Goal: Task Accomplishment & Management: Complete application form

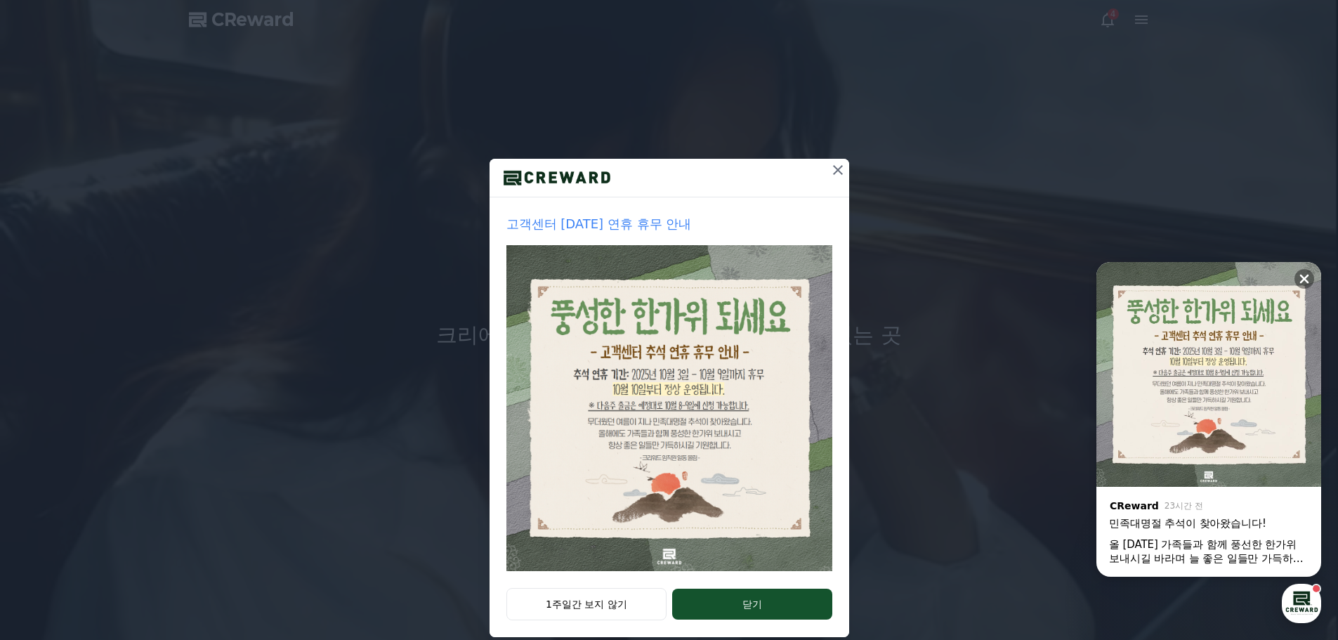
scroll to position [29, 0]
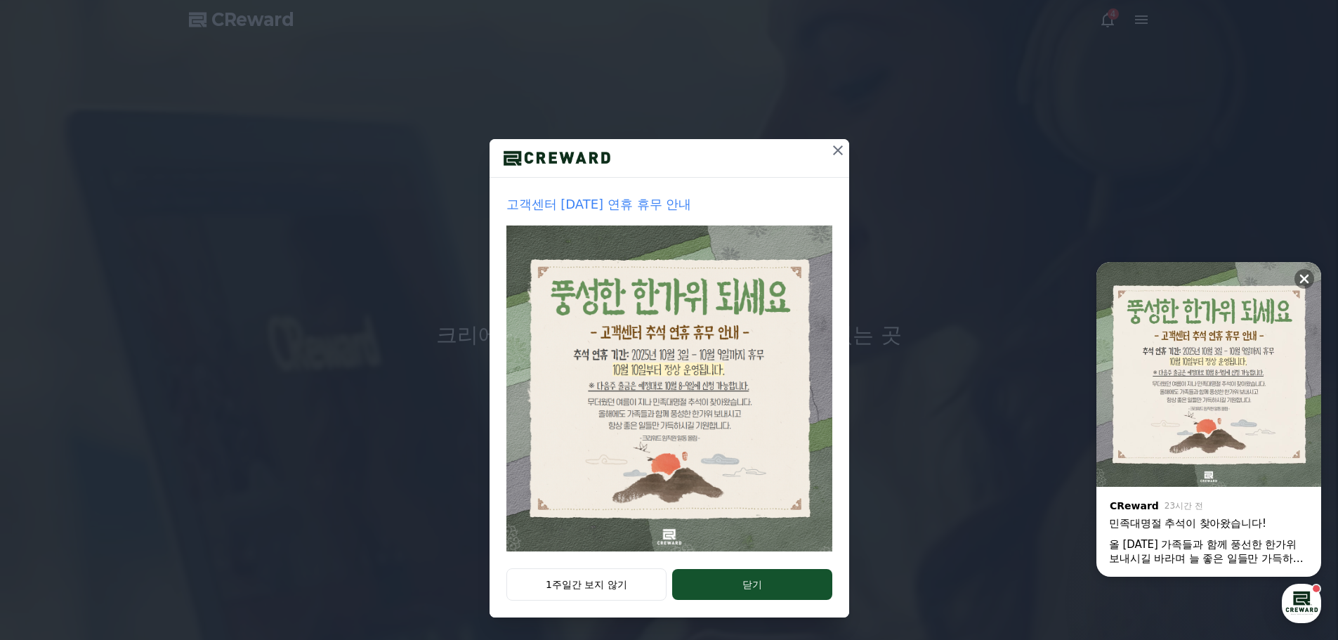
click at [714, 589] on button "닫기" at bounding box center [751, 584] width 159 height 31
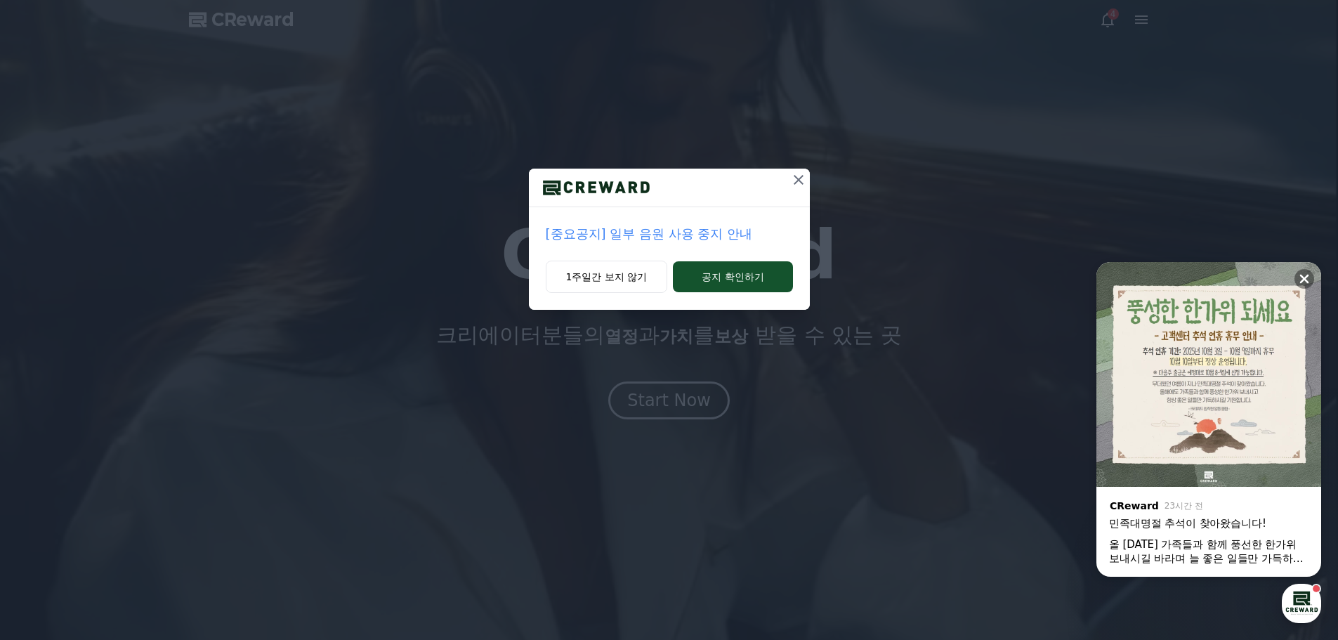
scroll to position [0, 0]
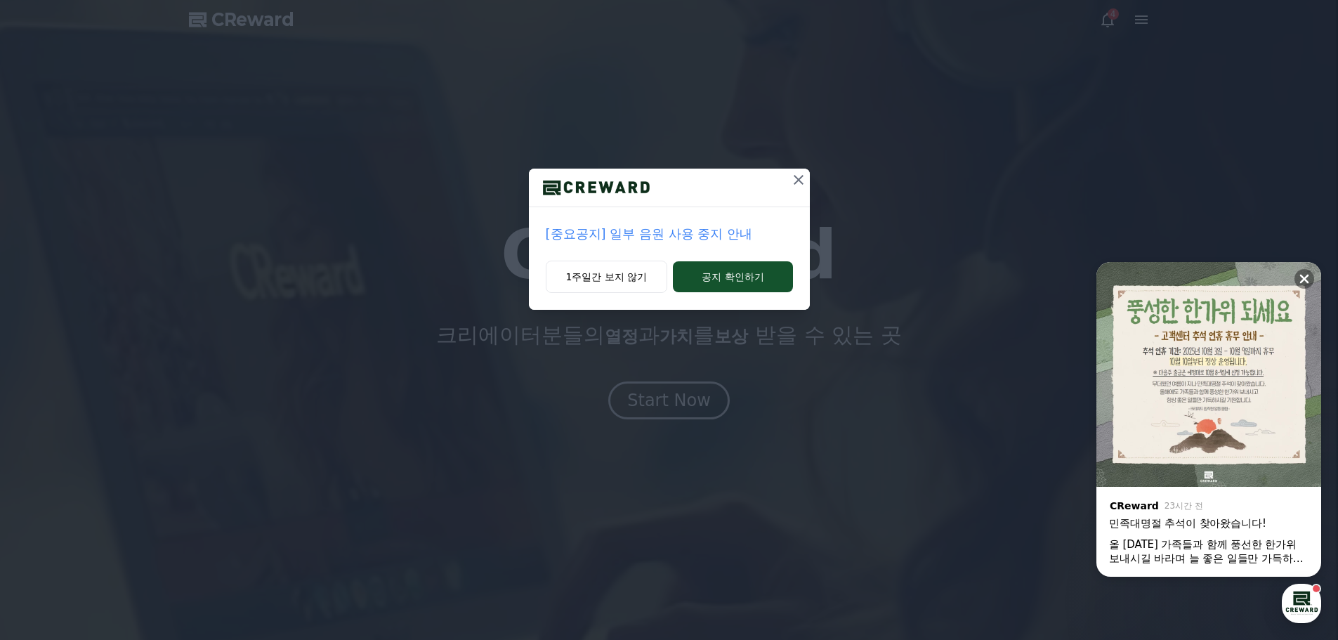
click at [795, 179] on icon at bounding box center [798, 179] width 17 height 17
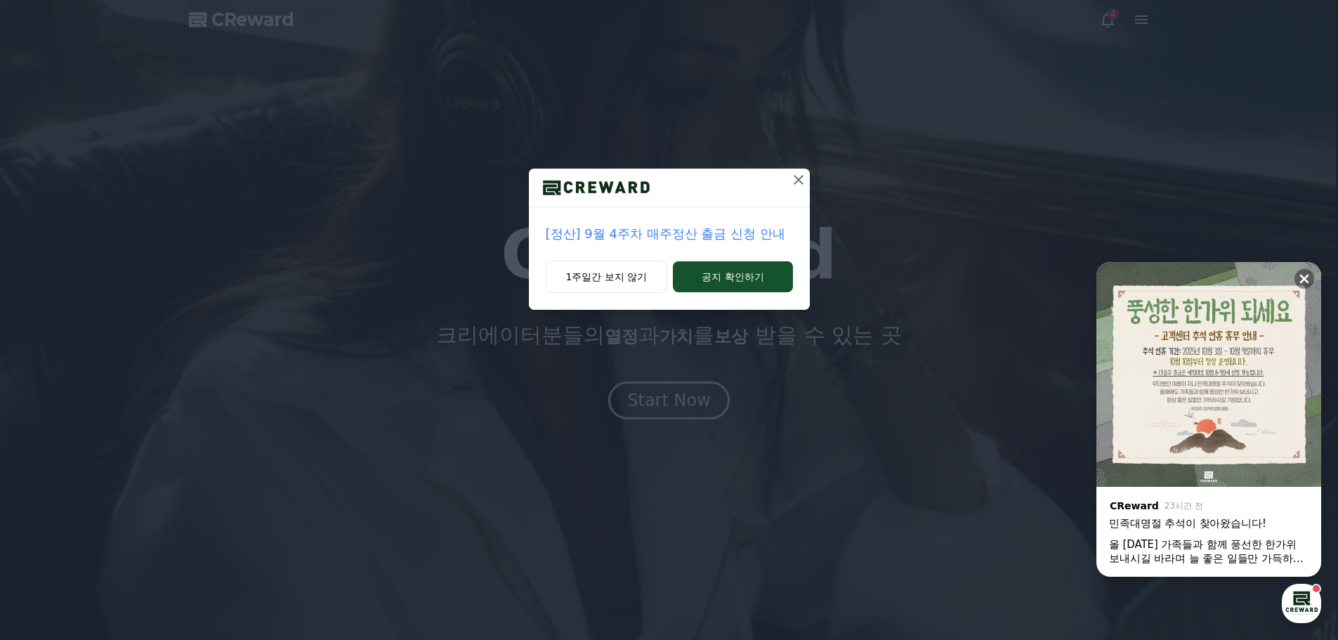
click at [806, 178] on icon at bounding box center [798, 179] width 17 height 17
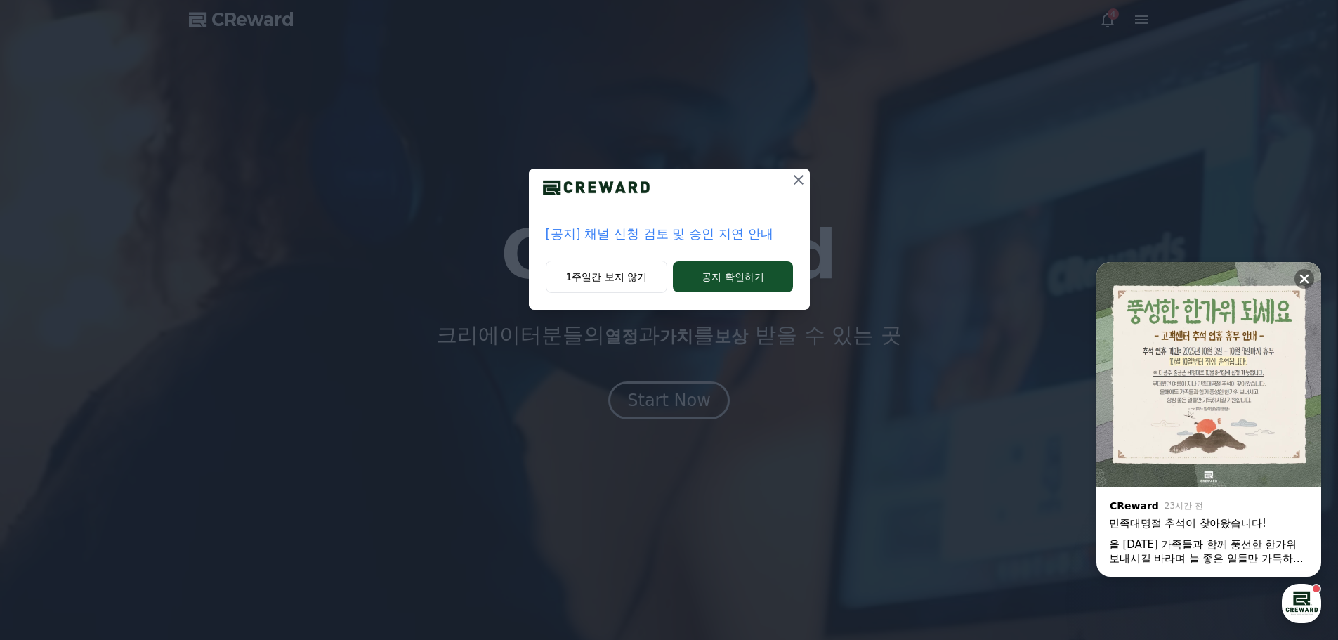
click at [795, 178] on icon at bounding box center [798, 179] width 17 height 17
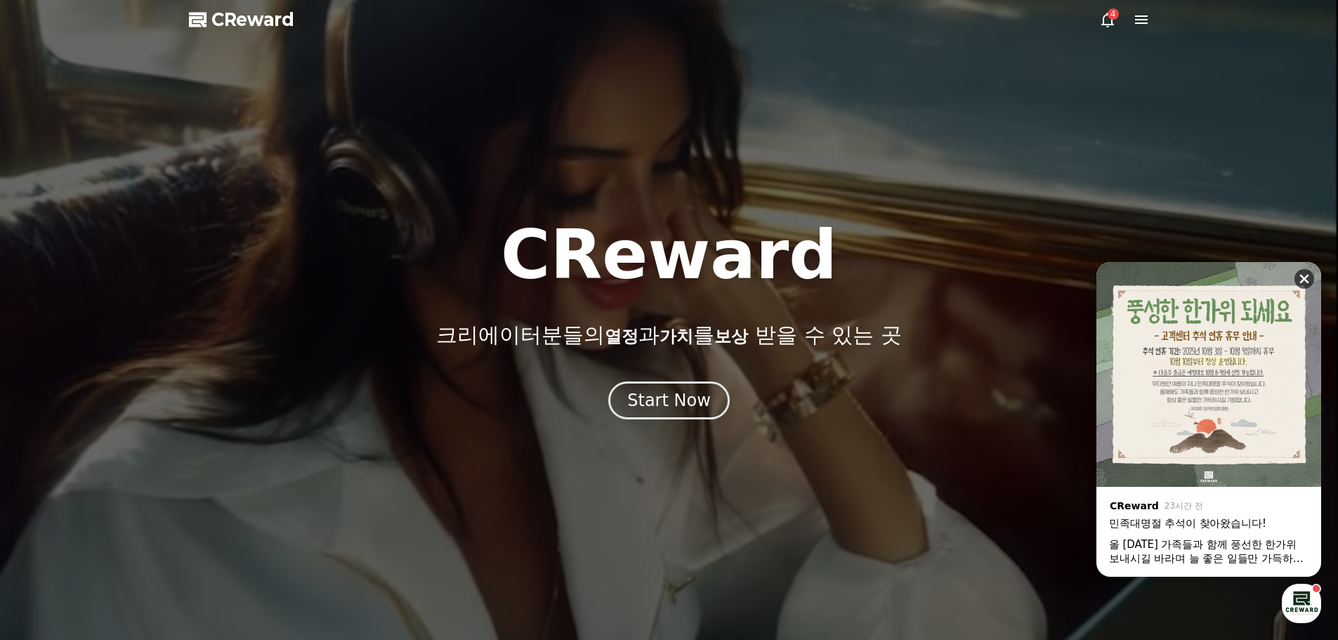
click at [1304, 279] on icon at bounding box center [1304, 279] width 9 height 9
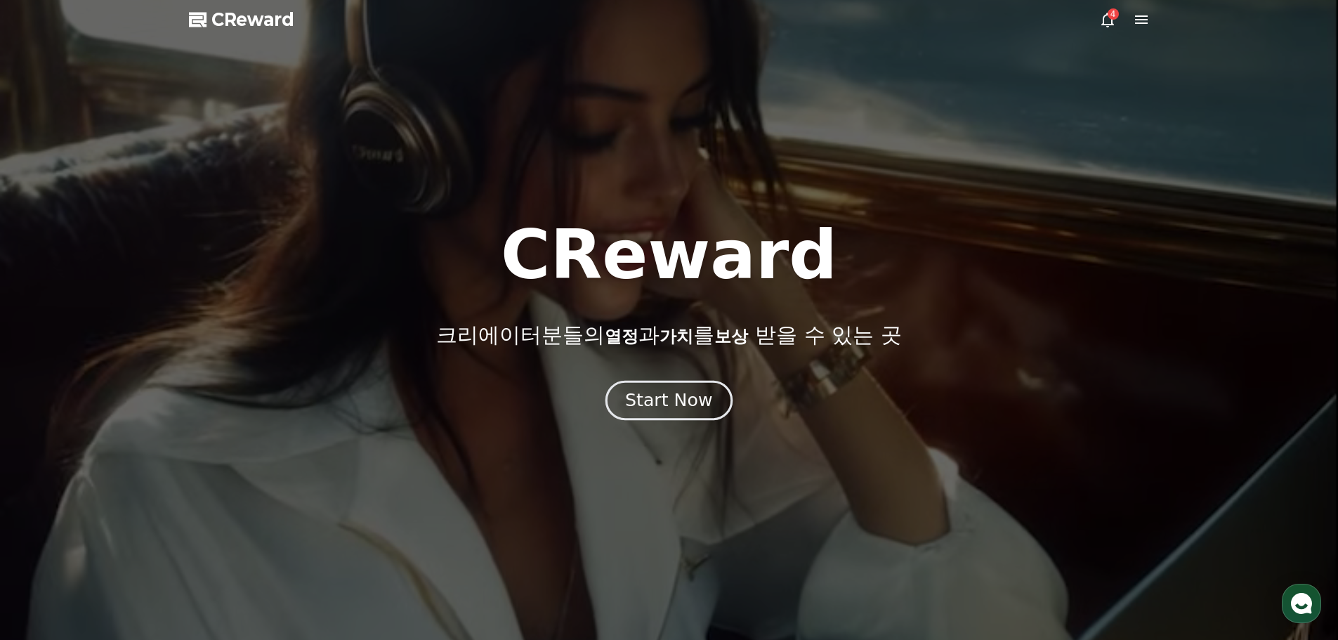
click at [671, 397] on div "Start Now" at bounding box center [668, 400] width 87 height 24
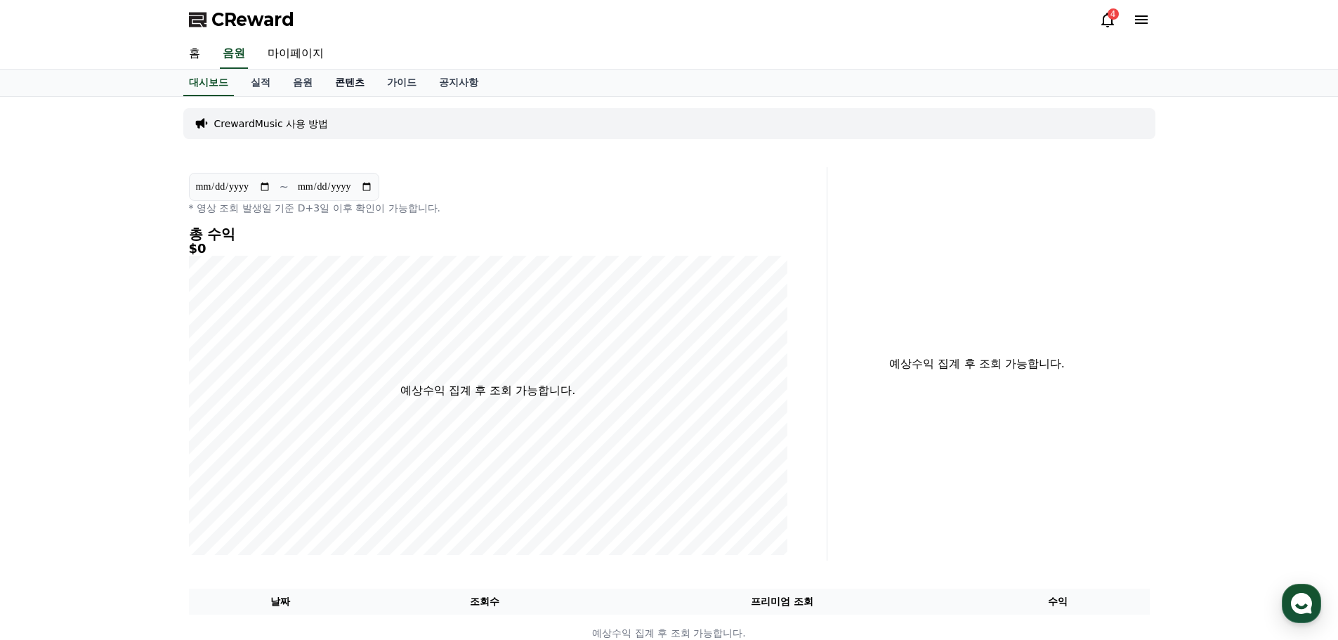
click at [359, 84] on link "콘텐츠" at bounding box center [350, 83] width 52 height 27
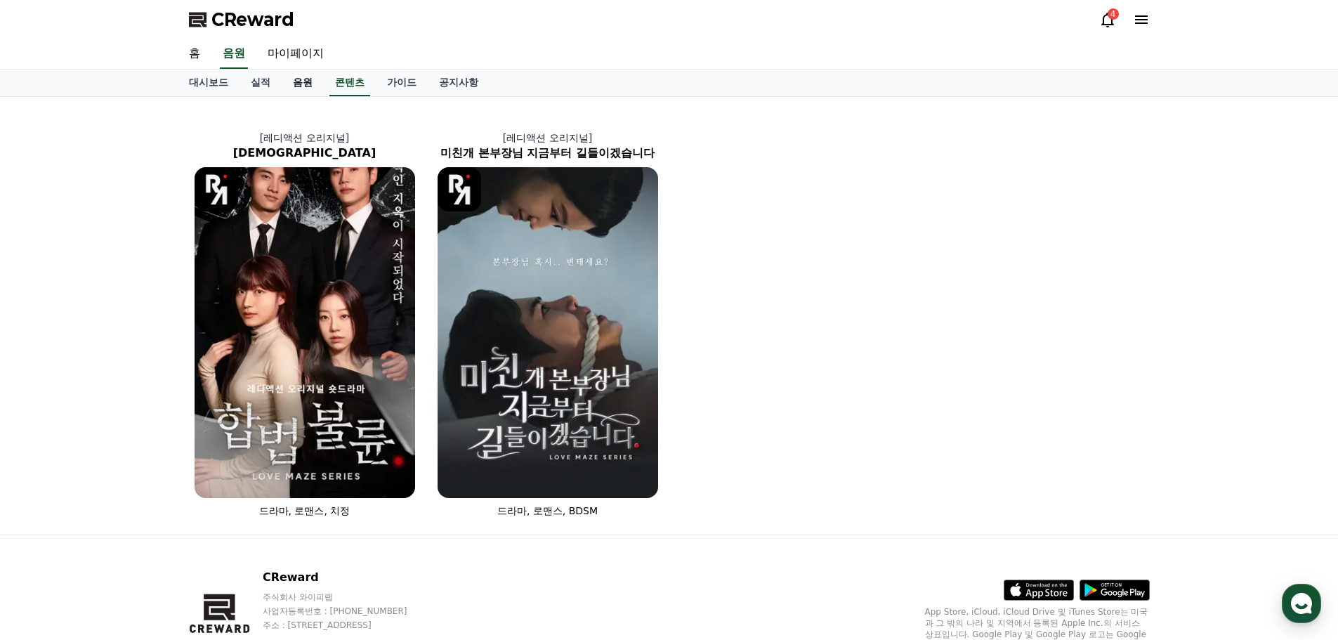
click at [305, 85] on link "음원" at bounding box center [303, 83] width 42 height 27
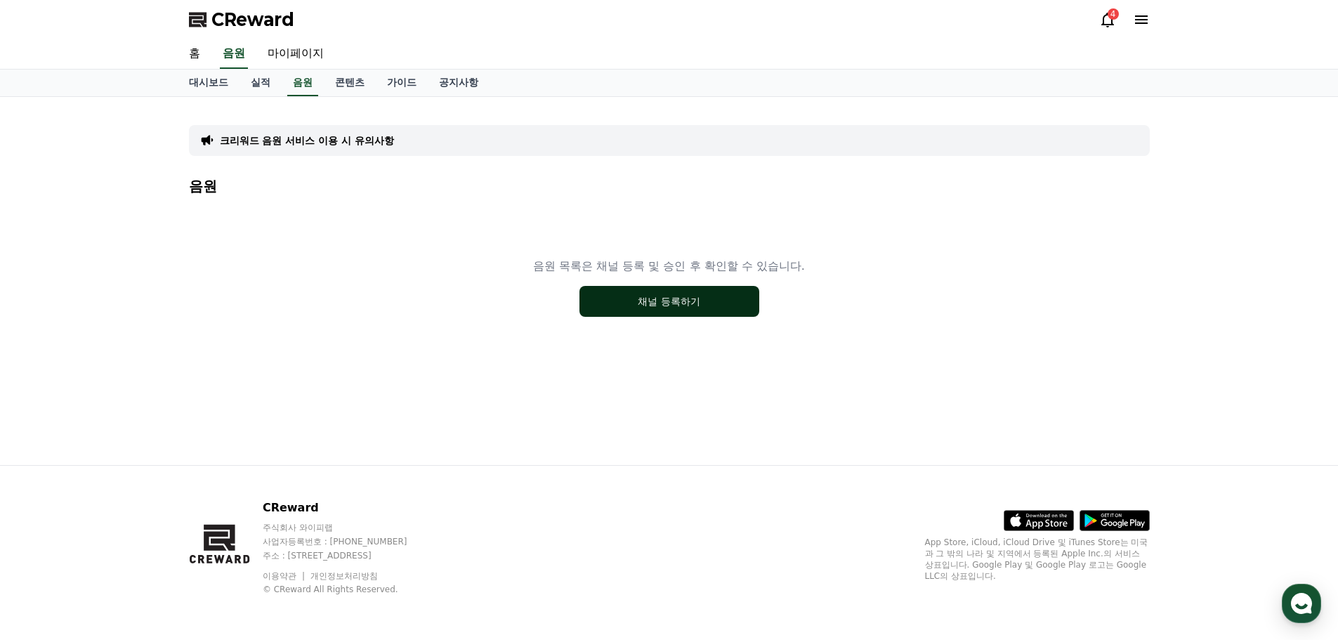
click at [699, 301] on button "채널 등록하기" at bounding box center [669, 301] width 180 height 31
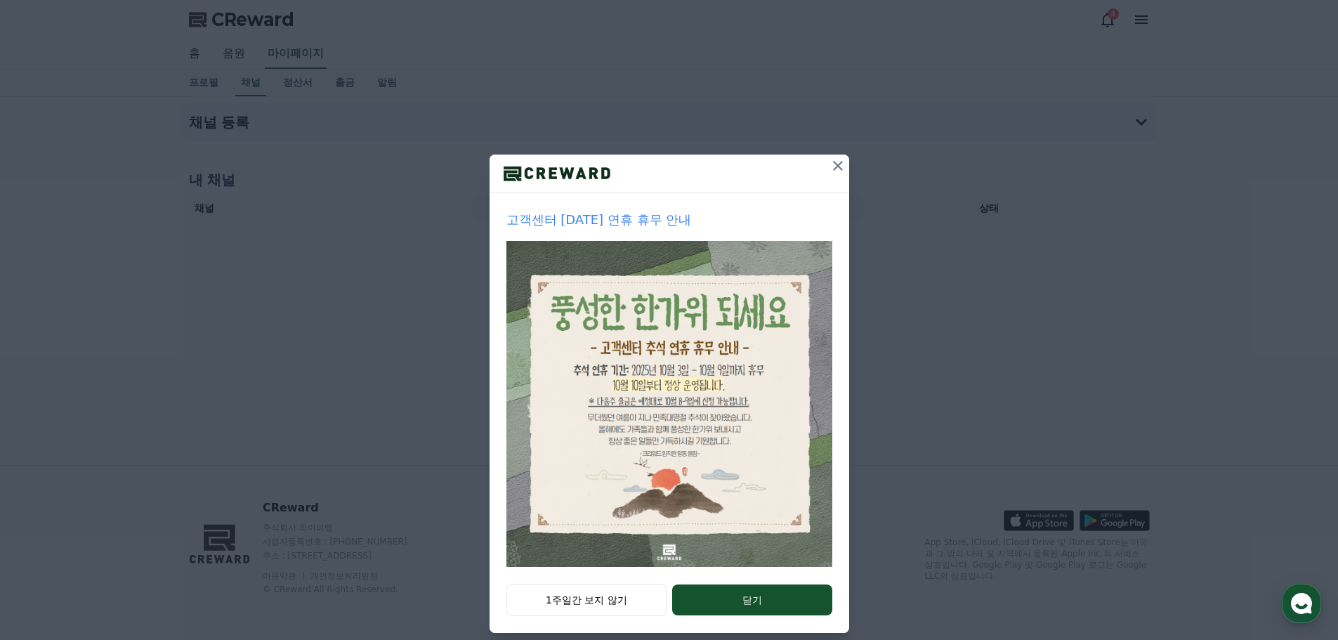
scroll to position [29, 0]
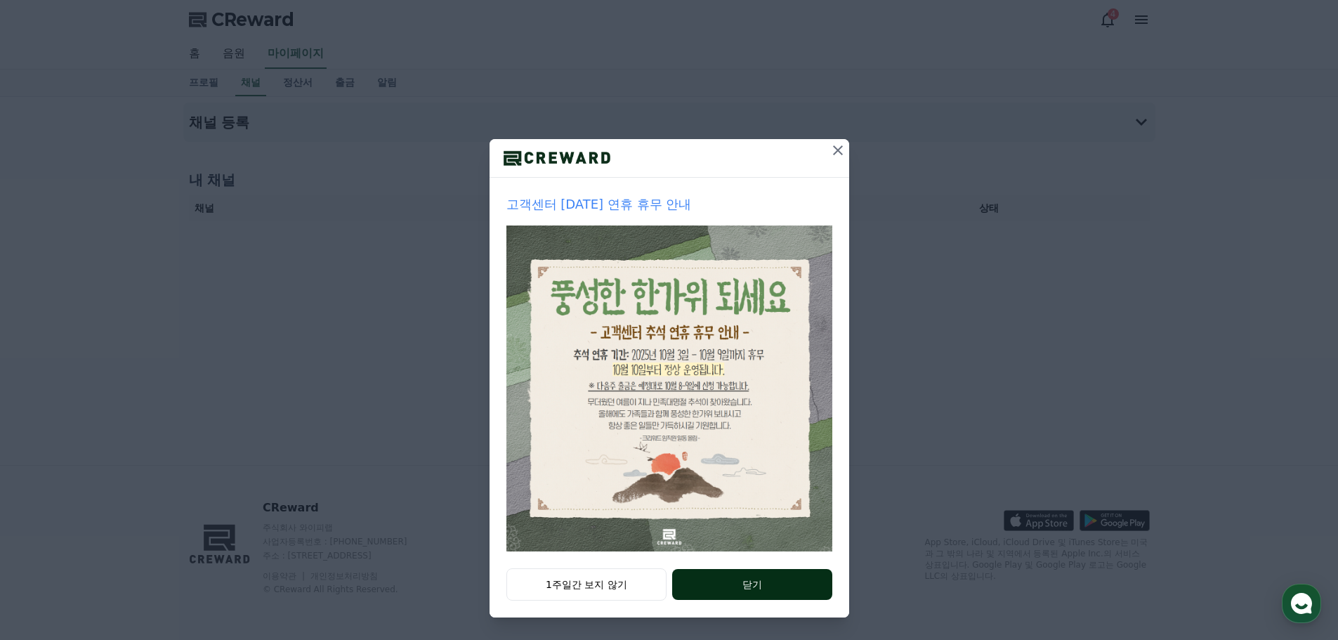
click at [722, 588] on button "닫기" at bounding box center [751, 584] width 159 height 31
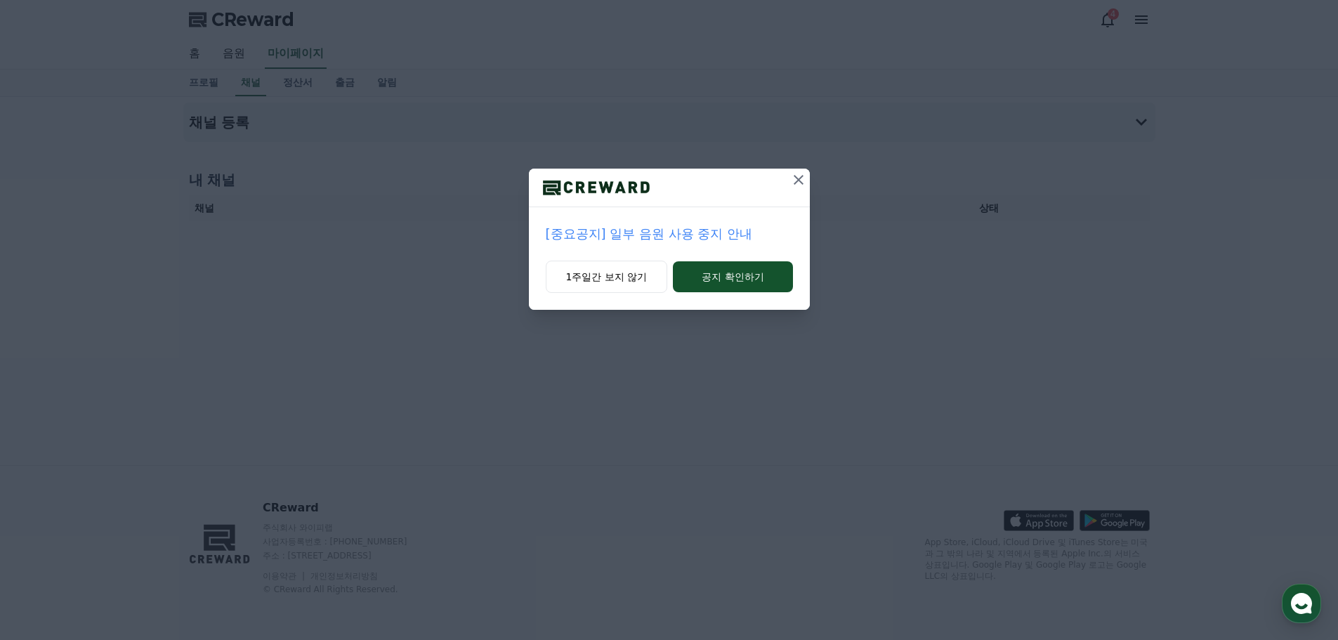
scroll to position [0, 0]
click at [798, 181] on icon at bounding box center [798, 179] width 17 height 17
click at [798, 174] on icon at bounding box center [798, 179] width 17 height 17
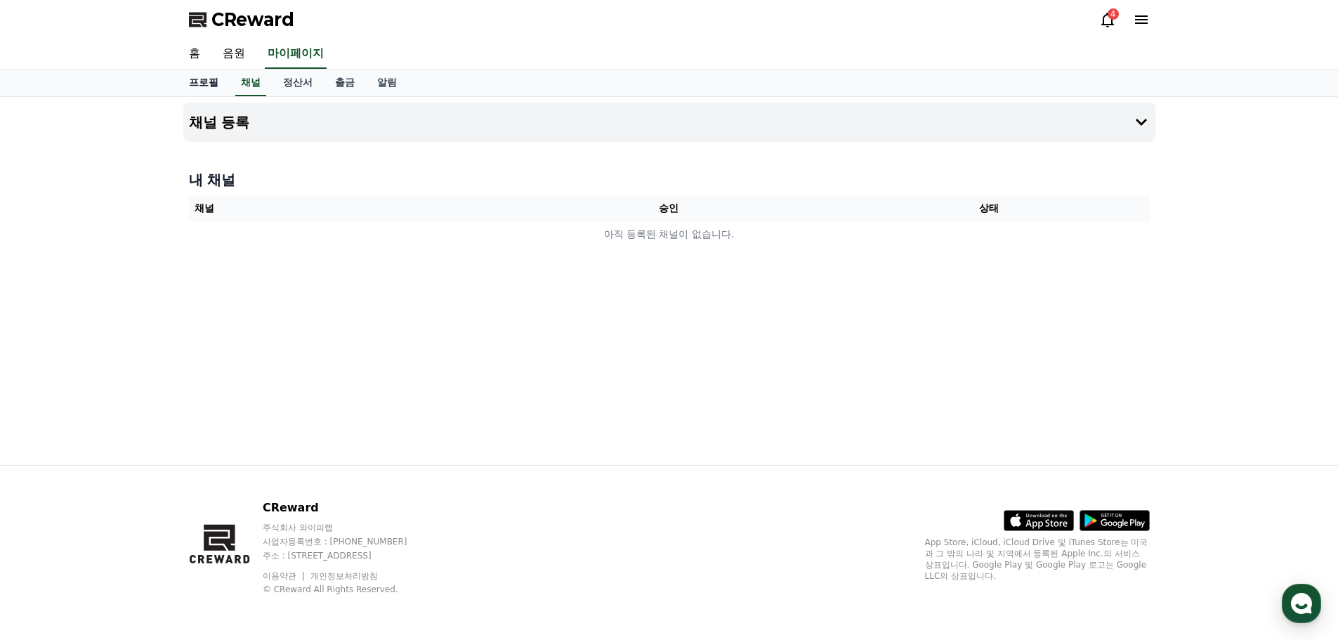
click at [202, 84] on link "프로필" at bounding box center [204, 83] width 52 height 27
select select "**********"
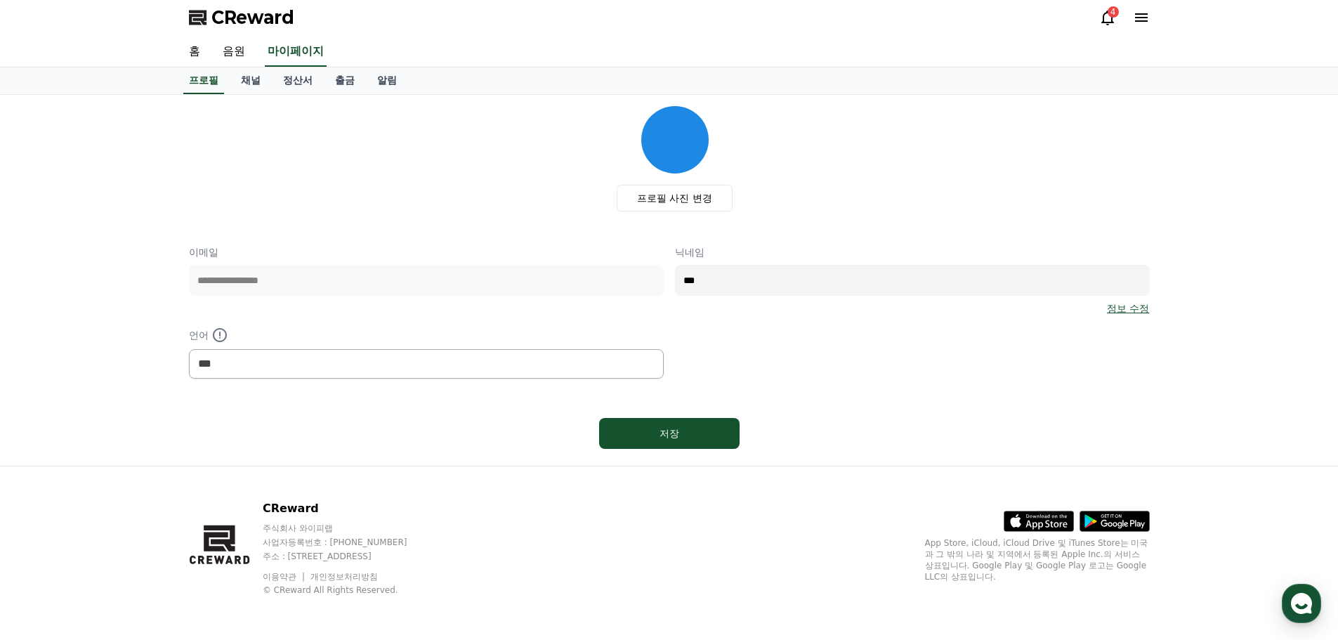
scroll to position [3, 0]
click at [230, 48] on link "음원" at bounding box center [233, 51] width 45 height 29
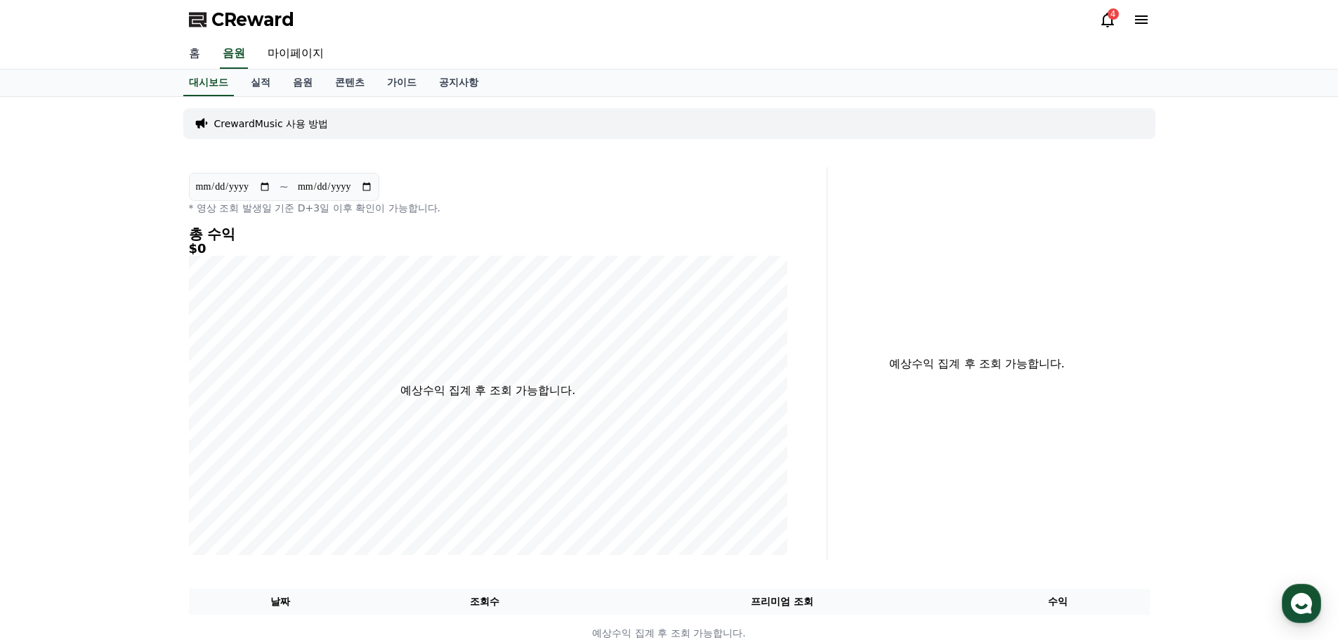
click at [193, 60] on link "홈" at bounding box center [195, 53] width 34 height 29
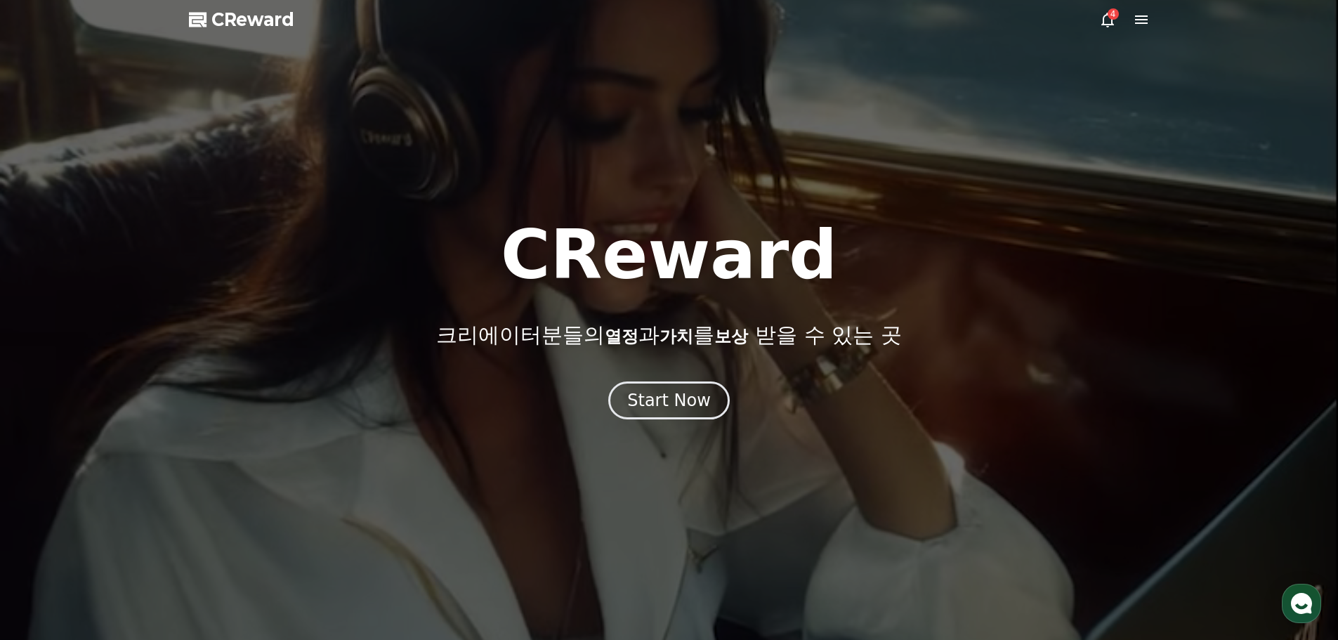
drag, startPoint x: 457, startPoint y: 0, endPoint x: 814, endPoint y: 105, distance: 372.4
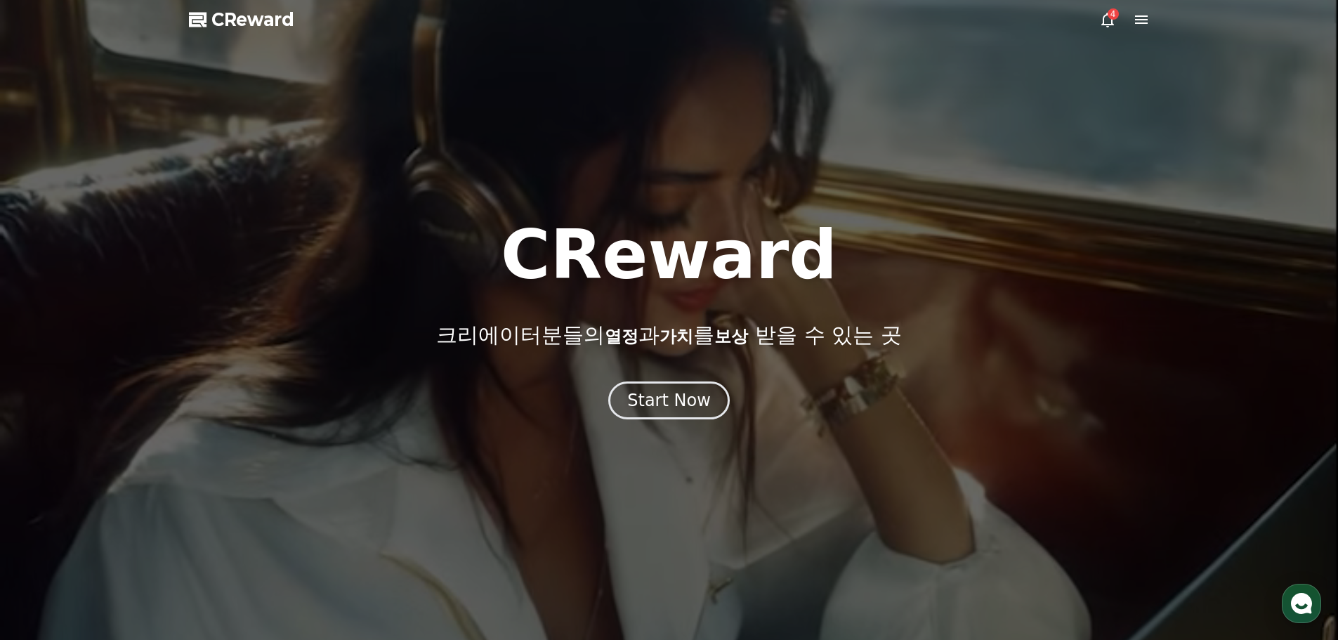
click at [799, 100] on div at bounding box center [669, 320] width 1338 height 640
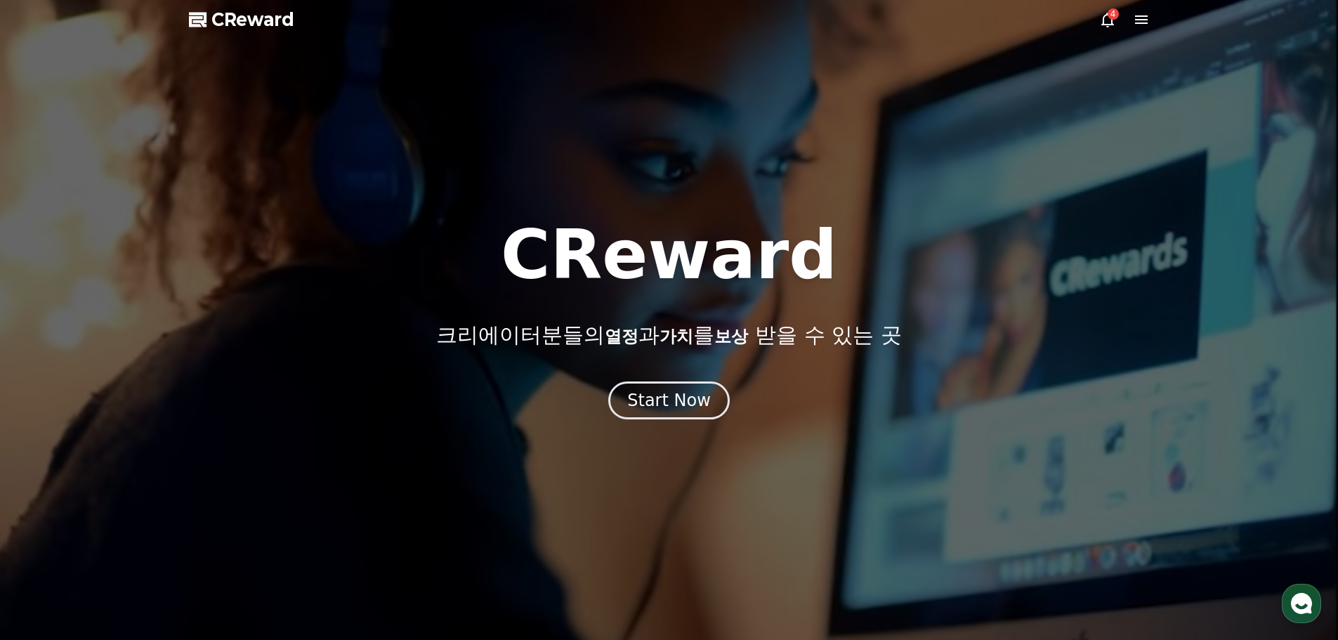
click at [1135, 30] on div at bounding box center [669, 320] width 1338 height 640
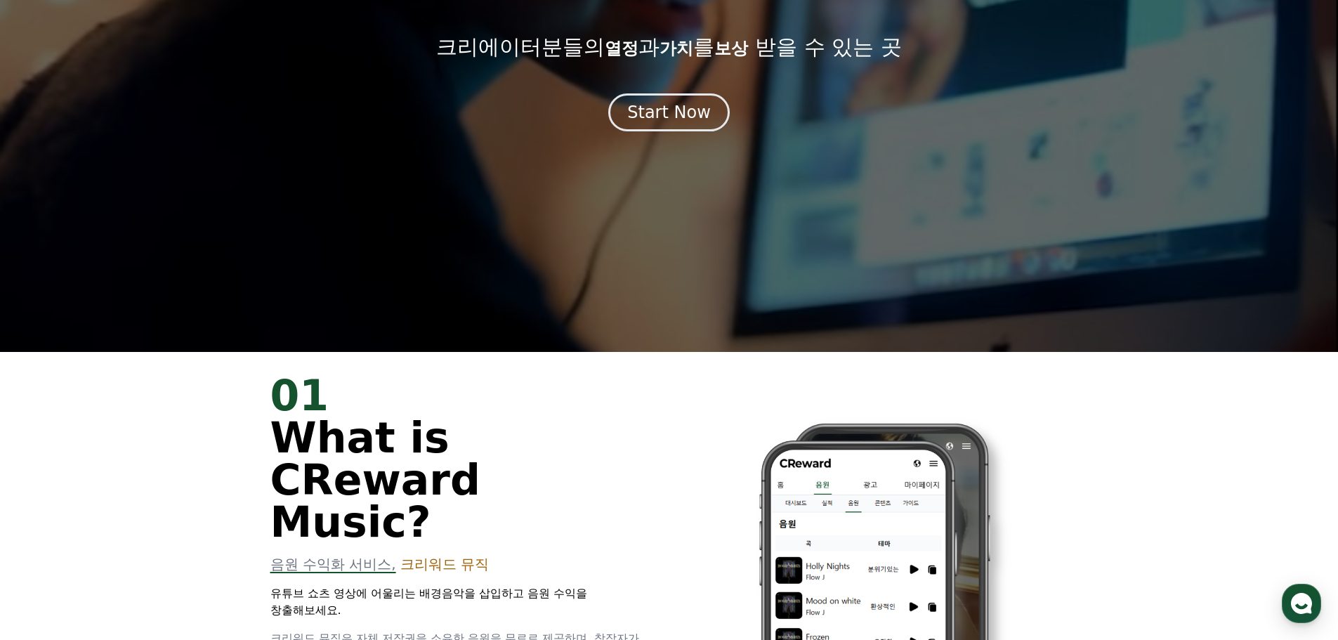
scroll to position [281, 0]
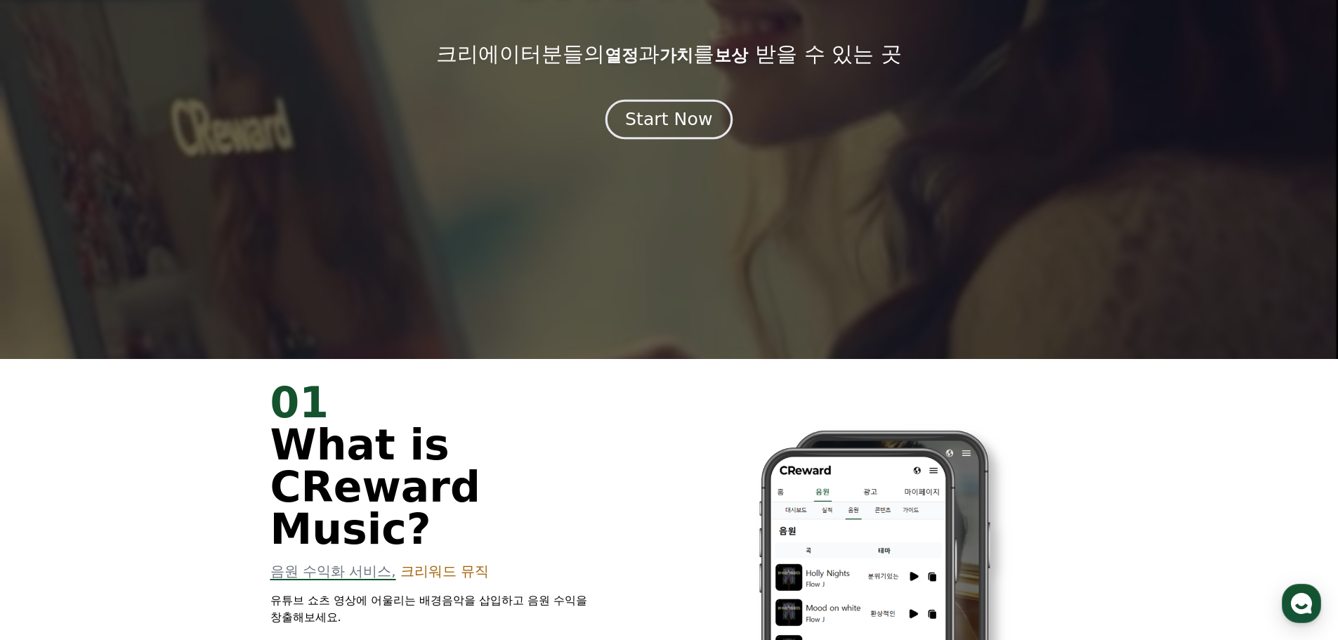
click at [673, 105] on button "Start Now" at bounding box center [668, 119] width 127 height 40
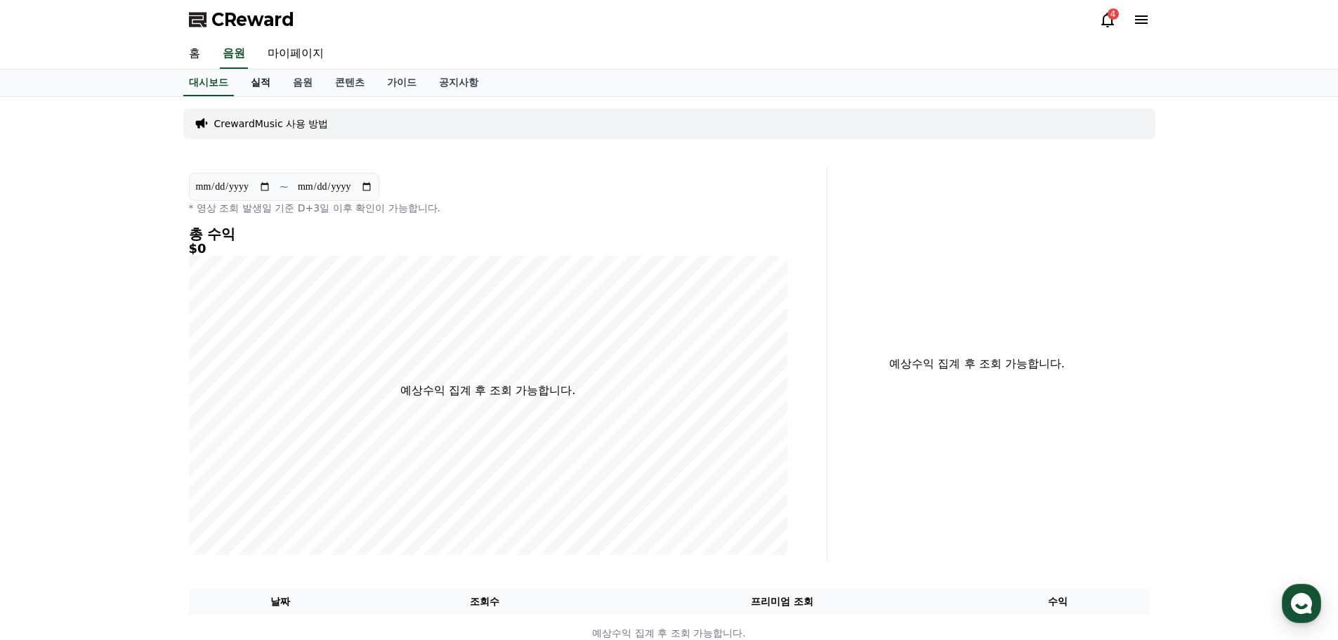
click at [265, 88] on link "실적" at bounding box center [260, 83] width 42 height 27
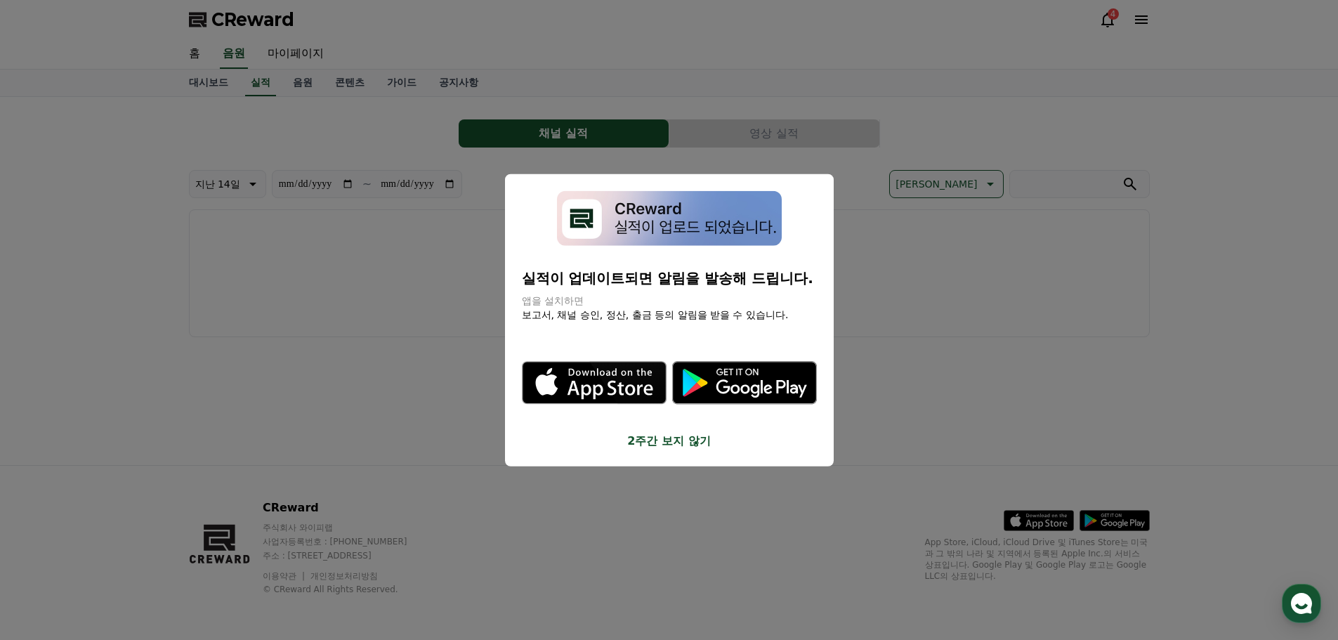
click at [663, 439] on button "2주간 보지 않기" at bounding box center [669, 441] width 295 height 17
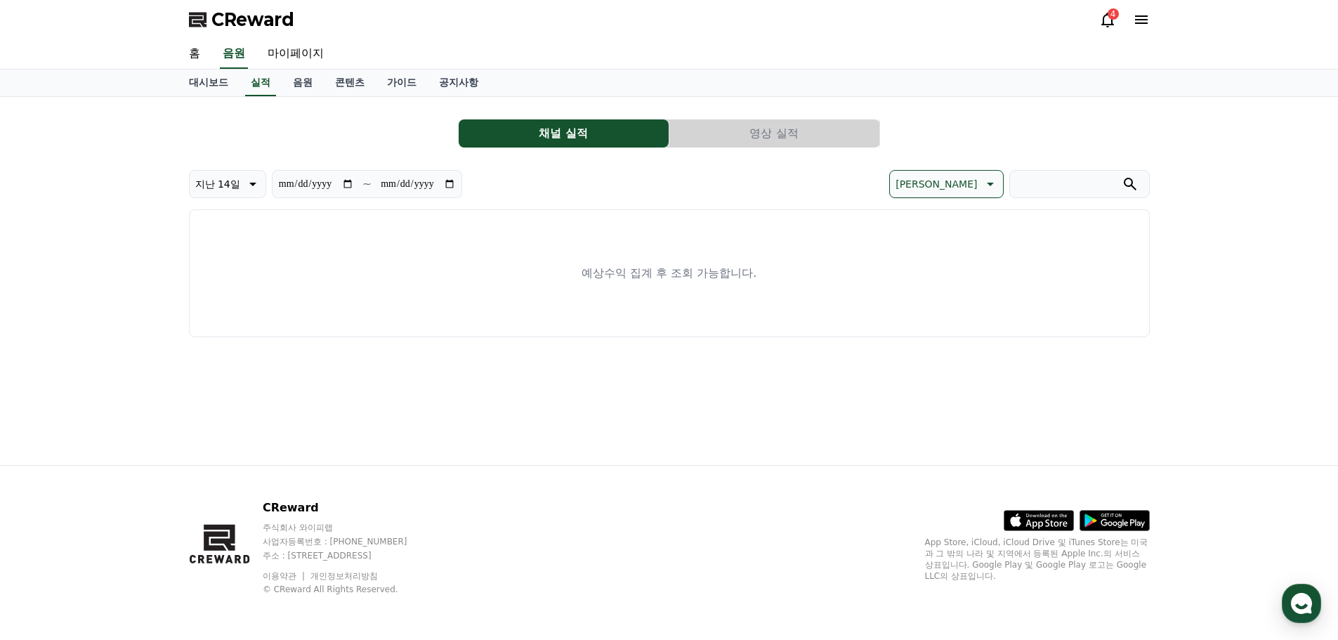
click at [1137, 19] on icon at bounding box center [1141, 19] width 13 height 8
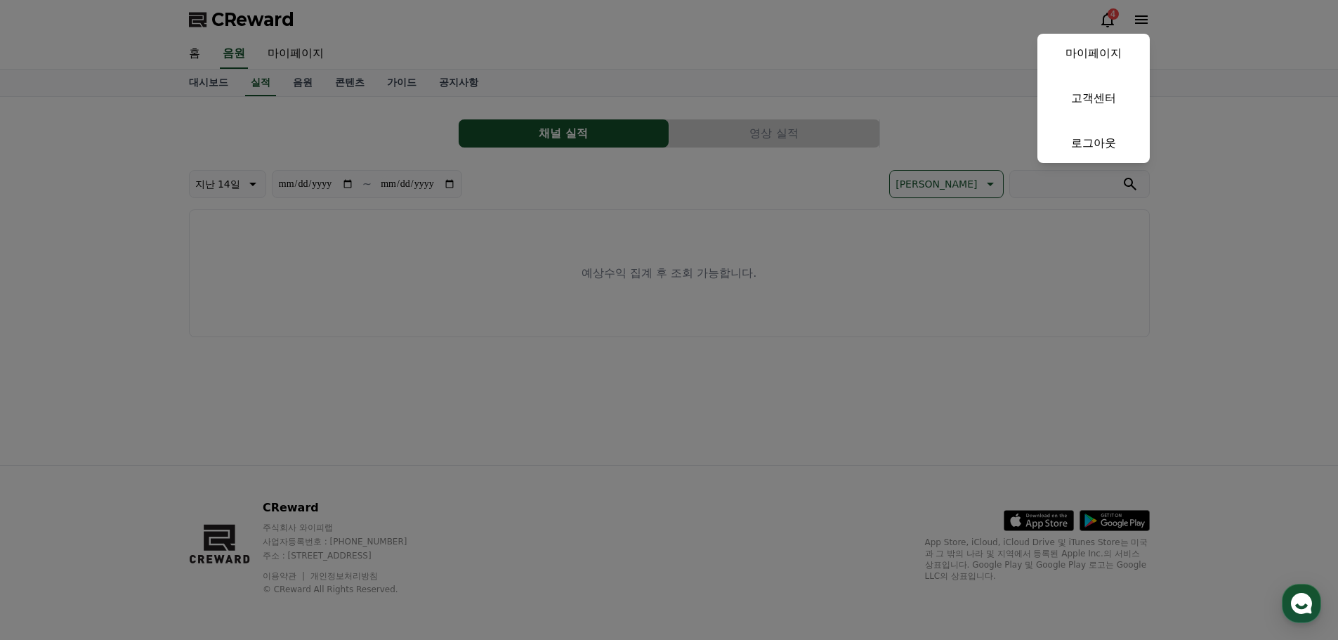
click at [788, 82] on button "close" at bounding box center [669, 320] width 1338 height 640
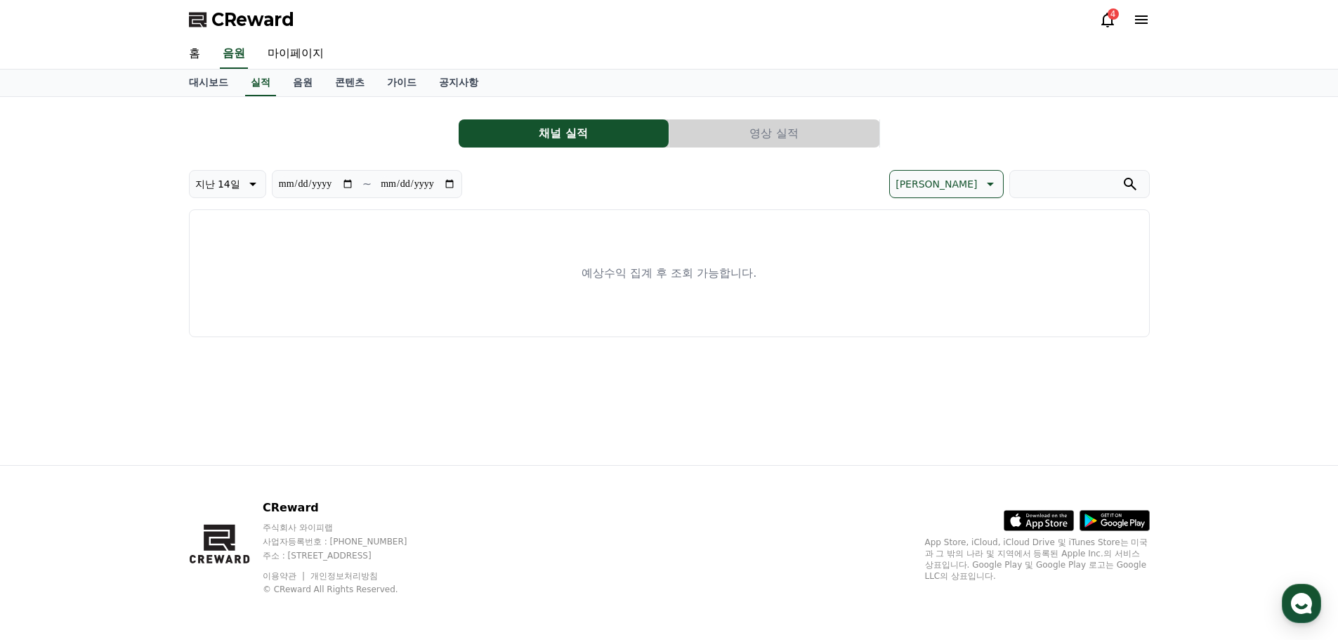
click at [1135, 5] on div "CReward 4" at bounding box center [669, 19] width 983 height 39
click at [284, 87] on link "음원" at bounding box center [303, 83] width 42 height 27
click at [299, 90] on link "음원" at bounding box center [302, 83] width 31 height 27
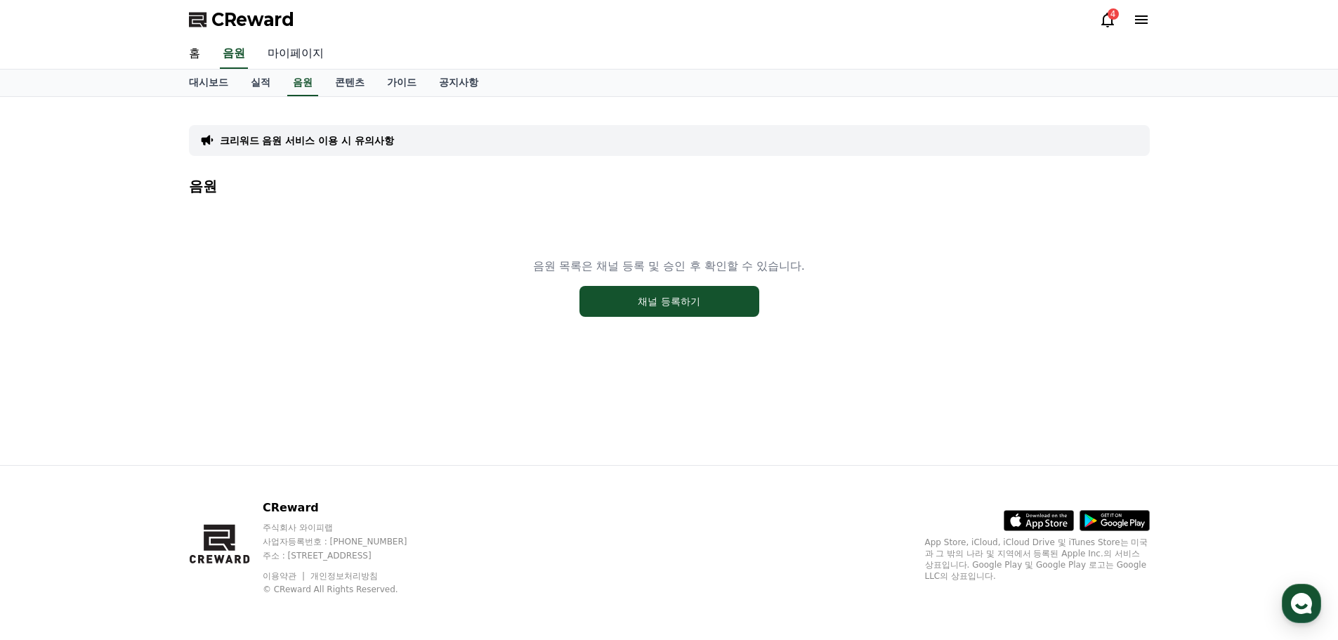
click at [314, 57] on link "마이페이지" at bounding box center [295, 53] width 79 height 29
select select "**********"
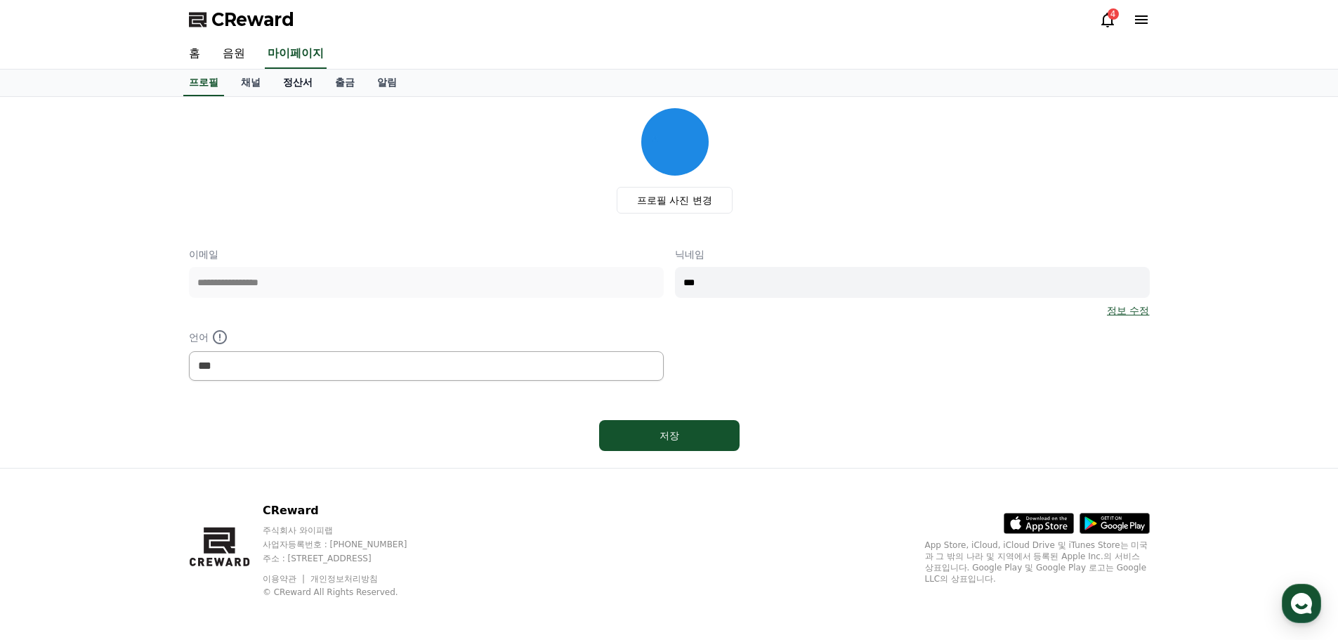
click at [314, 77] on link "정산서" at bounding box center [298, 83] width 52 height 27
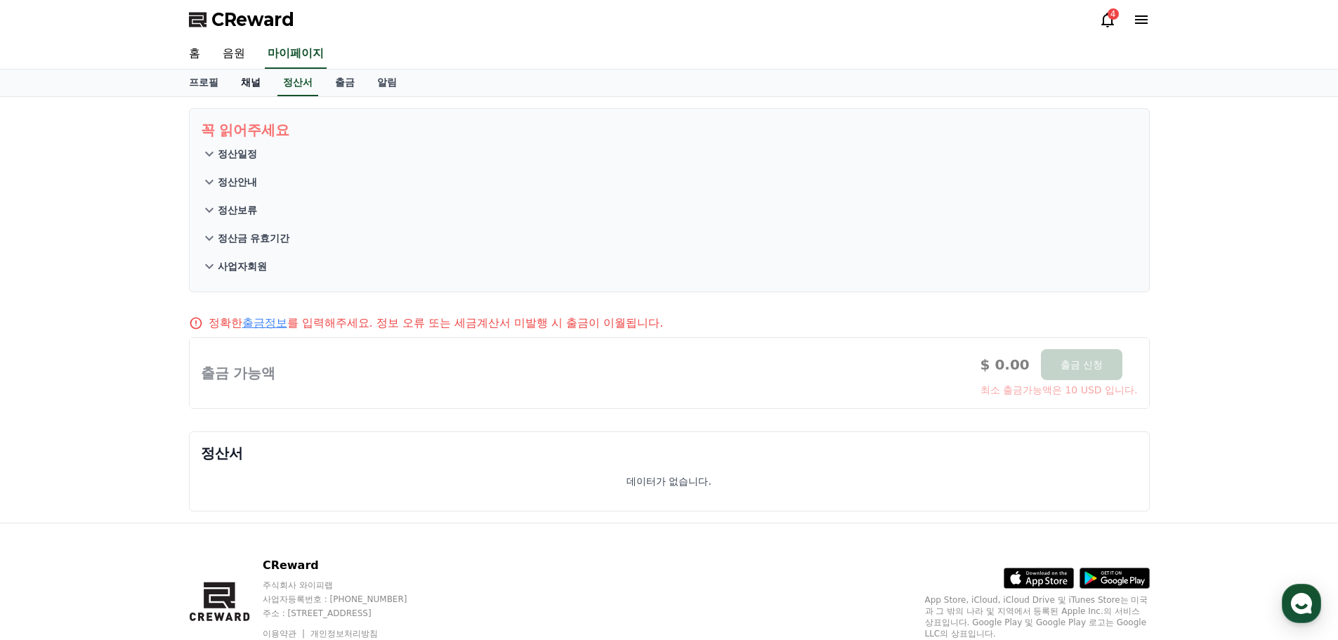
click at [249, 85] on link "채널" at bounding box center [251, 83] width 42 height 27
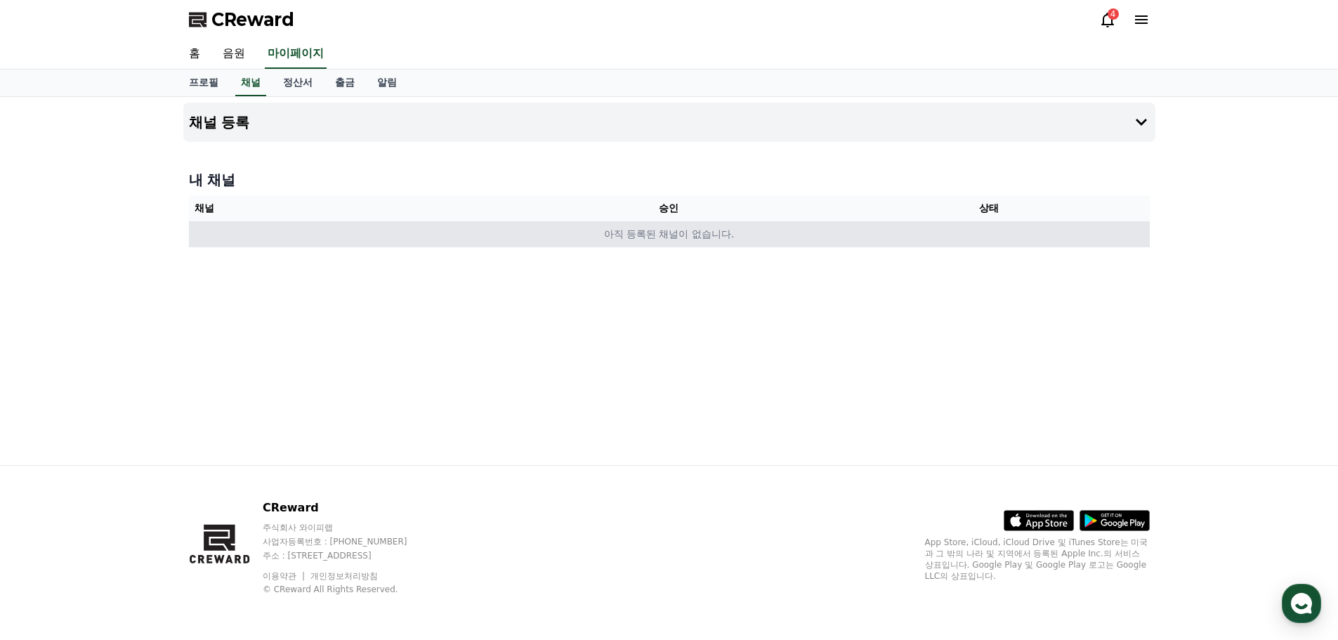
click at [1038, 229] on td "아직 등록된 채널이 없습니다." at bounding box center [669, 234] width 960 height 26
click at [710, 239] on td "아직 등록된 채널이 없습니다." at bounding box center [669, 234] width 960 height 26
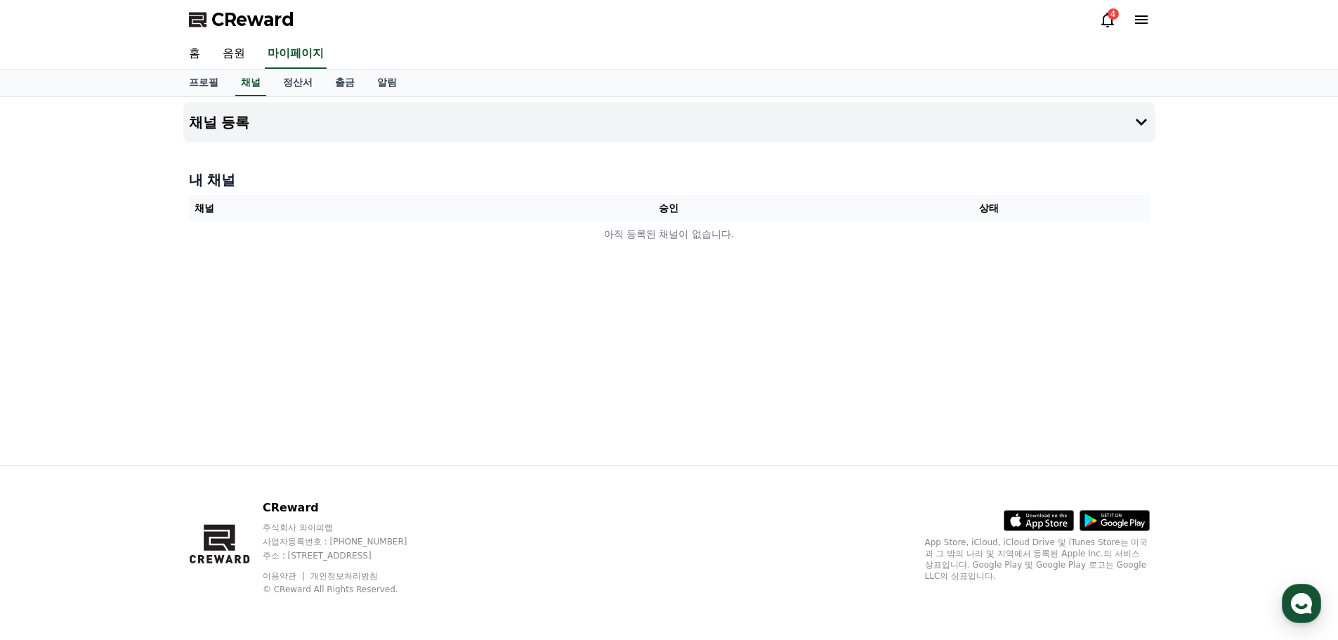
click at [450, 192] on div "내 채널 채널 승인 상태 아직 등록된 채널이 없습니다." at bounding box center [669, 208] width 972 height 88
click at [521, 212] on th "승인" at bounding box center [668, 208] width 320 height 26
click at [497, 124] on button "채널 등록" at bounding box center [669, 122] width 972 height 39
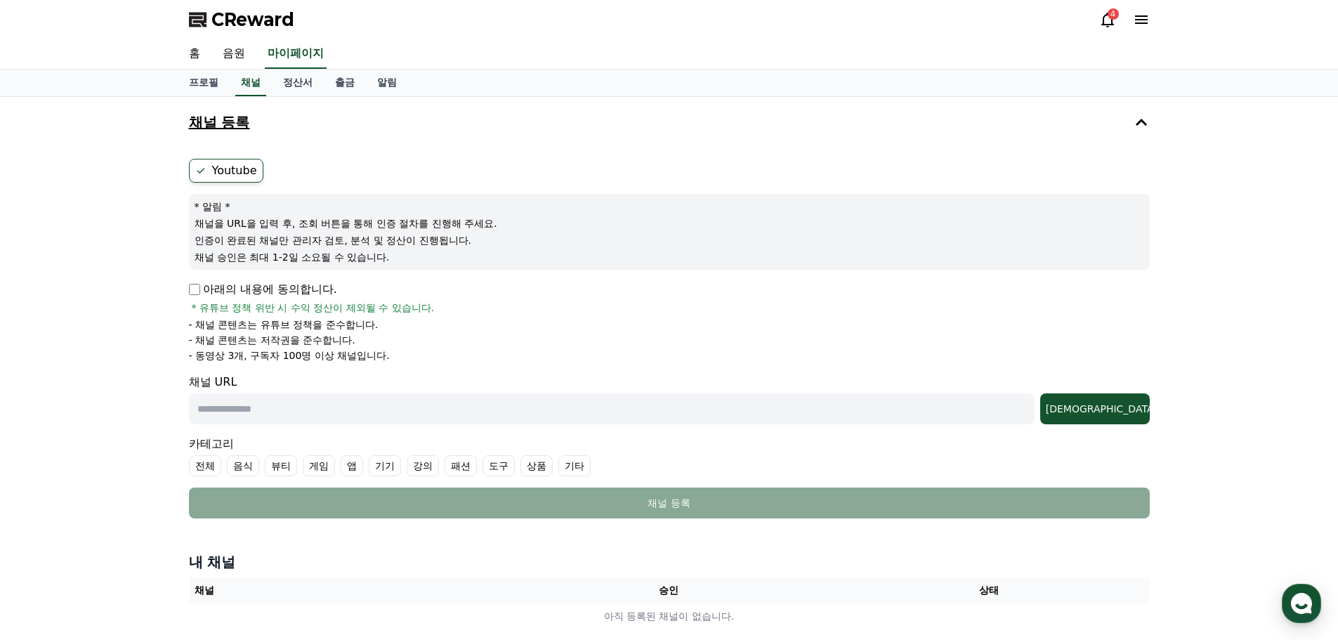
click at [497, 123] on button "채널 등록" at bounding box center [669, 122] width 972 height 39
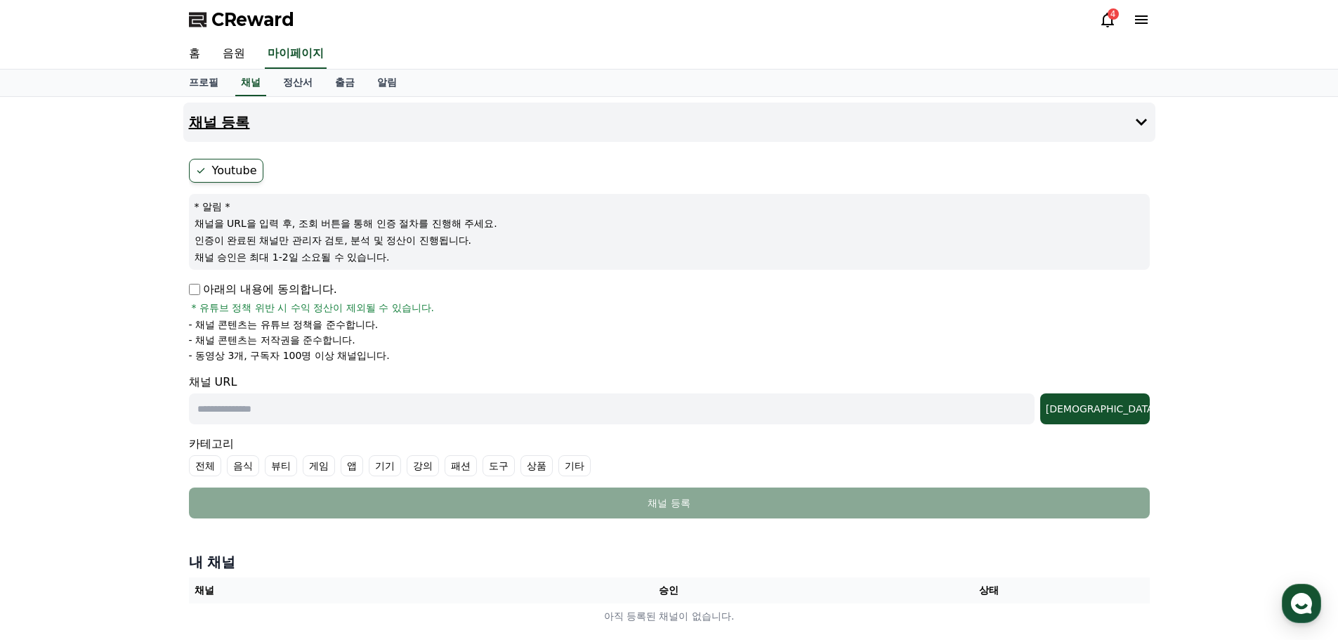
click at [499, 122] on button "채널 등록" at bounding box center [669, 122] width 972 height 39
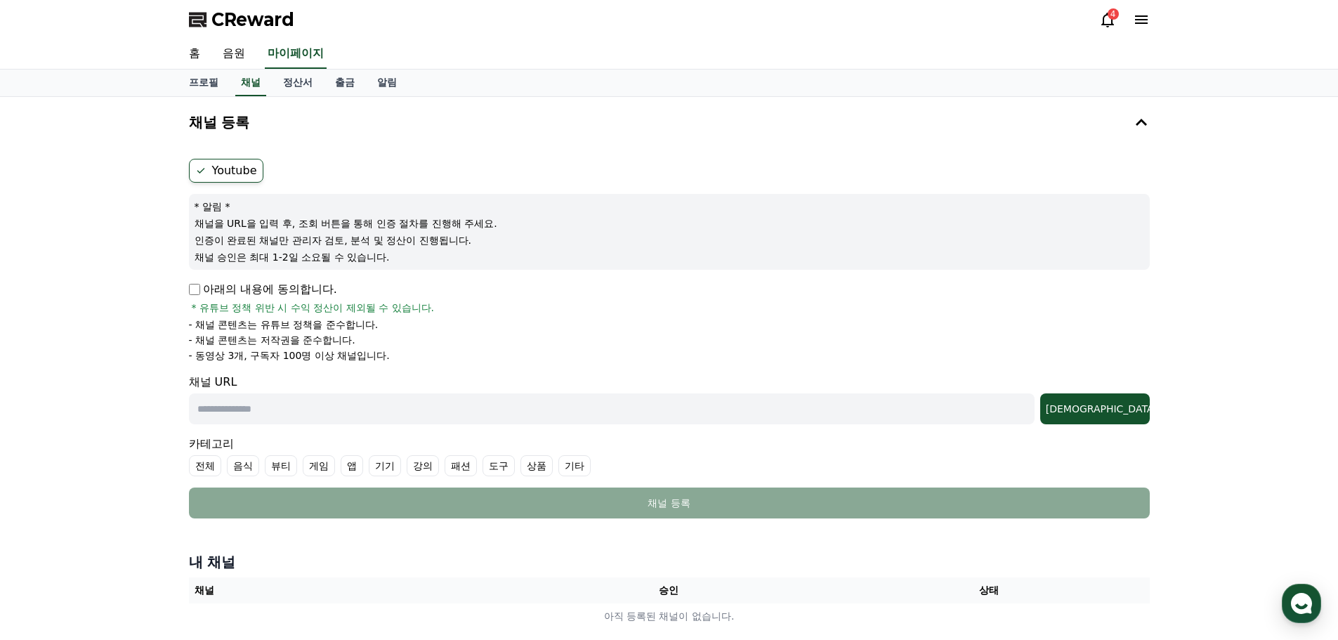
click at [1137, 20] on icon at bounding box center [1141, 19] width 13 height 8
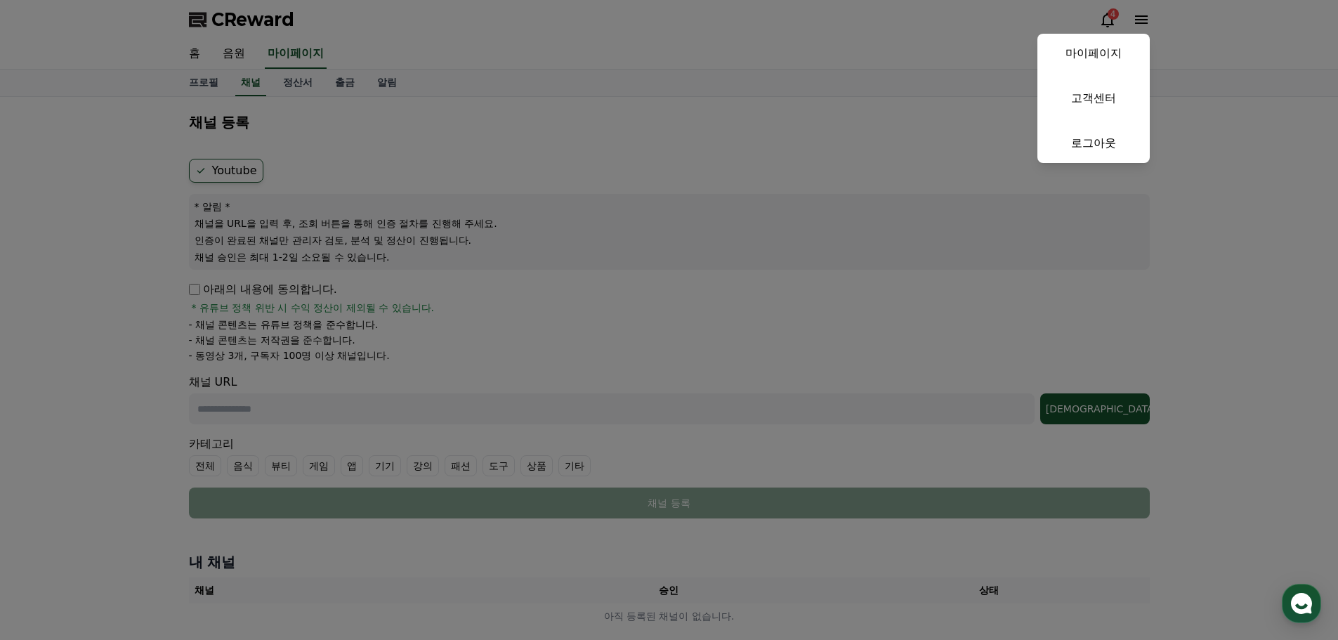
click at [1139, 20] on button "close" at bounding box center [669, 320] width 1338 height 640
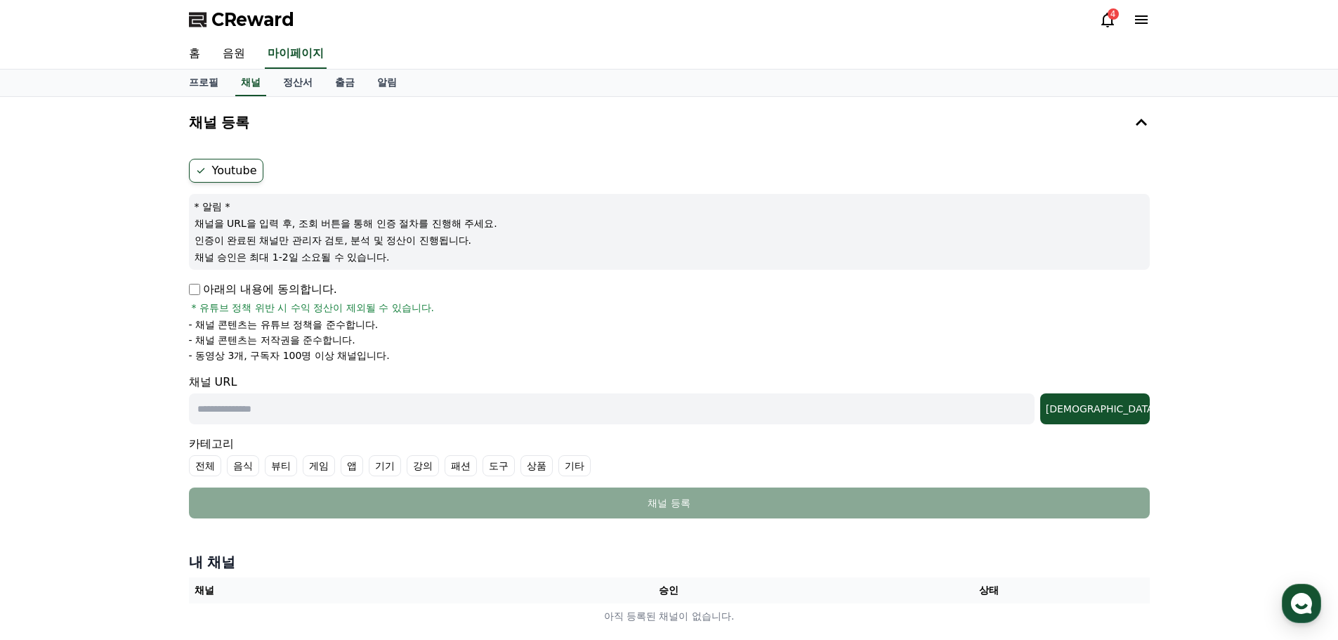
click at [1122, 32] on div "CReward 4" at bounding box center [669, 19] width 983 height 39
click at [1135, 30] on div "4" at bounding box center [1124, 19] width 51 height 22
click at [1133, 19] on icon at bounding box center [1141, 19] width 17 height 17
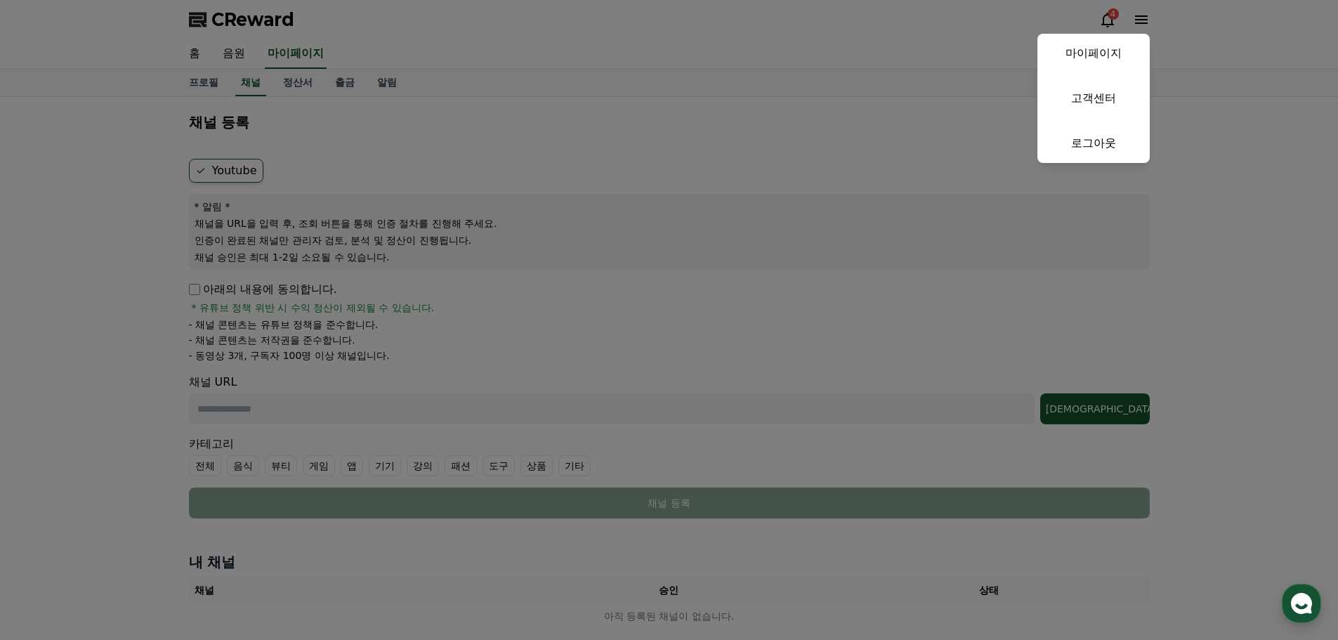
click at [1103, 60] on link "마이페이지" at bounding box center [1093, 53] width 112 height 39
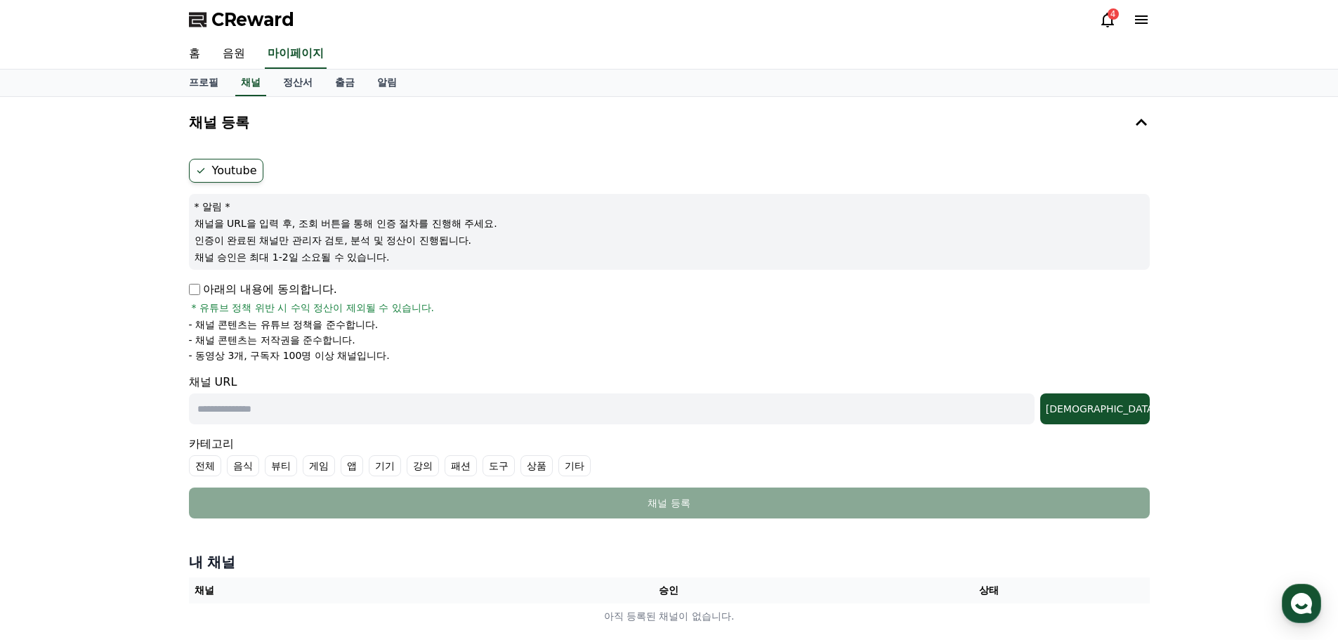
select select "**********"
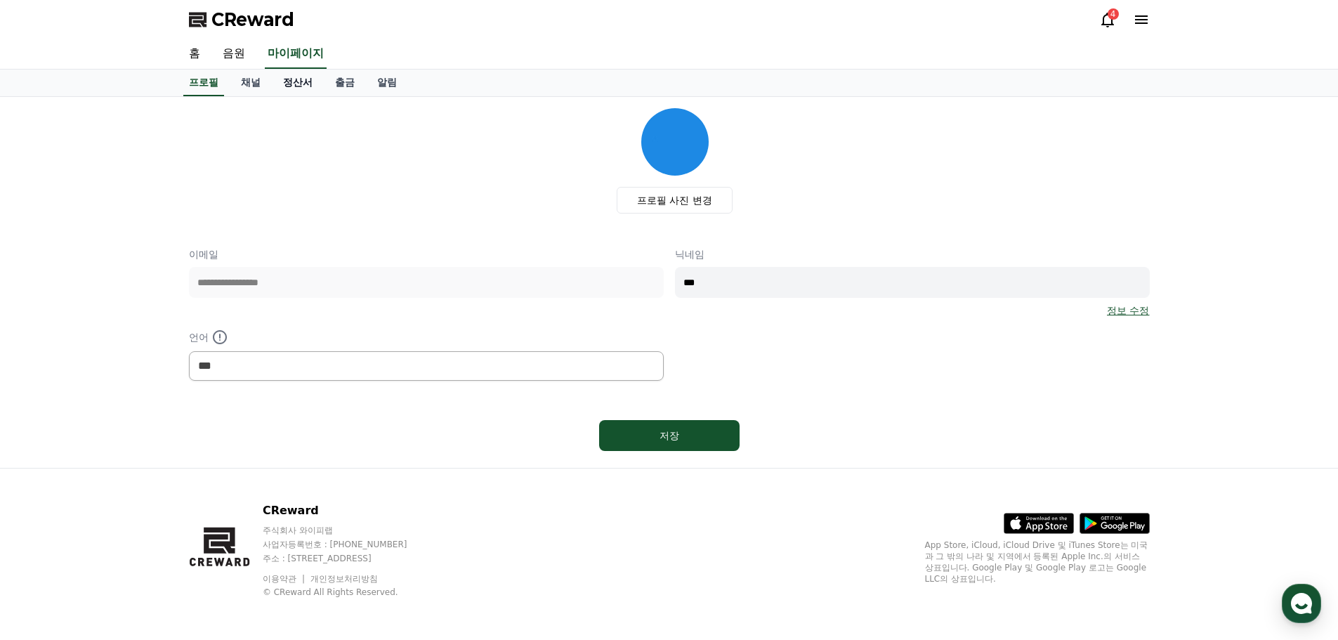
click at [295, 74] on link "정산서" at bounding box center [298, 83] width 52 height 27
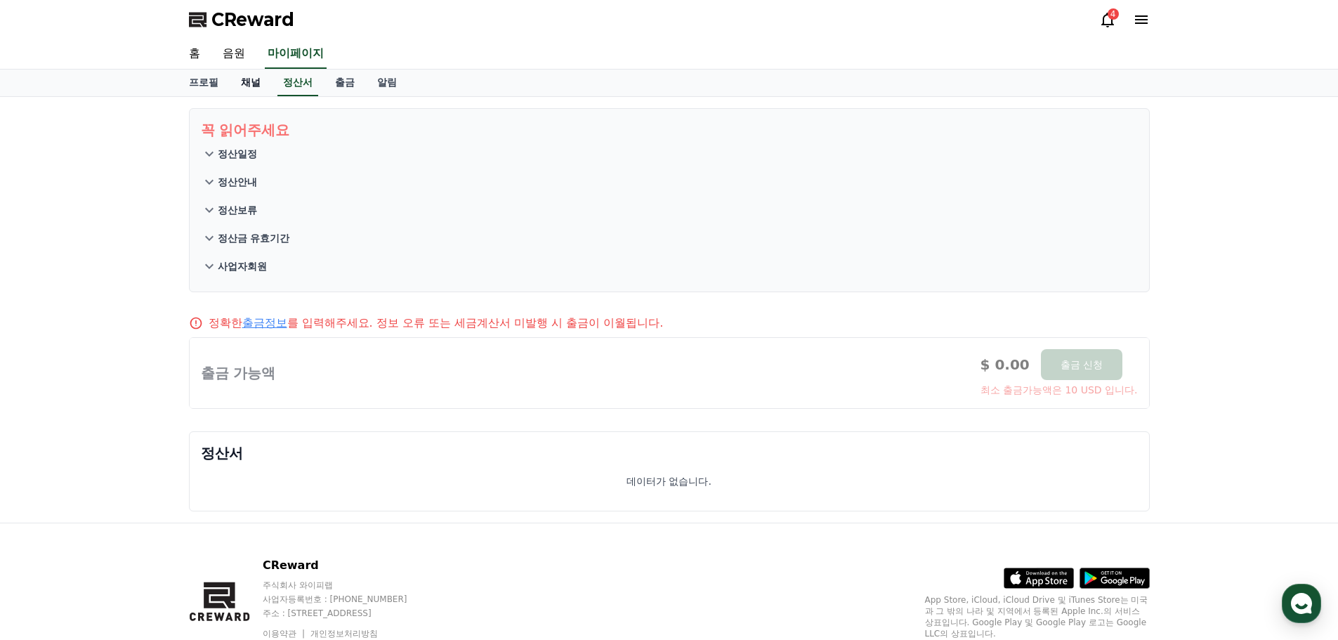
click at [238, 88] on link "채널" at bounding box center [251, 83] width 42 height 27
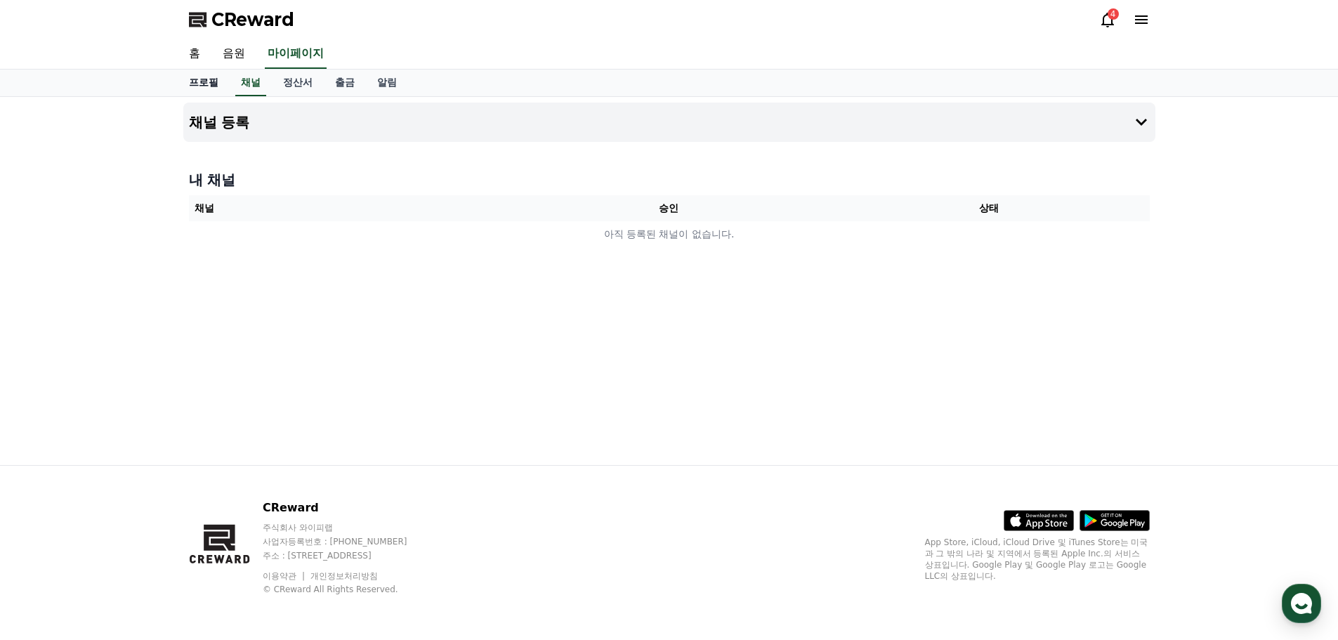
click at [206, 81] on link "프로필" at bounding box center [204, 83] width 52 height 27
select select "**********"
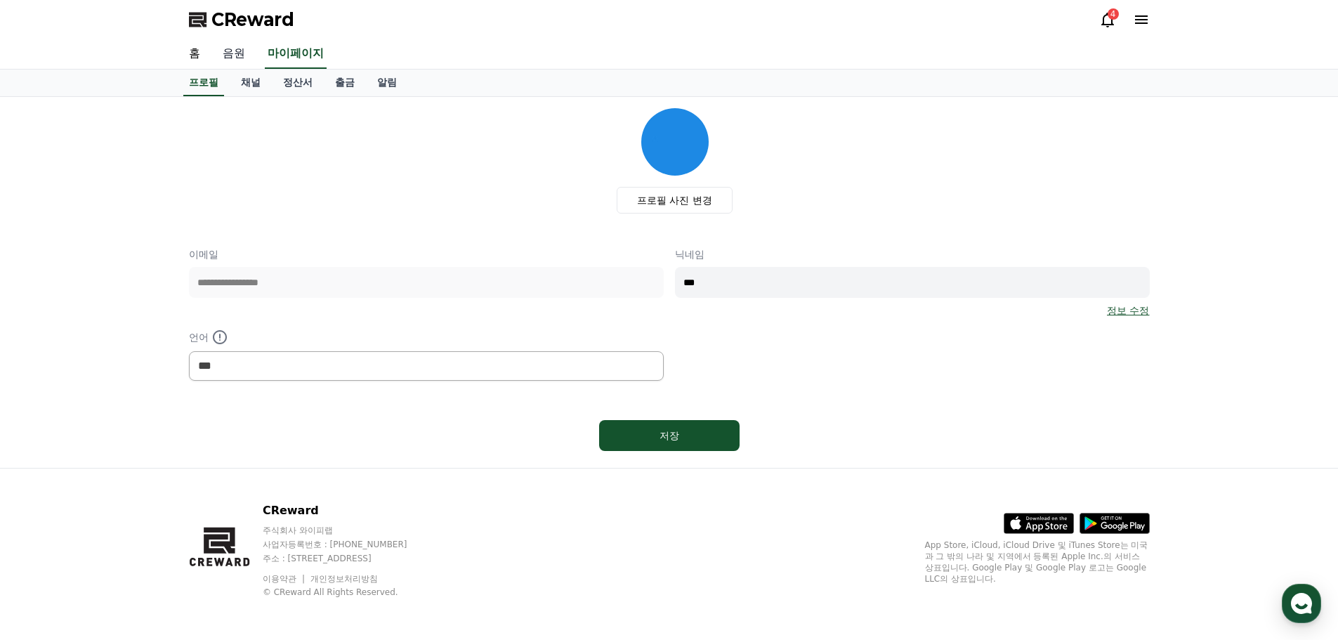
click at [244, 60] on link "음원" at bounding box center [233, 53] width 45 height 29
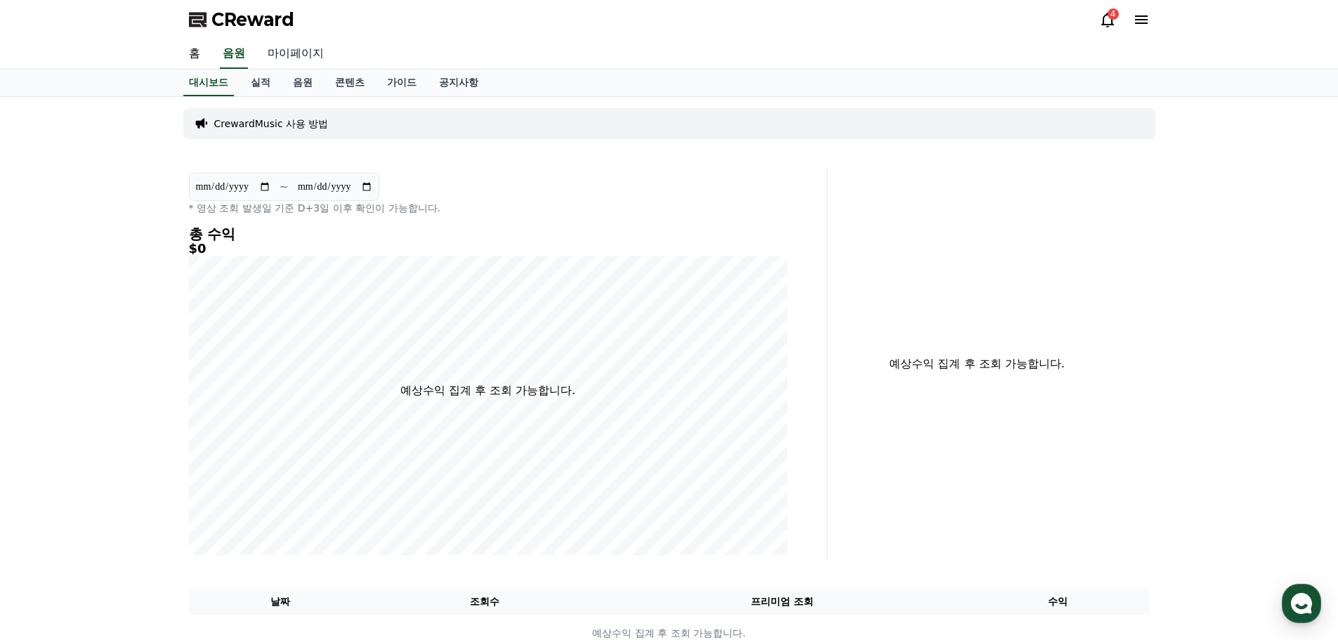
click at [284, 53] on link "마이페이지" at bounding box center [295, 53] width 79 height 29
select select "**********"
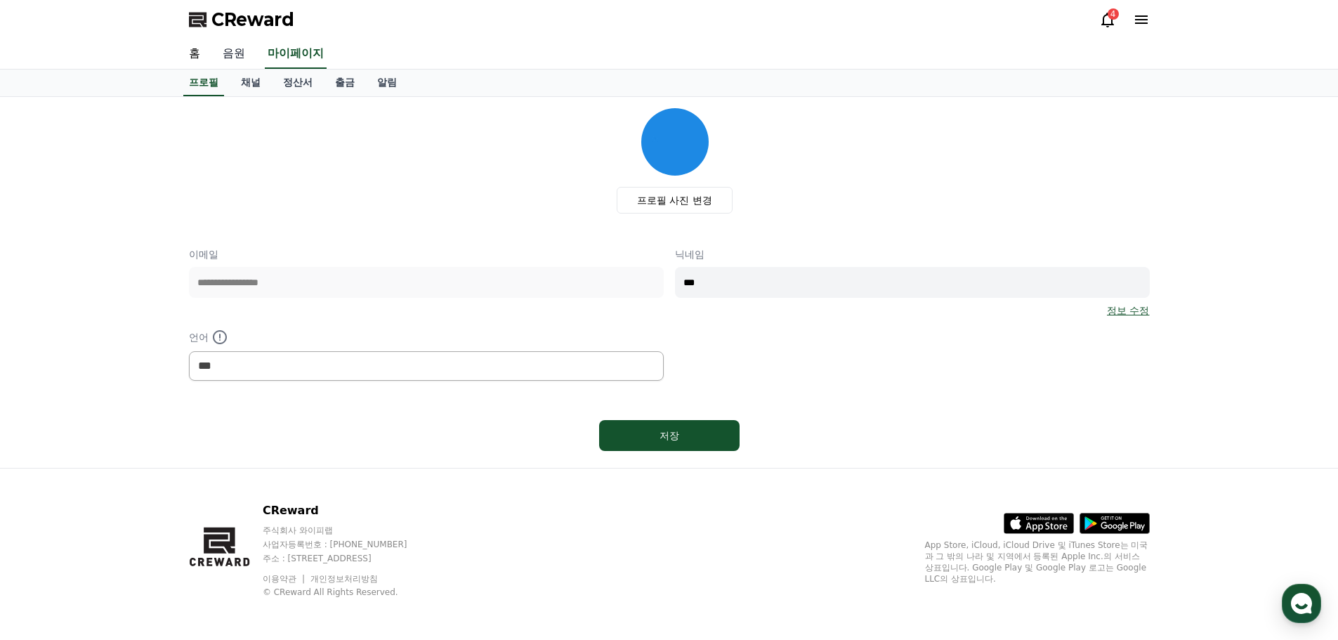
click at [251, 55] on link "음원" at bounding box center [233, 53] width 45 height 29
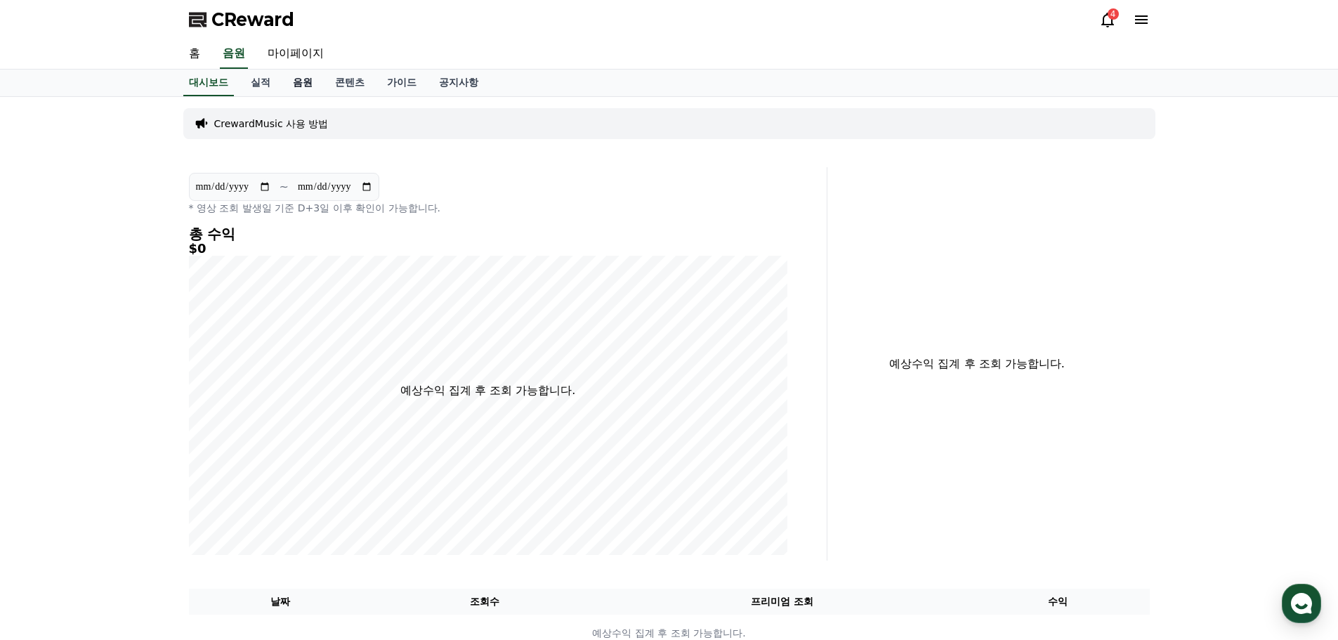
click at [303, 89] on link "음원" at bounding box center [303, 83] width 42 height 27
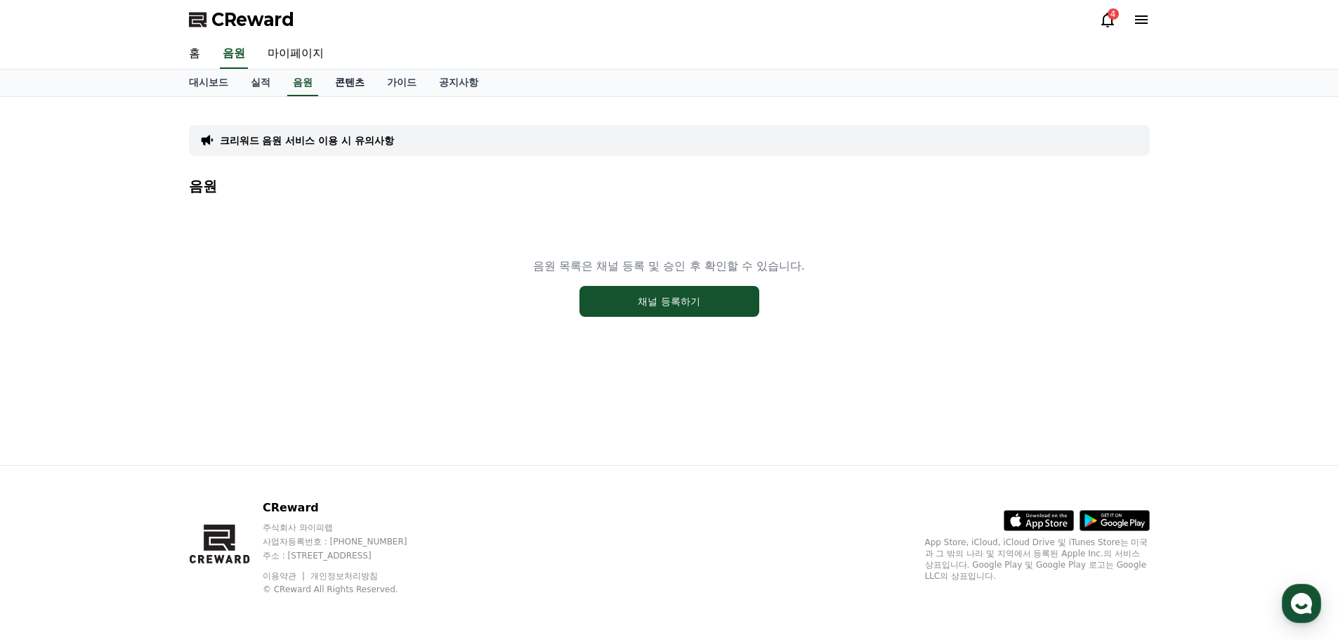
click at [346, 85] on link "콘텐츠" at bounding box center [350, 83] width 52 height 27
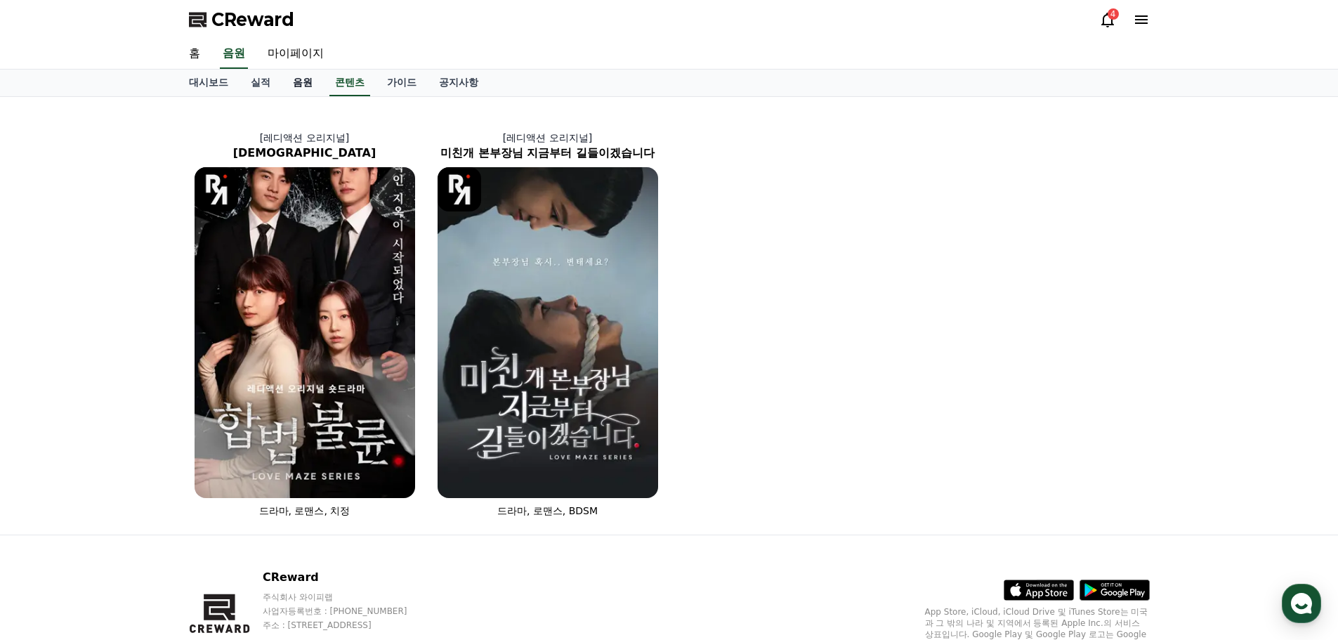
click at [307, 85] on link "음원" at bounding box center [303, 83] width 42 height 27
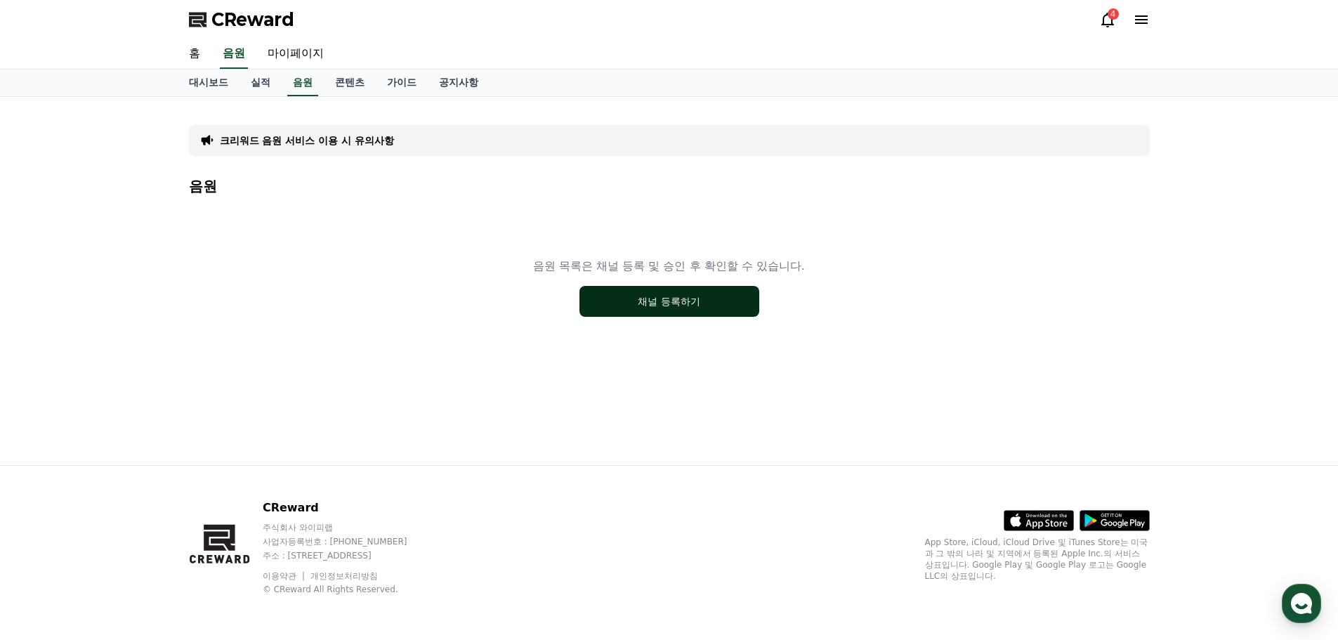
click at [690, 306] on button "채널 등록하기" at bounding box center [669, 301] width 180 height 31
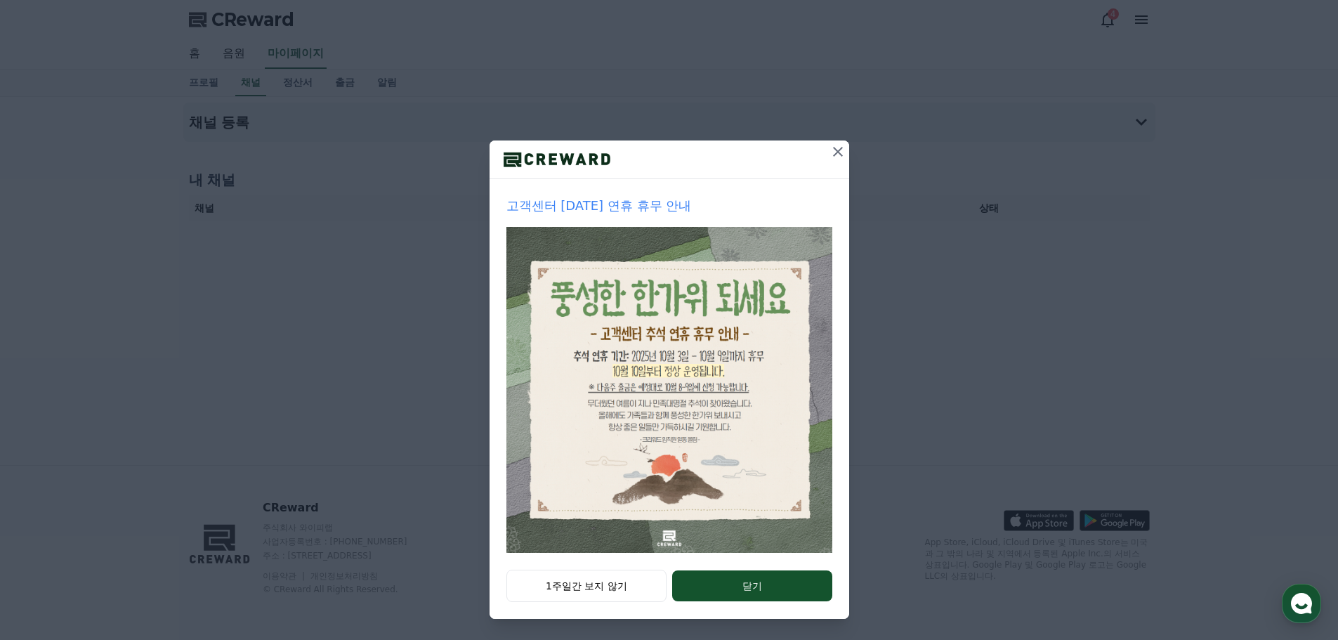
scroll to position [29, 0]
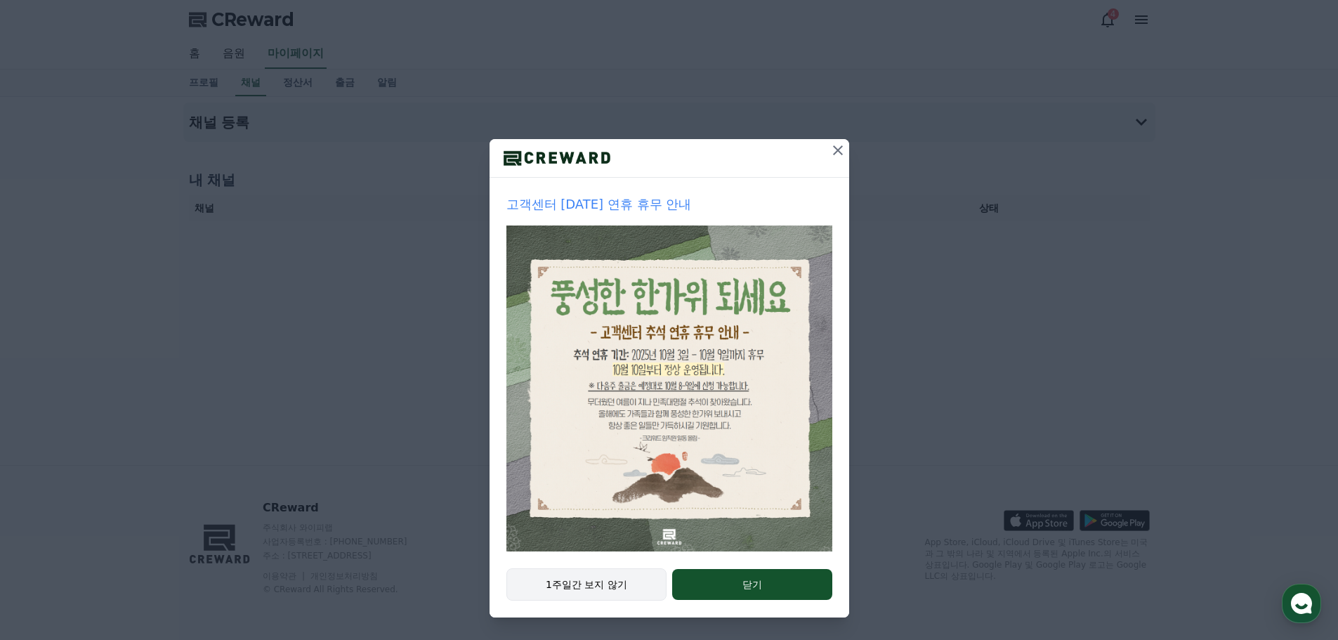
click at [601, 591] on button "1주일간 보지 않기" at bounding box center [586, 584] width 161 height 32
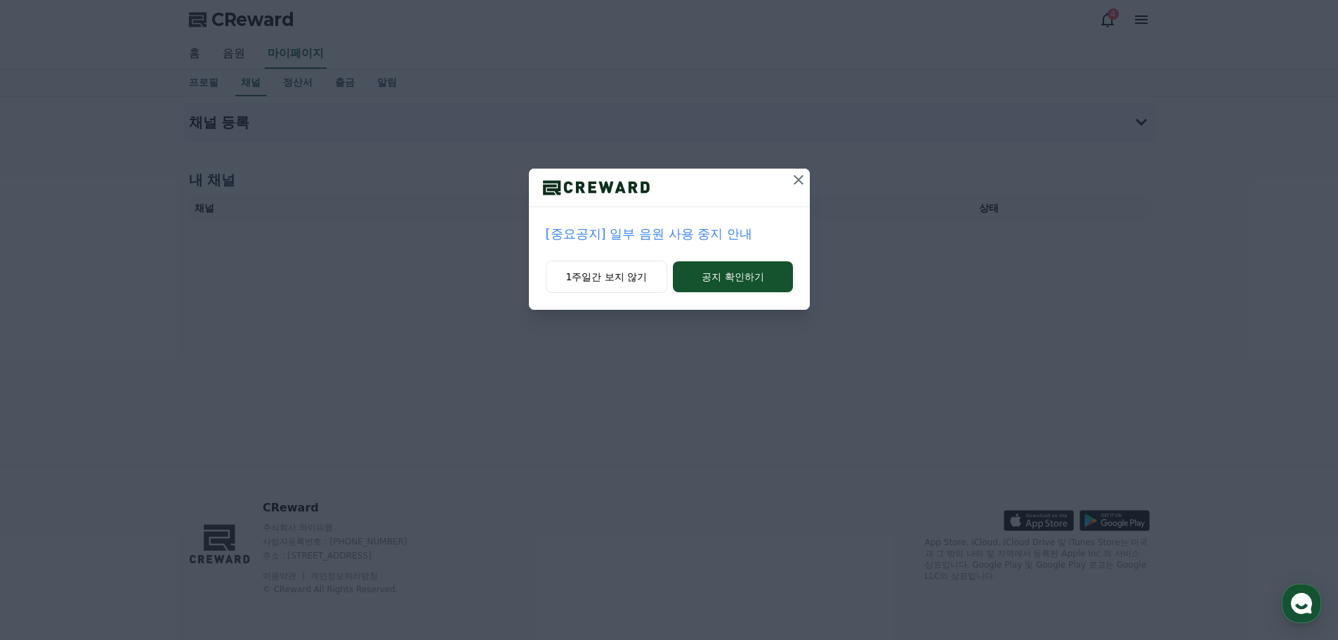
scroll to position [0, 0]
click at [612, 268] on button "1주일간 보지 않기" at bounding box center [607, 276] width 122 height 32
click at [587, 282] on button "1주일간 보지 않기" at bounding box center [607, 276] width 122 height 32
click at [599, 276] on button "1주일간 보지 않기" at bounding box center [607, 276] width 122 height 32
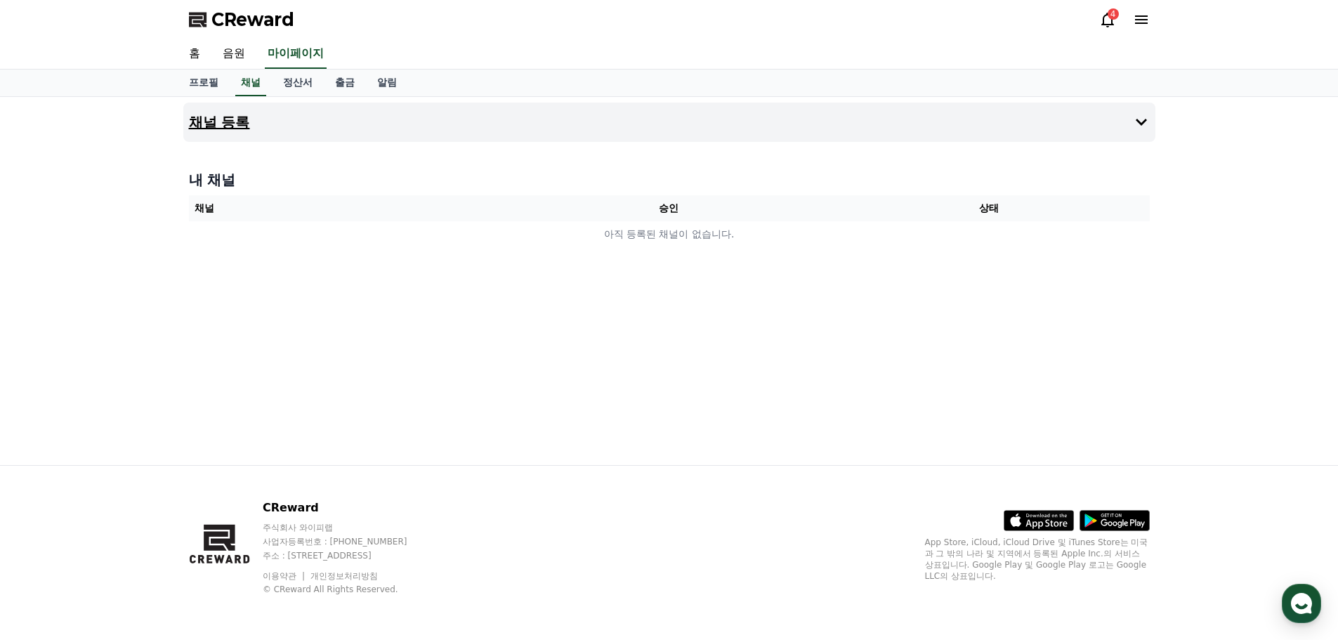
click at [326, 128] on button "채널 등록" at bounding box center [669, 122] width 972 height 39
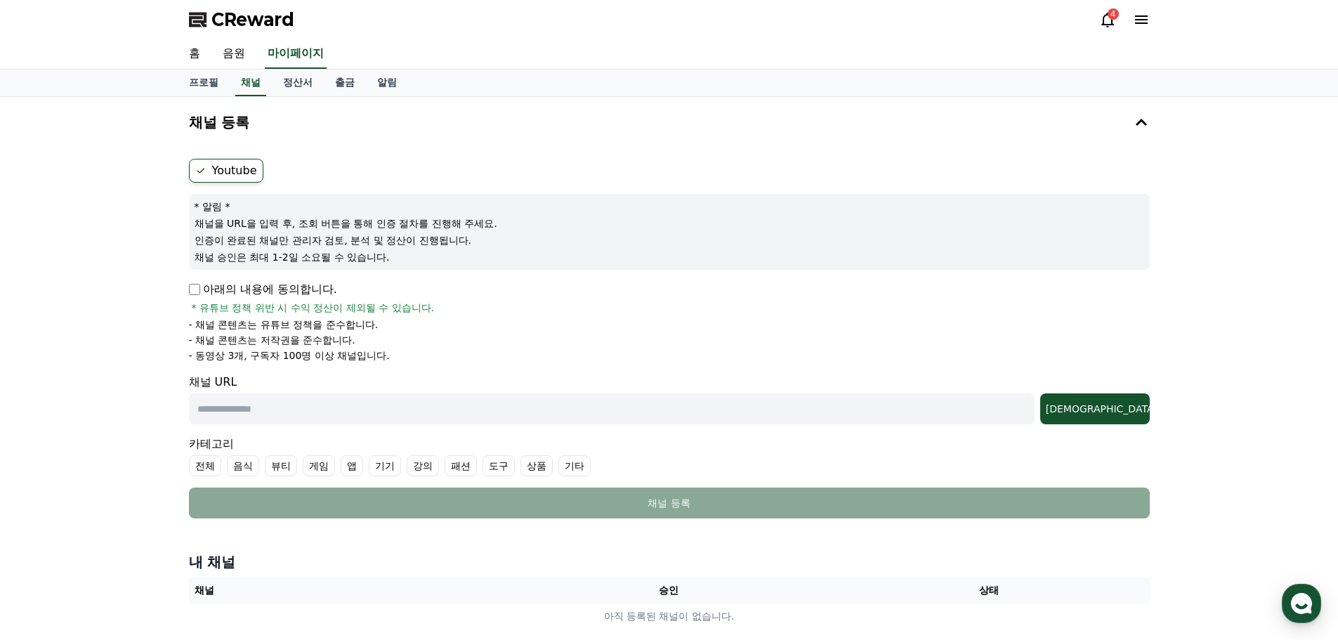
click at [250, 296] on p "아래의 내용에 동의합니다." at bounding box center [263, 289] width 148 height 17
click at [248, 293] on p "아래의 내용에 동의합니다." at bounding box center [263, 289] width 148 height 17
click at [208, 287] on p "아래의 내용에 동의합니다." at bounding box center [263, 289] width 148 height 17
click at [191, 283] on p "아래의 내용에 동의합니다." at bounding box center [263, 289] width 148 height 17
click at [193, 277] on form "Youtube * 알림 * 채널을 URL을 입력 후, 조회 버튼을 통해 인증 절차를 진행해 주세요. 인증이 완료된 채널만 관리자 검토, 분석 …" at bounding box center [669, 338] width 960 height 359
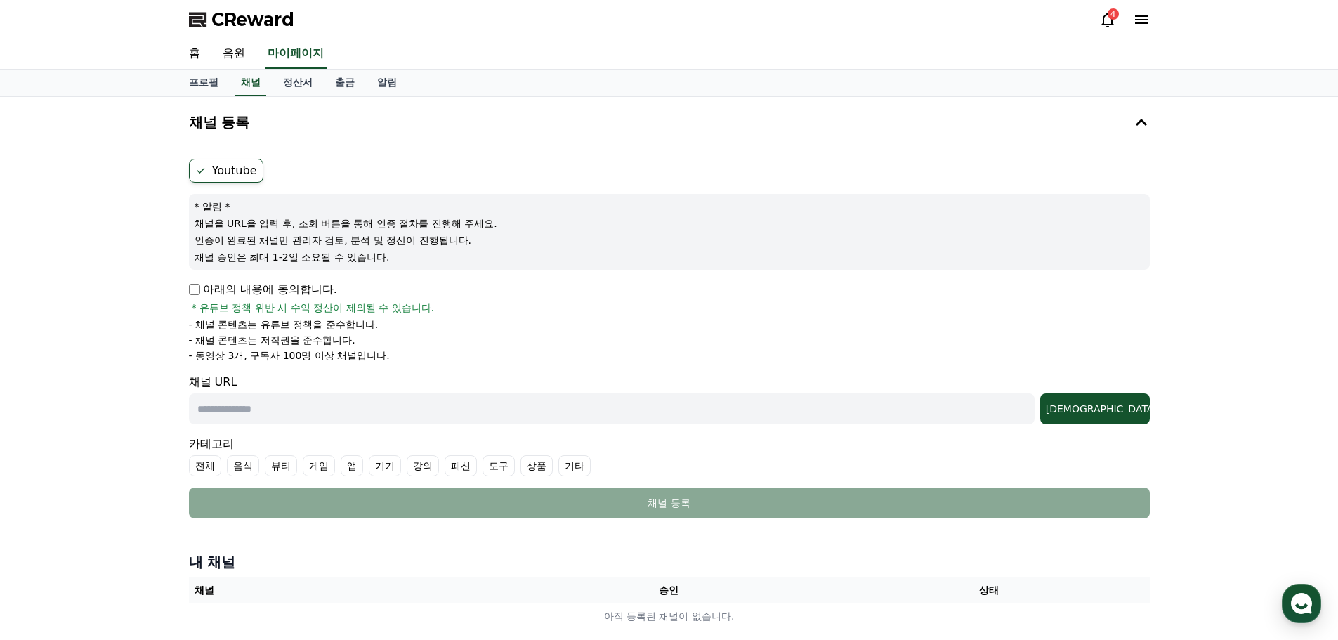
click at [286, 398] on input "text" at bounding box center [611, 408] width 845 height 31
paste input "**********"
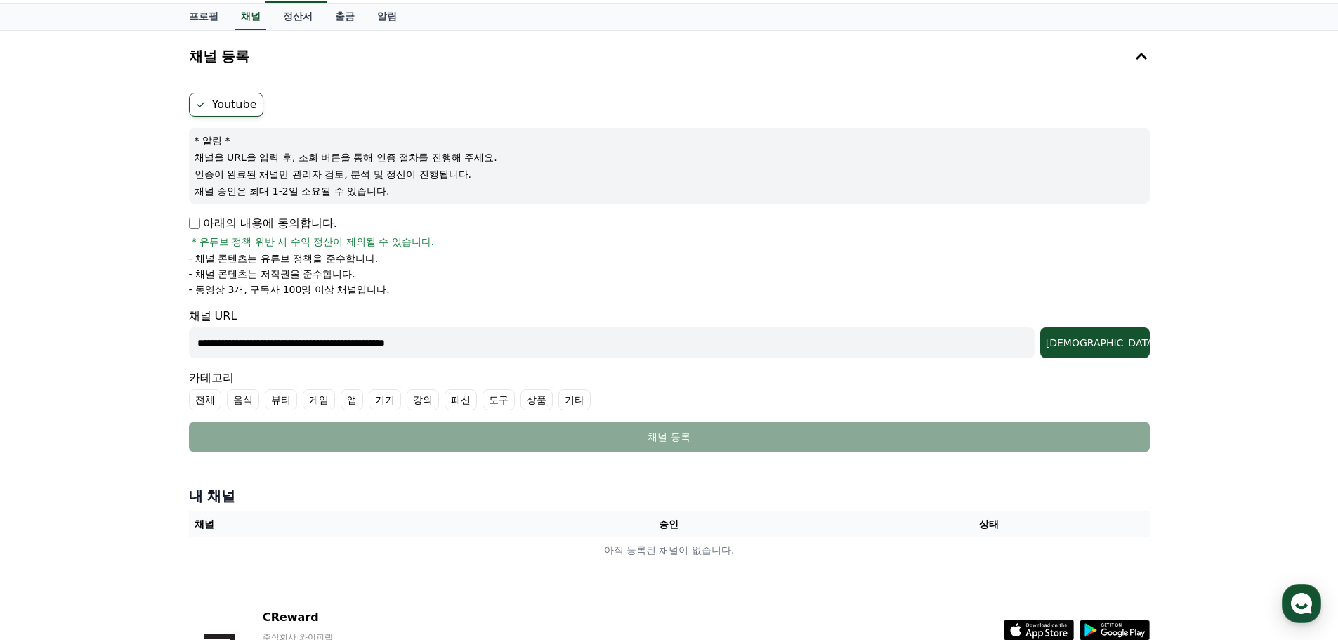
scroll to position [70, 0]
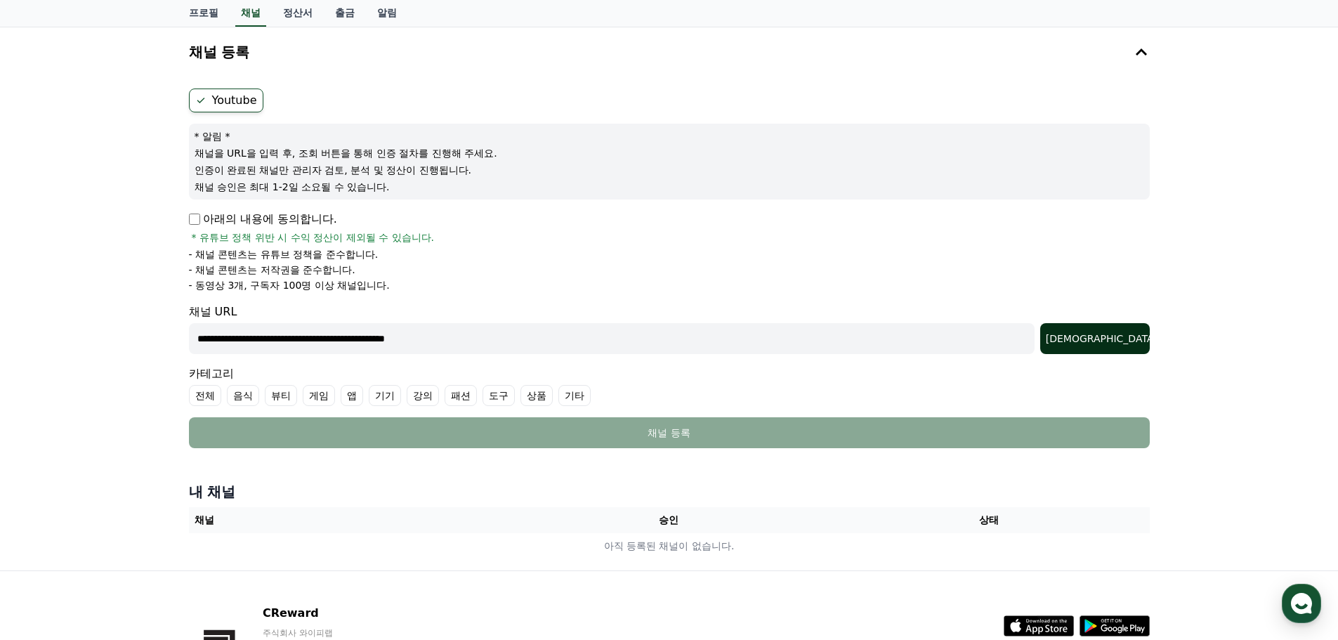
type input "**********"
click at [1121, 340] on div "조회" at bounding box center [1094, 338] width 98 height 14
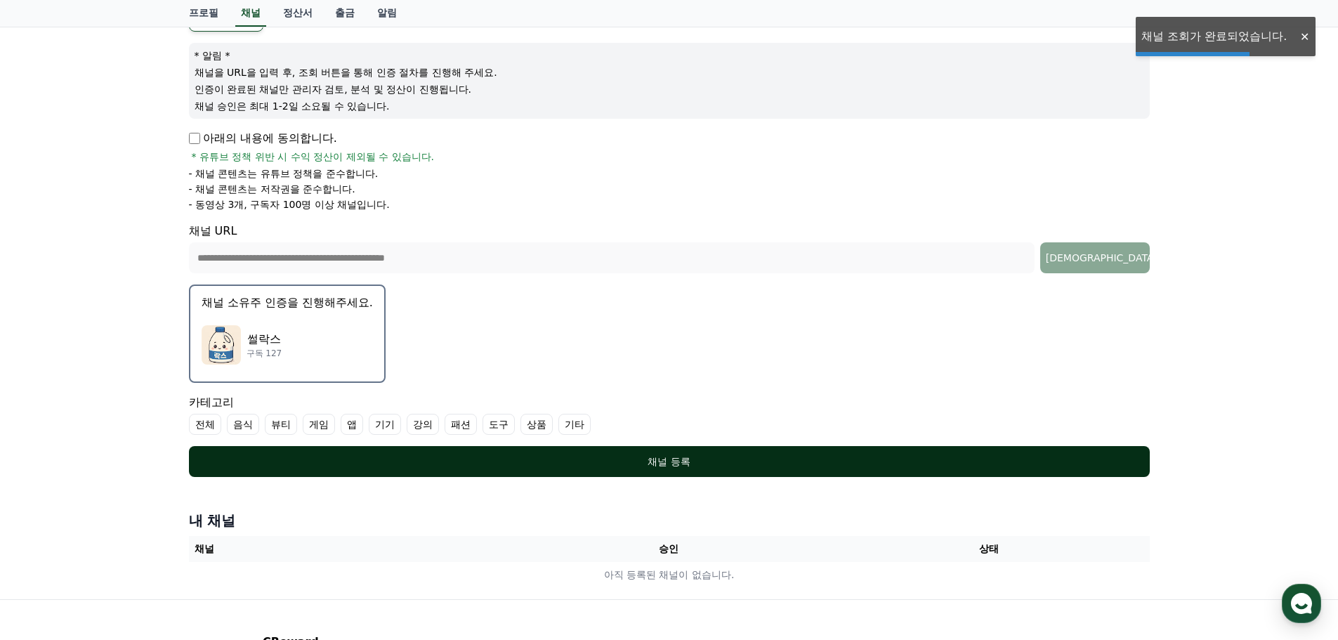
scroll to position [211, 0]
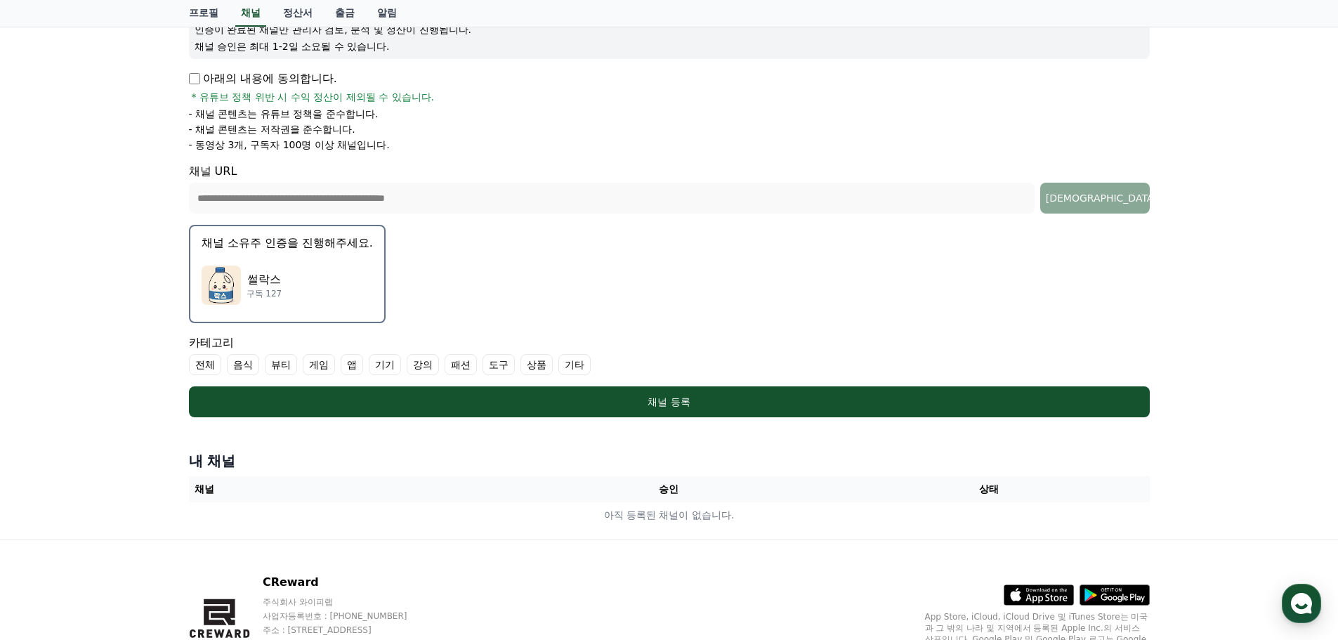
click at [579, 370] on label "기타" at bounding box center [574, 364] width 32 height 21
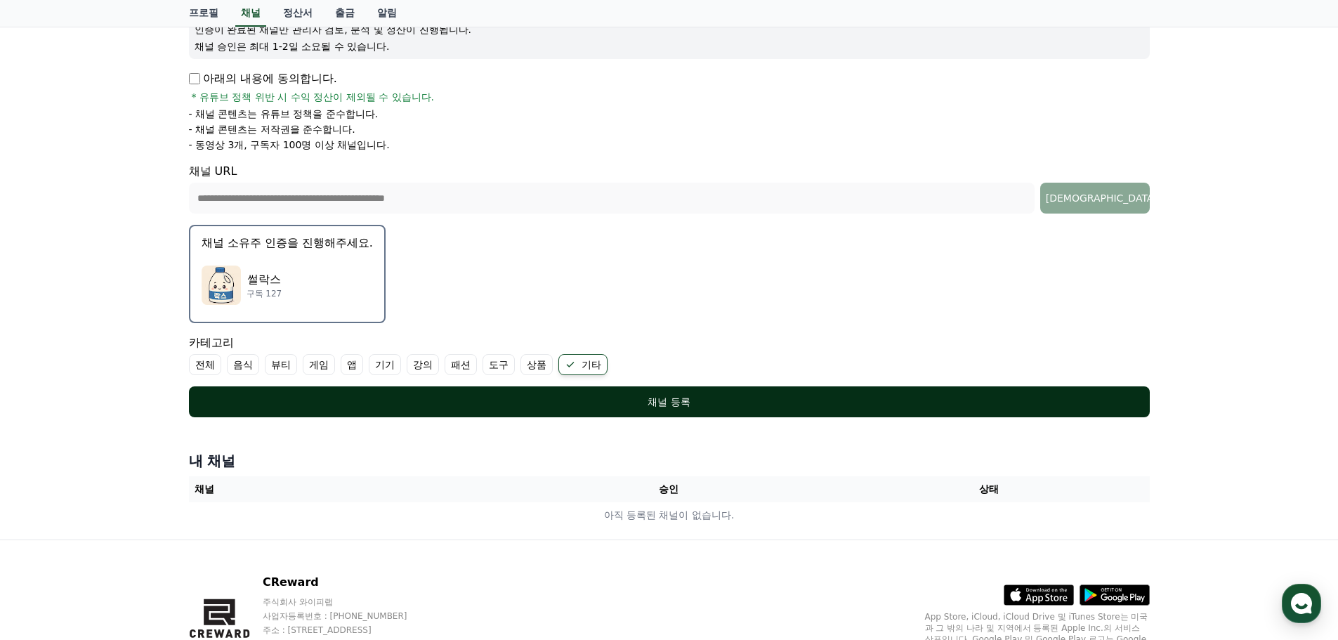
click at [652, 397] on div "채널 등록" at bounding box center [669, 402] width 904 height 14
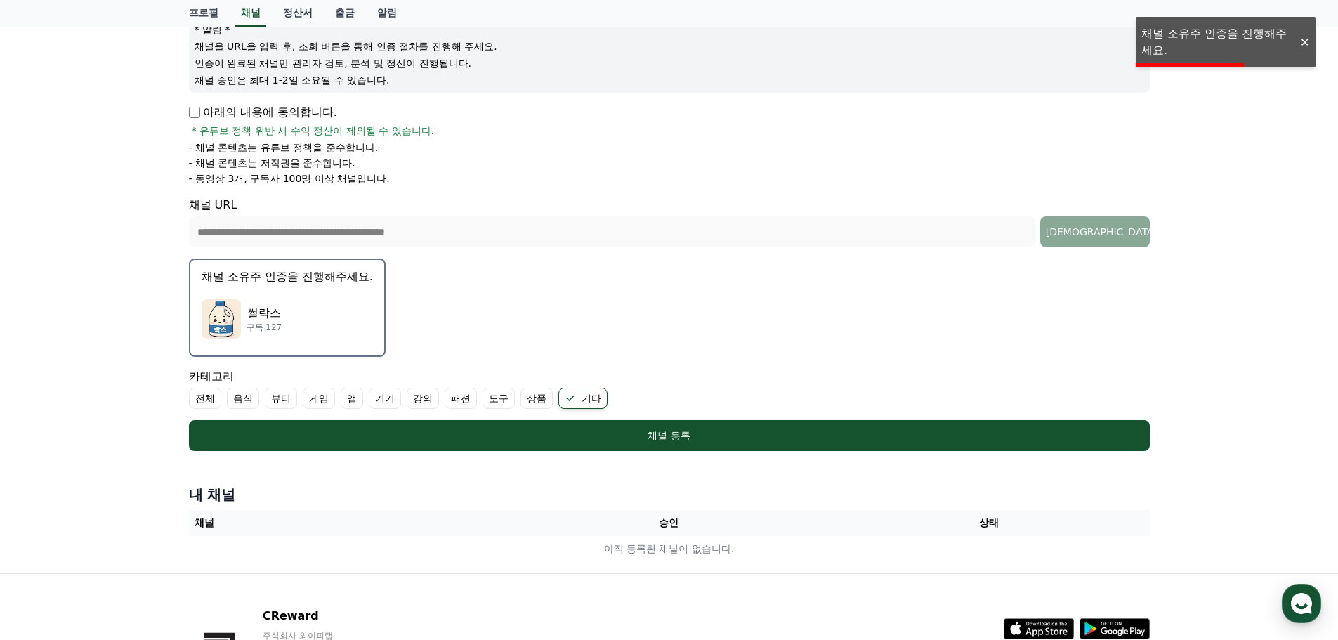
scroll to position [0, 0]
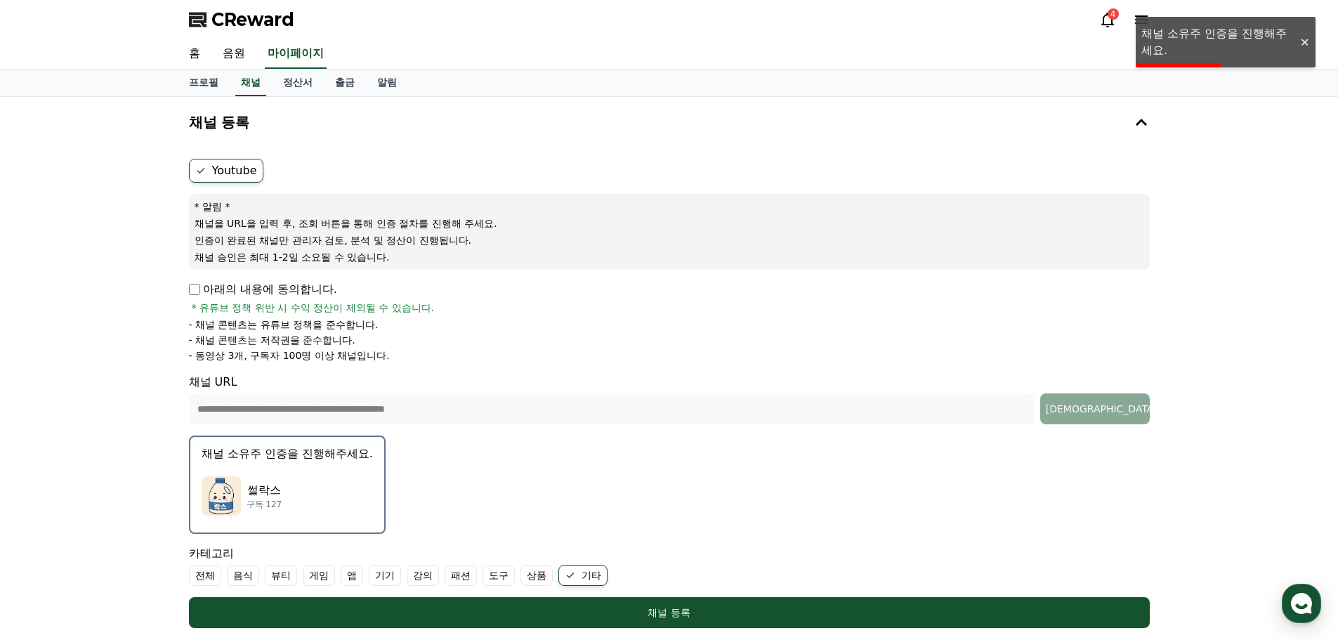
click at [1192, 44] on div "홈 음원 마이페이지" at bounding box center [669, 54] width 1338 height 30
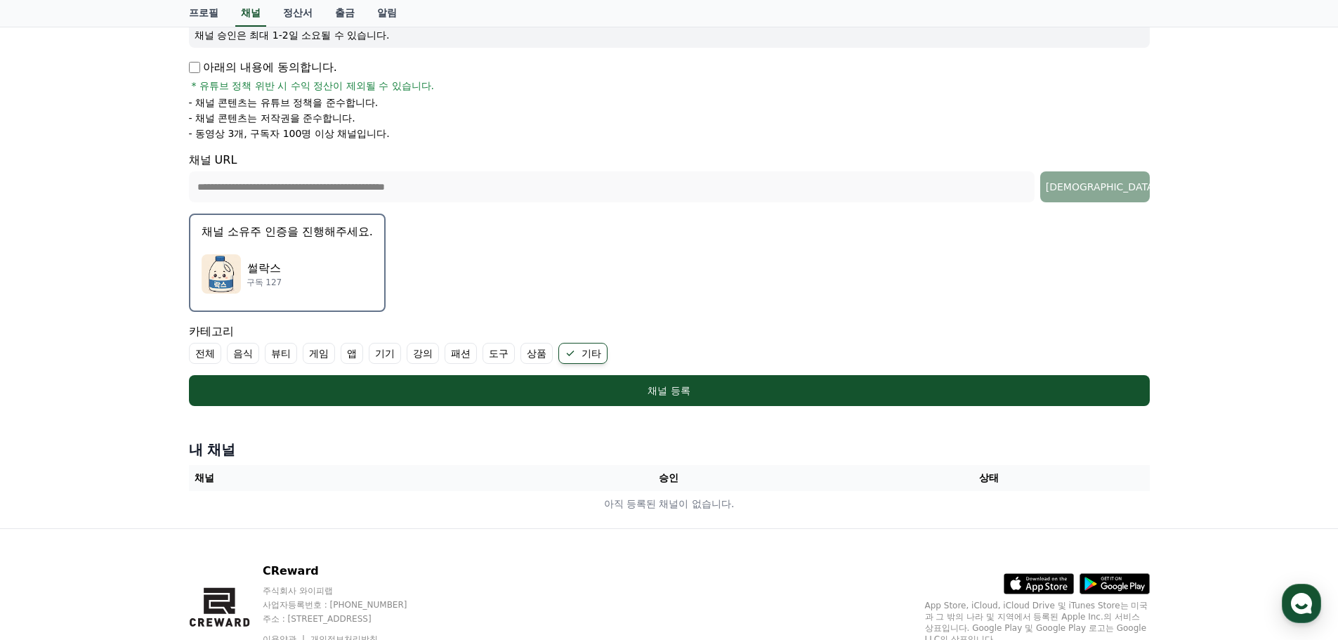
scroll to position [285, 0]
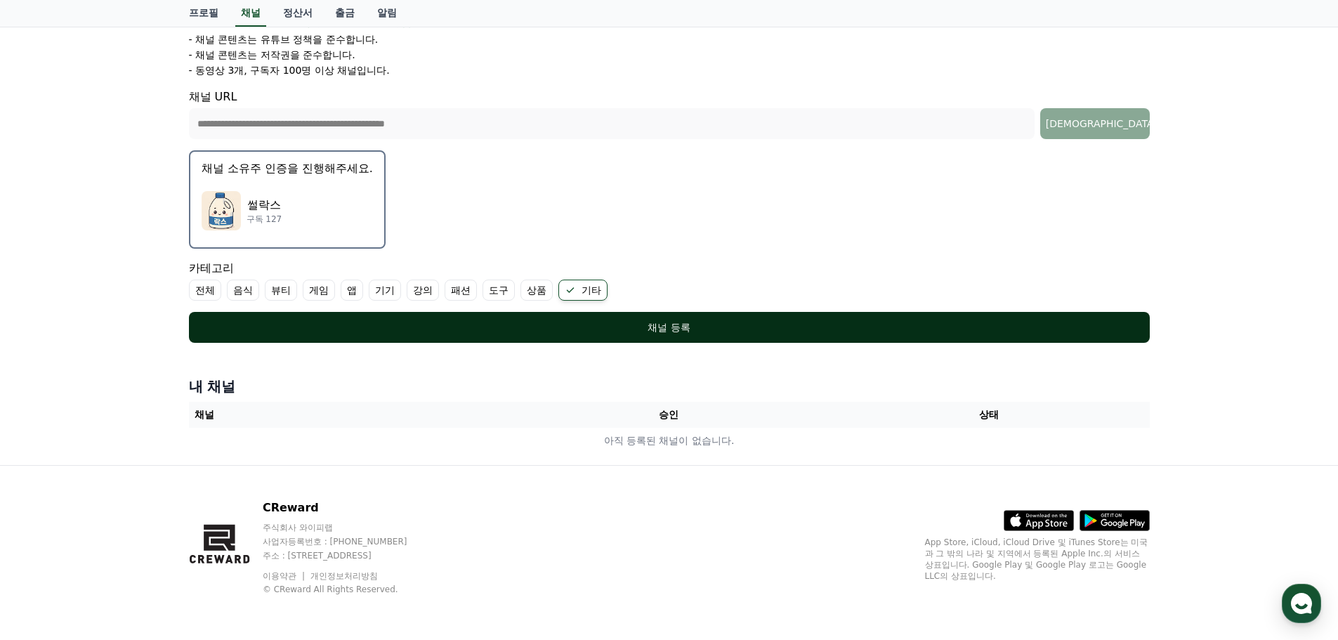
click at [785, 336] on button "채널 등록" at bounding box center [669, 327] width 960 height 31
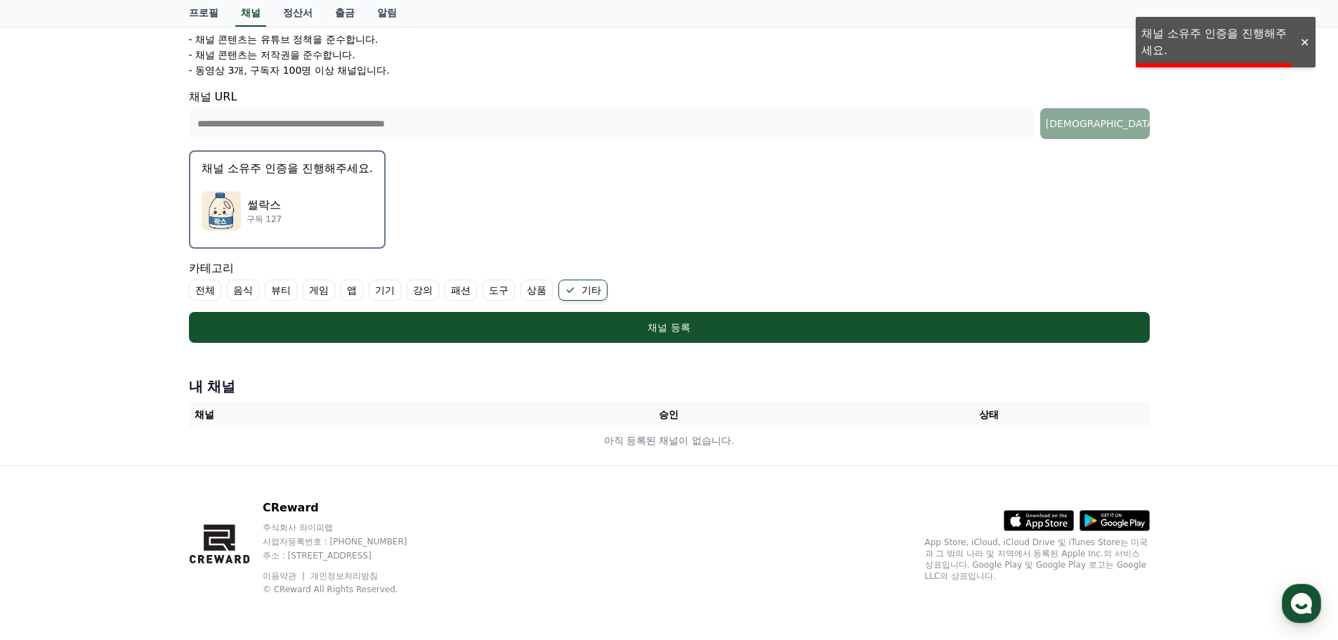
click at [1208, 44] on div "**********" at bounding box center [669, 138] width 1338 height 653
click at [212, 423] on th "채널" at bounding box center [349, 415] width 320 height 26
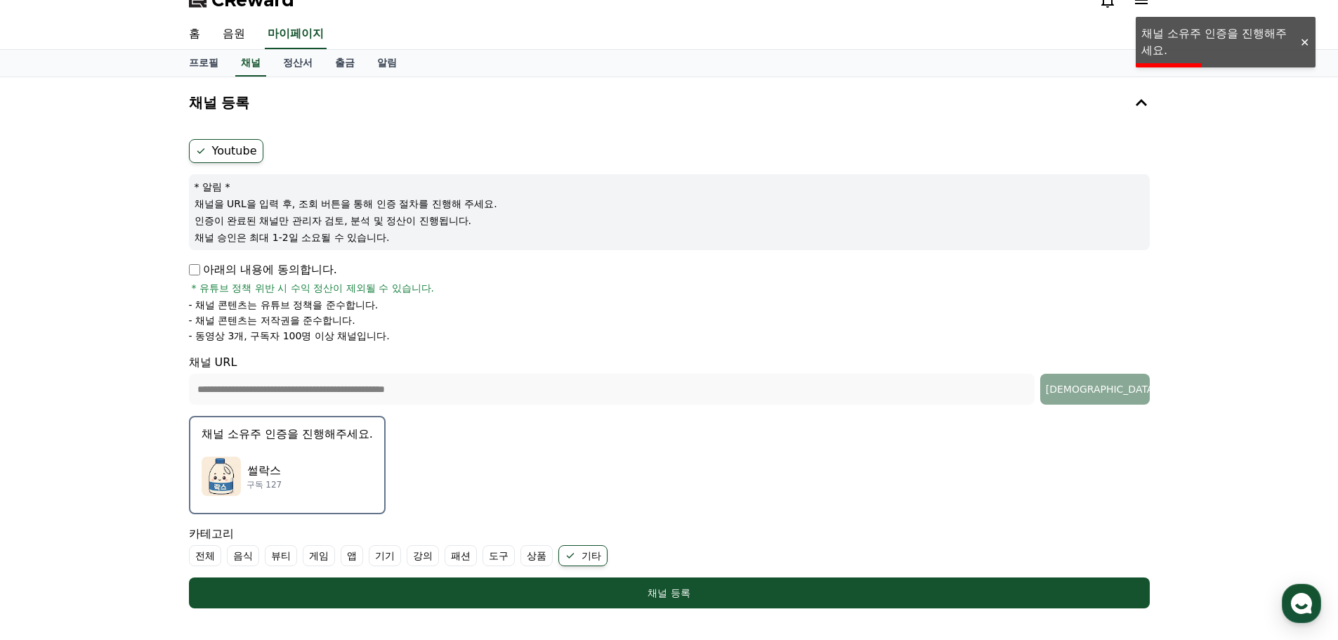
scroll to position [4, 0]
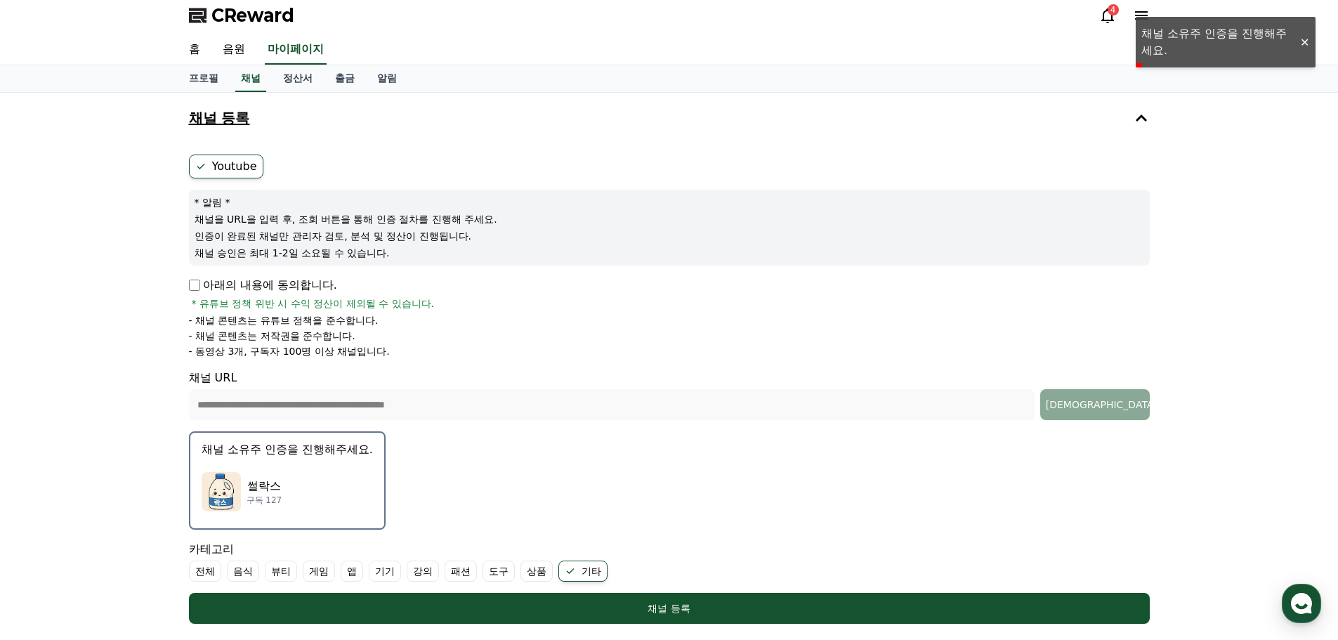
click at [276, 123] on button "채널 등록" at bounding box center [669, 117] width 972 height 39
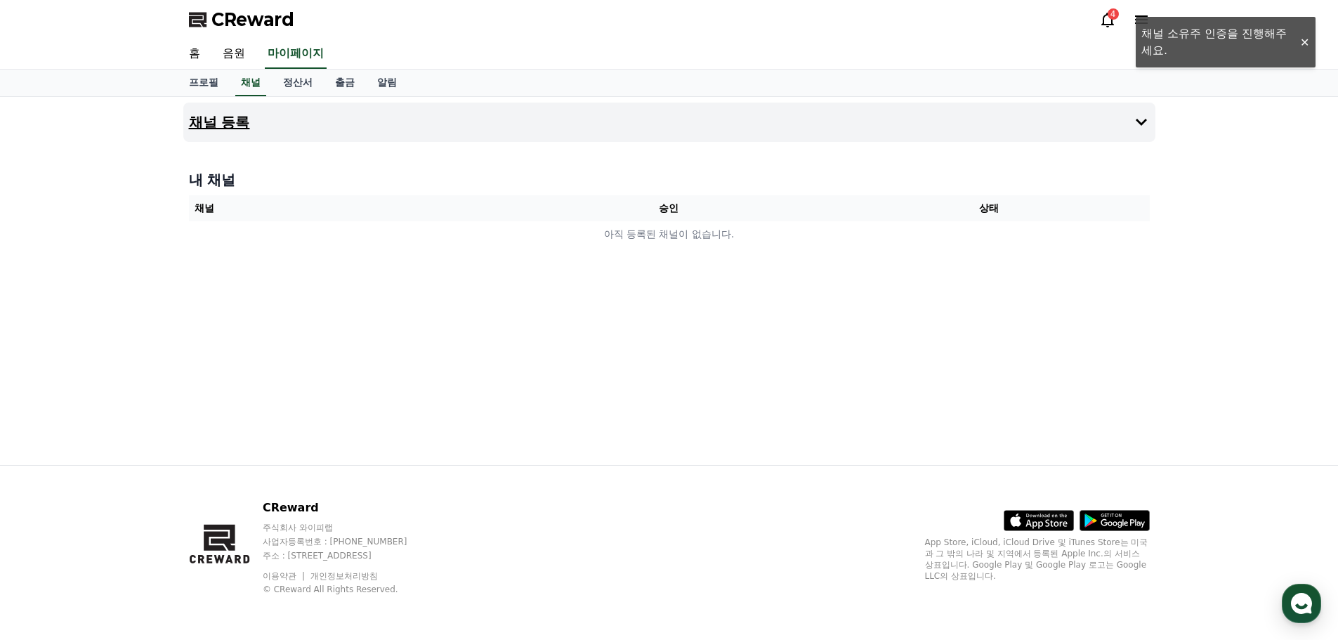
click at [271, 124] on button "채널 등록" at bounding box center [669, 122] width 972 height 39
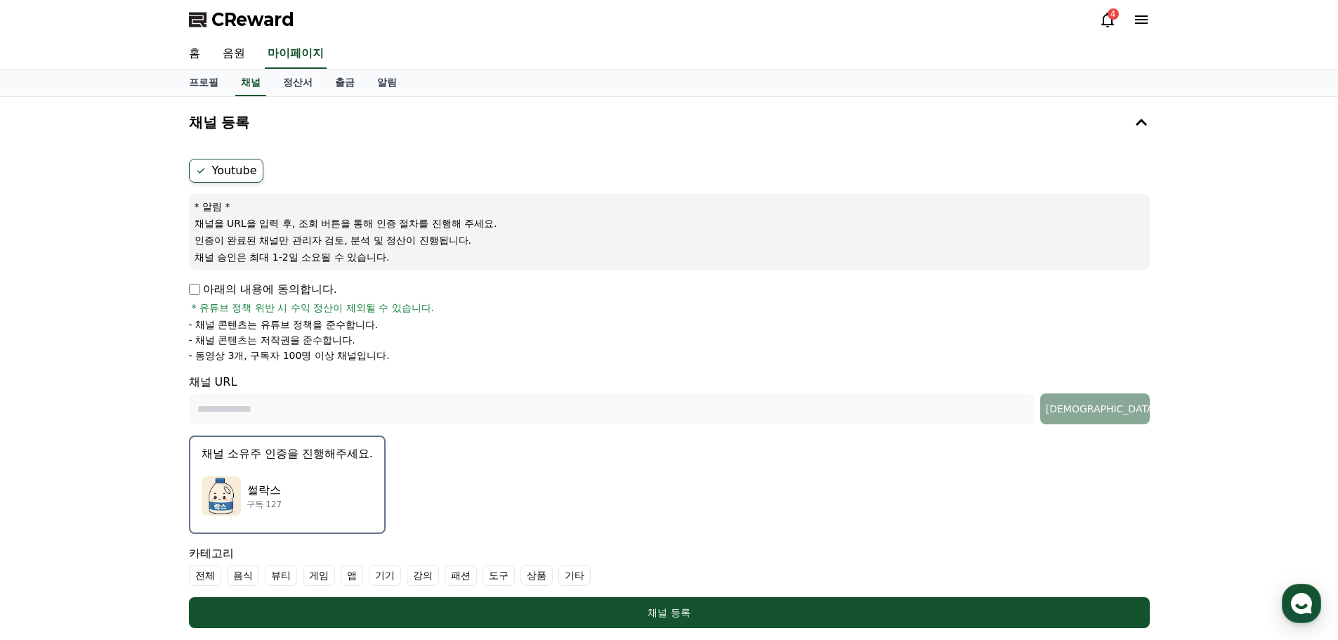
drag, startPoint x: 274, startPoint y: 225, endPoint x: 404, endPoint y: 222, distance: 129.9
click at [403, 222] on p "채널을 URL을 입력 후, 조회 버튼을 통해 인증 절차를 진행해 주세요." at bounding box center [668, 223] width 949 height 14
click at [508, 220] on p "채널을 URL을 입력 후, 조회 버튼을 통해 인증 절차를 진행해 주세요." at bounding box center [668, 223] width 949 height 14
drag, startPoint x: 503, startPoint y: 221, endPoint x: 414, endPoint y: 225, distance: 89.2
click at [414, 225] on p "채널을 URL을 입력 후, 조회 버튼을 통해 인증 절차를 진행해 주세요." at bounding box center [668, 223] width 949 height 14
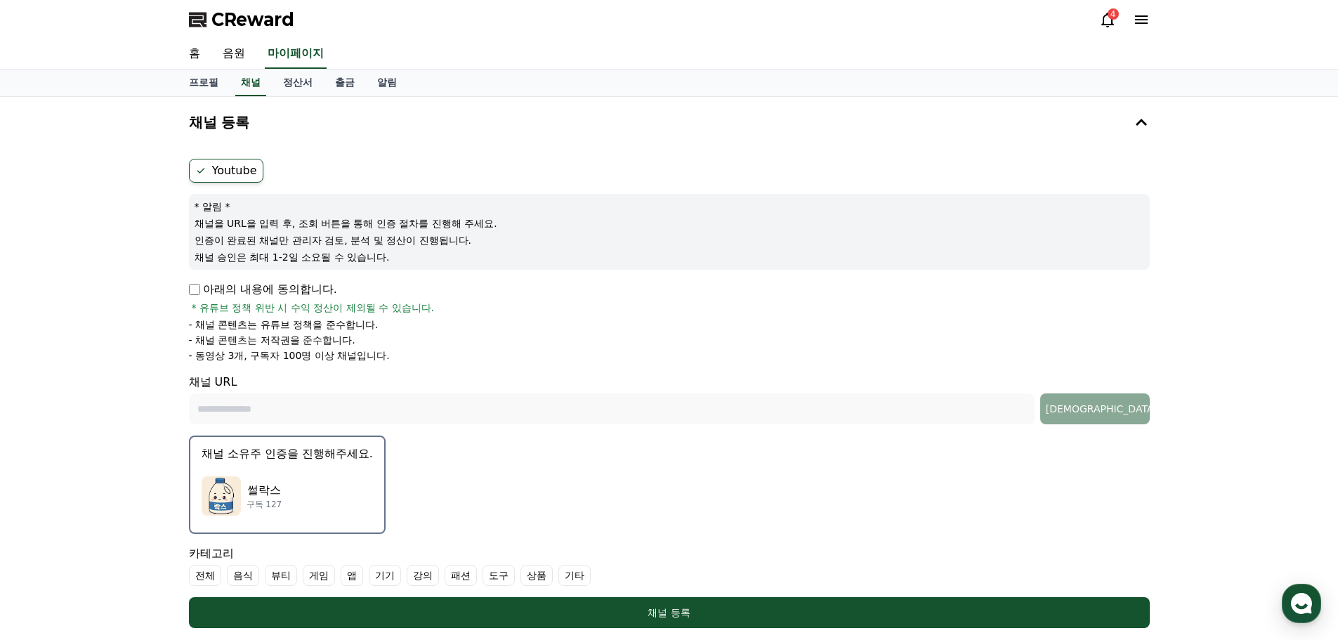
drag, startPoint x: 429, startPoint y: 234, endPoint x: 454, endPoint y: 237, distance: 25.5
click at [430, 234] on p "인증이 완료된 채널만 관리자 검토, 분석 및 정산이 진행됩니다." at bounding box center [668, 240] width 949 height 14
drag, startPoint x: 501, startPoint y: 241, endPoint x: 318, endPoint y: 256, distance: 183.9
click at [322, 256] on div "* 알림 * 채널을 URL을 입력 후, 조회 버튼을 통해 인증 절차를 진행해 주세요. 인증이 완료된 채널만 관리자 검토, 분석 및 정산이 진행…" at bounding box center [669, 232] width 960 height 76
click at [490, 251] on p "채널 승인은 최대 1-2일 소요될 수 있습니다." at bounding box center [668, 257] width 949 height 14
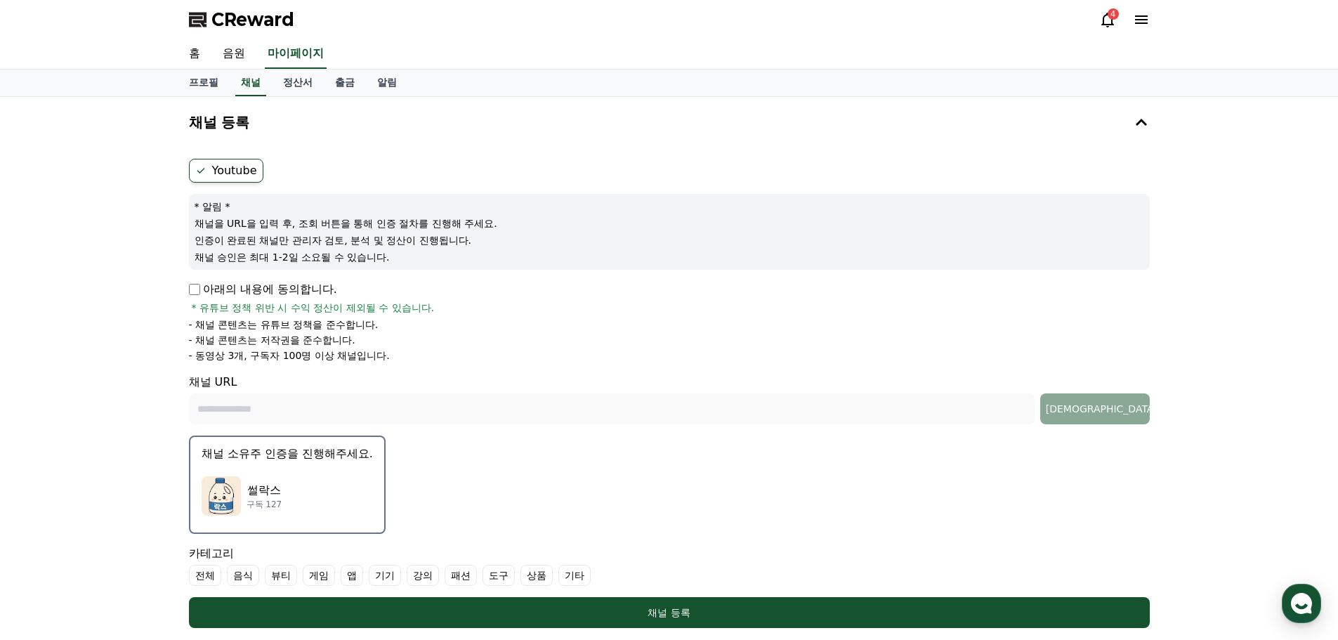
click at [260, 288] on p "아래의 내용에 동의합니다." at bounding box center [263, 289] width 148 height 17
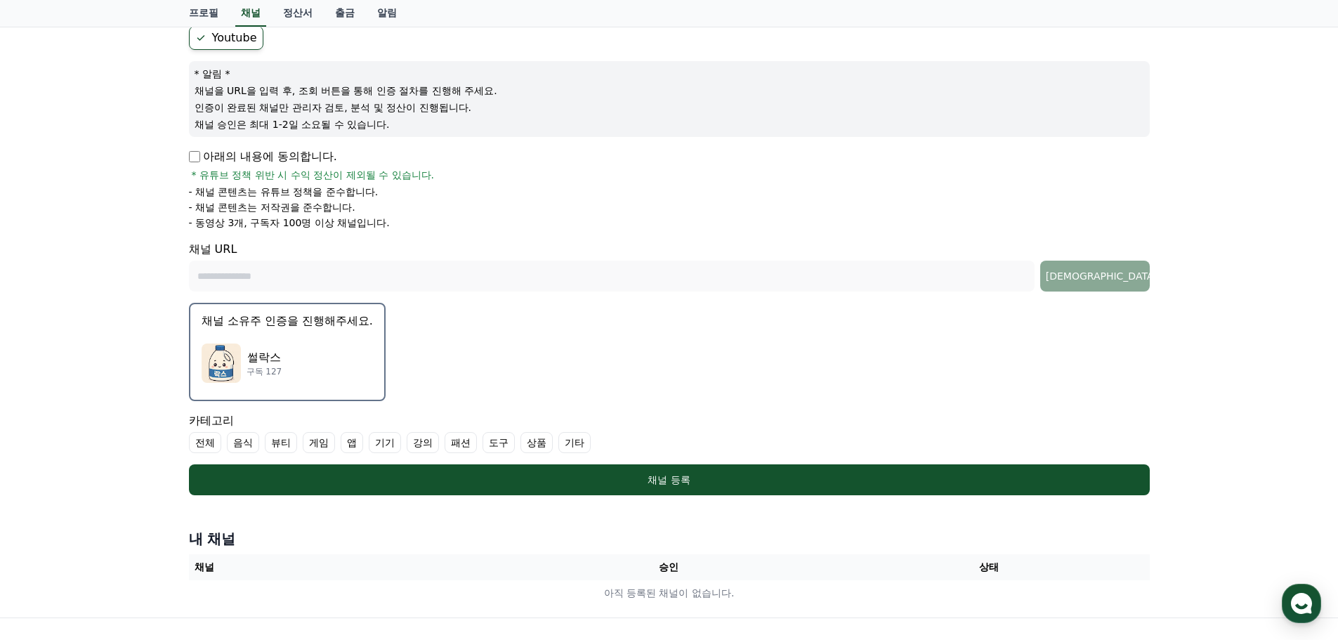
scroll to position [211, 0]
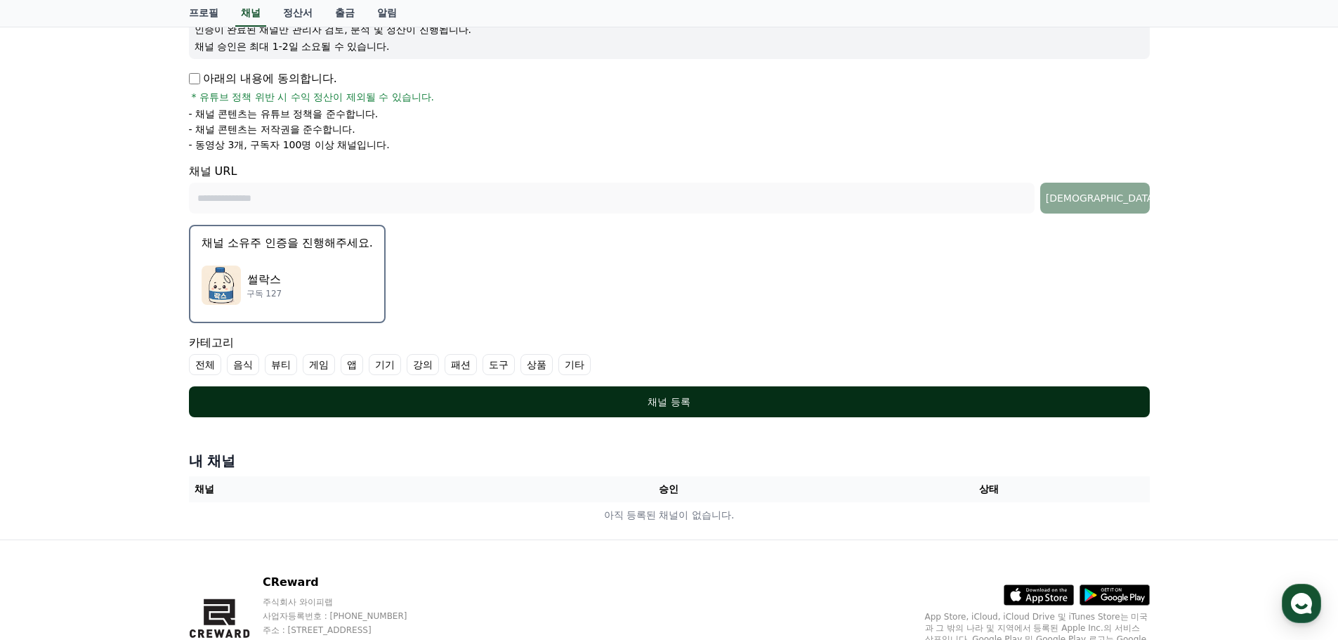
click at [894, 397] on div "채널 등록" at bounding box center [669, 402] width 904 height 14
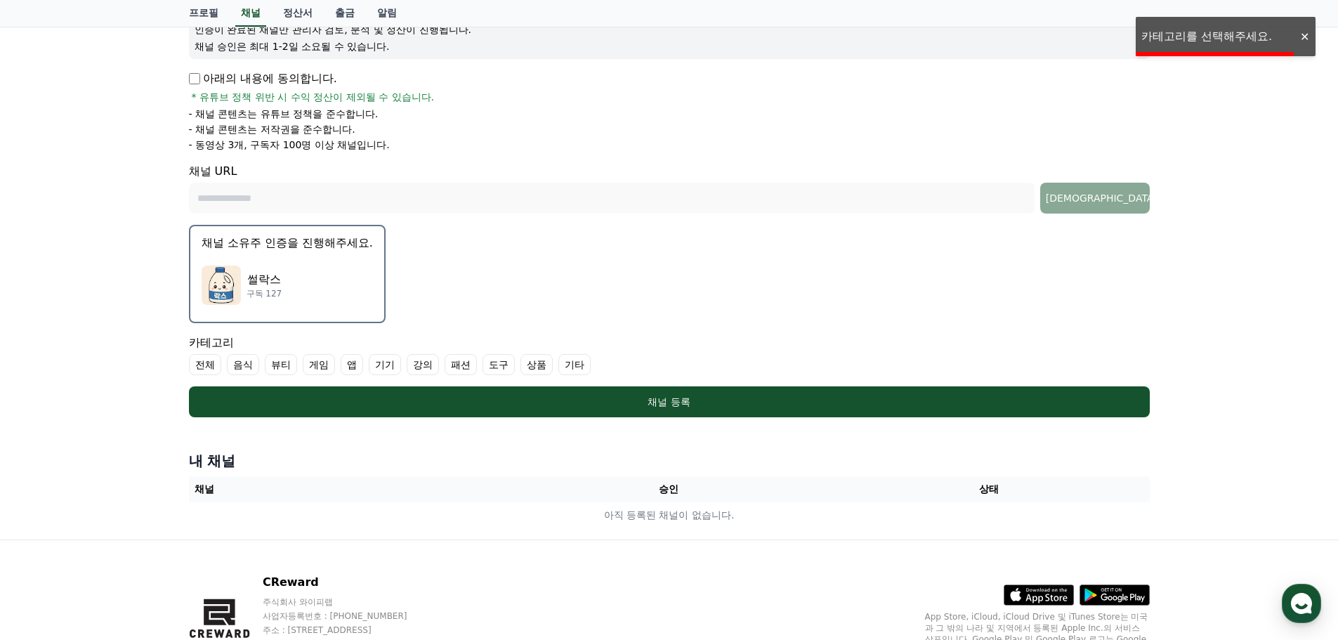
click at [548, 353] on div "카테고리 전체 음식 뷰티 게임 앱 기기 강의 패션 도구 상품 기타" at bounding box center [669, 354] width 960 height 41
click at [563, 362] on label "기타" at bounding box center [574, 364] width 32 height 21
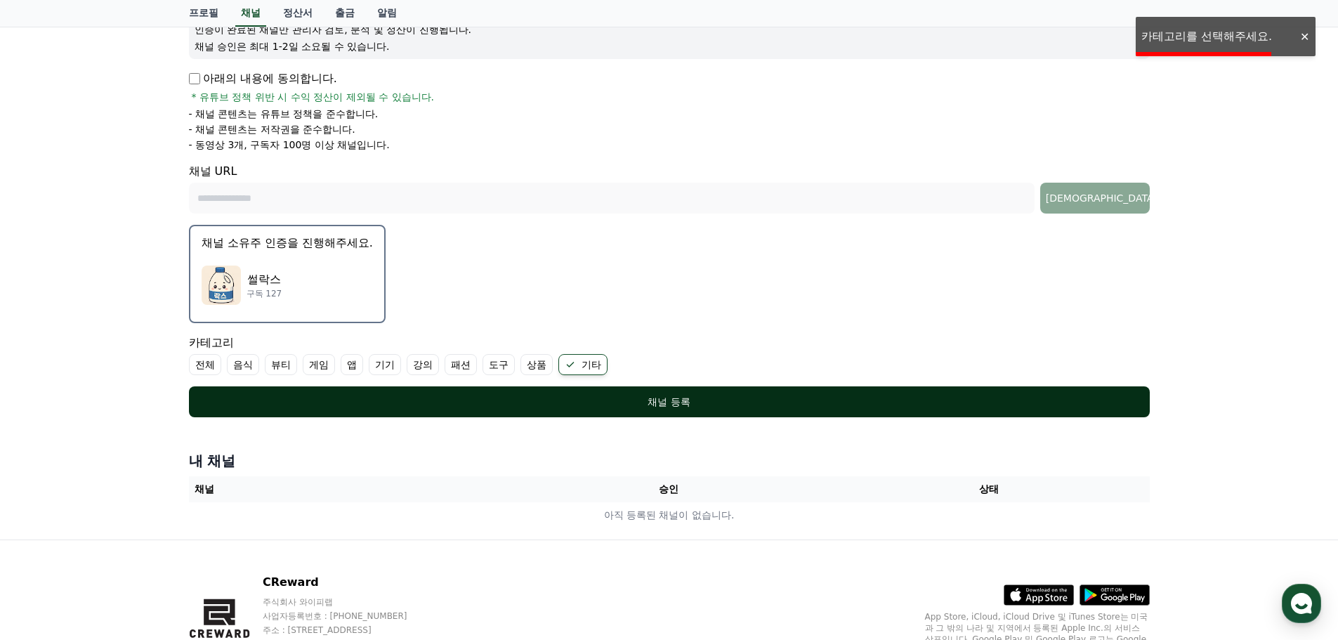
click at [583, 388] on button "채널 등록" at bounding box center [669, 401] width 960 height 31
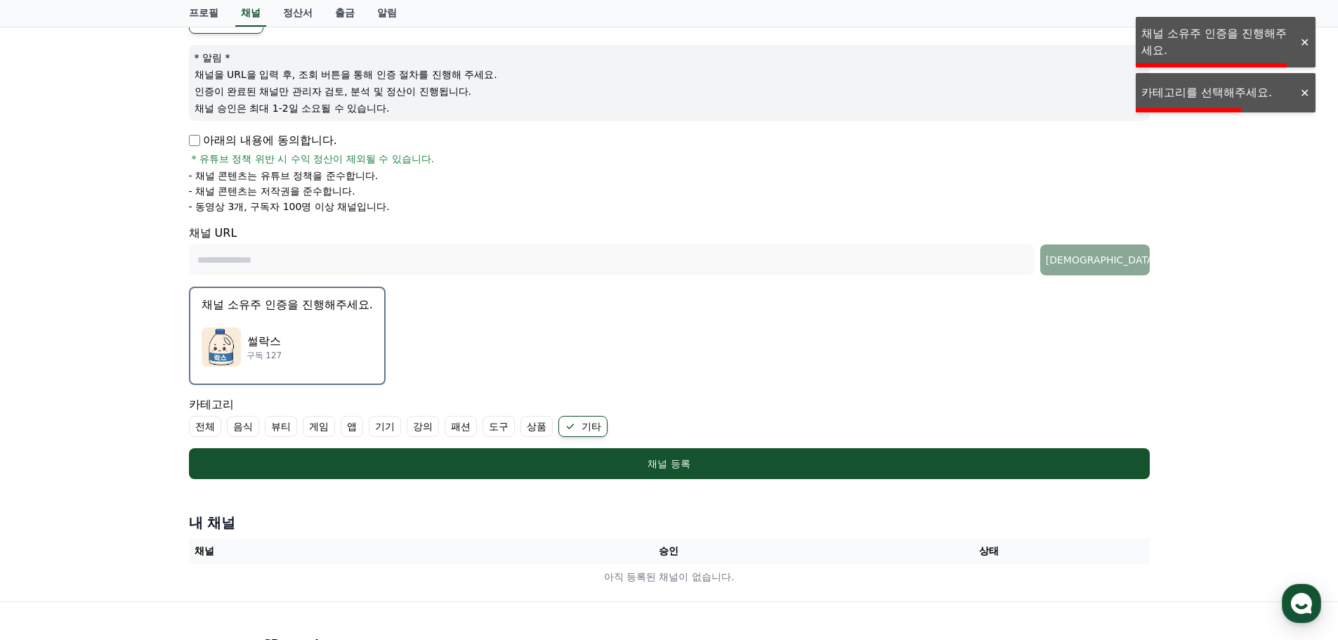
scroll to position [140, 0]
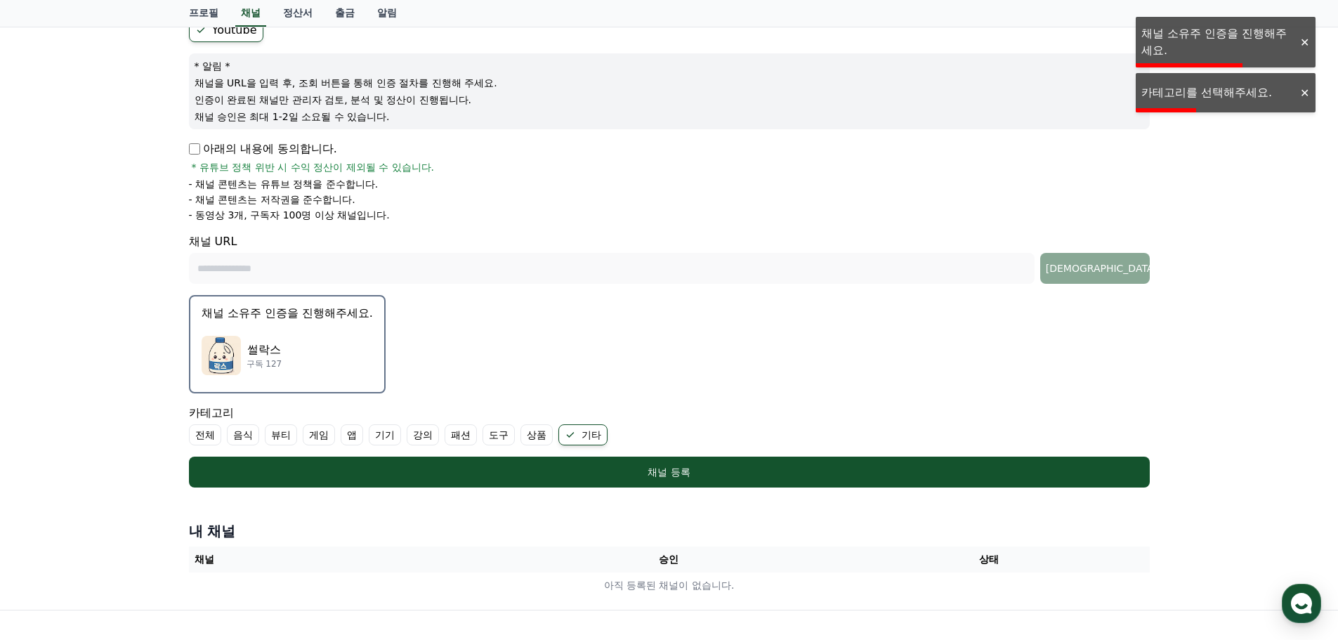
click at [299, 340] on div "썰락스 구독 127" at bounding box center [287, 355] width 171 height 56
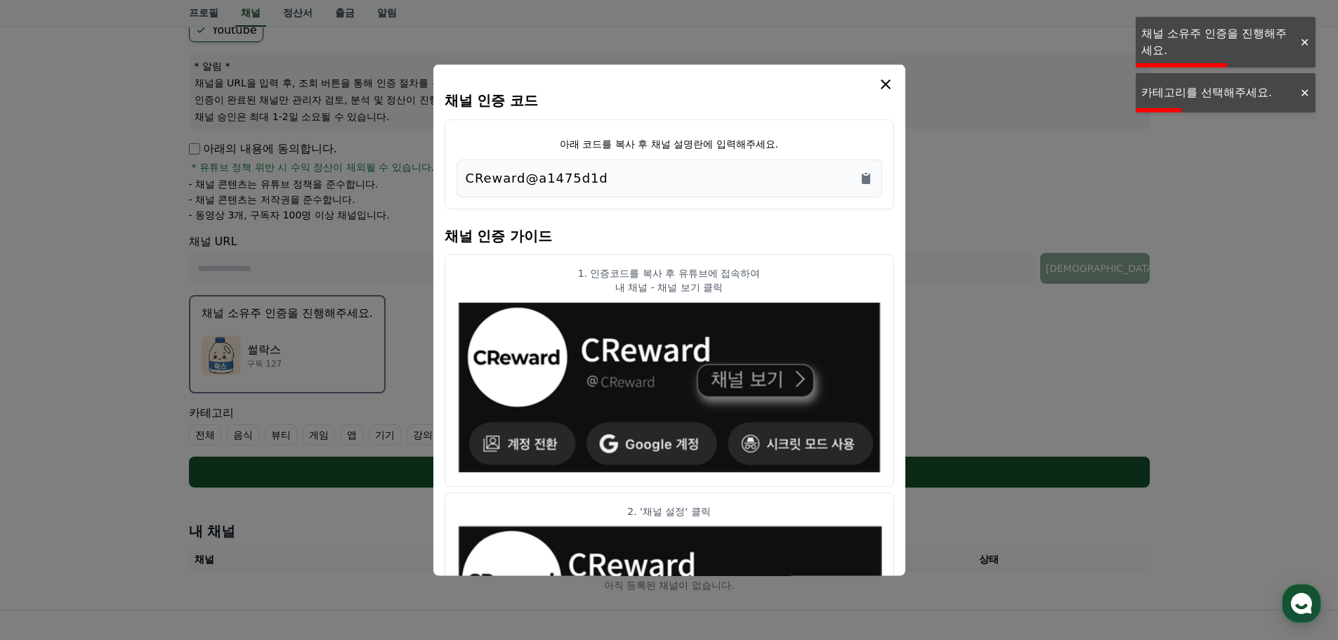
click at [296, 345] on button "close modal" at bounding box center [669, 320] width 1338 height 640
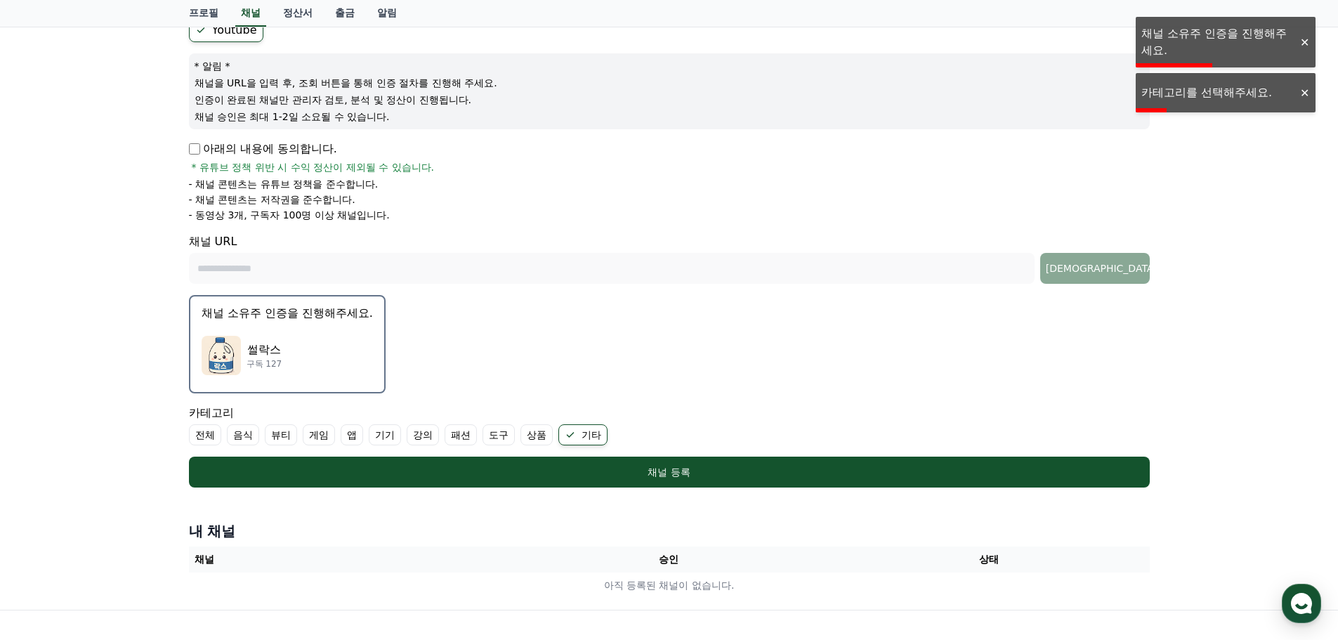
click at [273, 338] on div "썰락스 구독 127" at bounding box center [287, 355] width 171 height 56
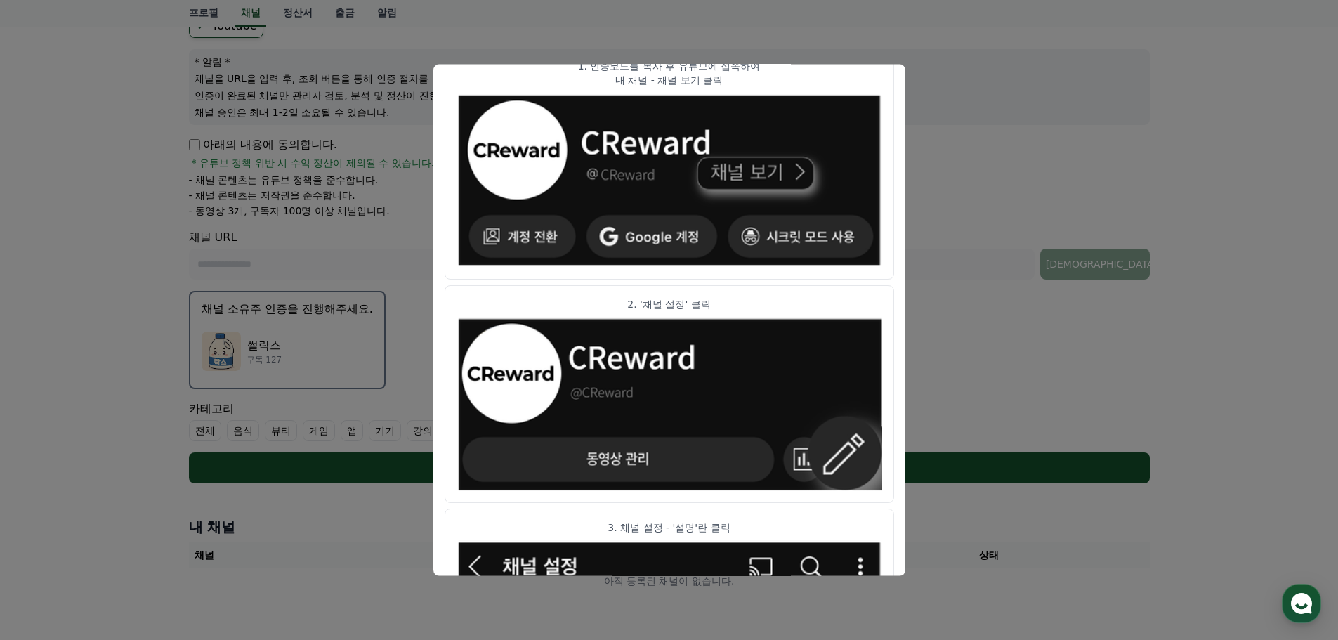
scroll to position [0, 0]
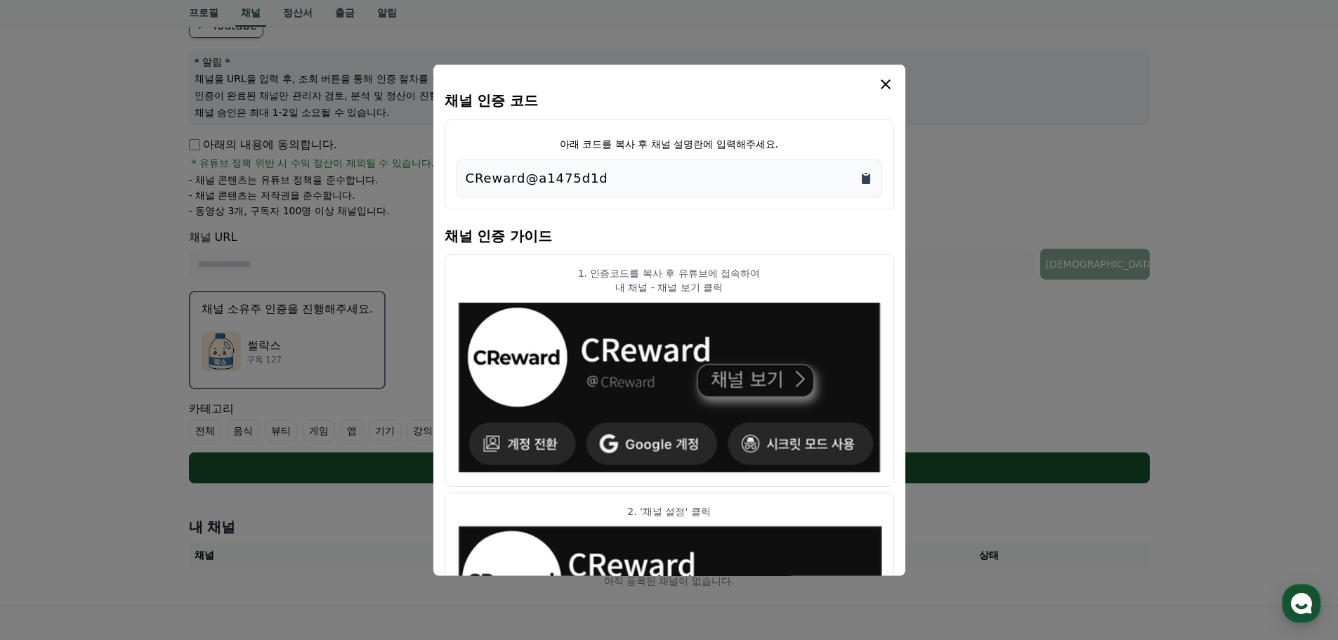
click at [866, 183] on icon "Copy to clipboard" at bounding box center [865, 178] width 8 height 11
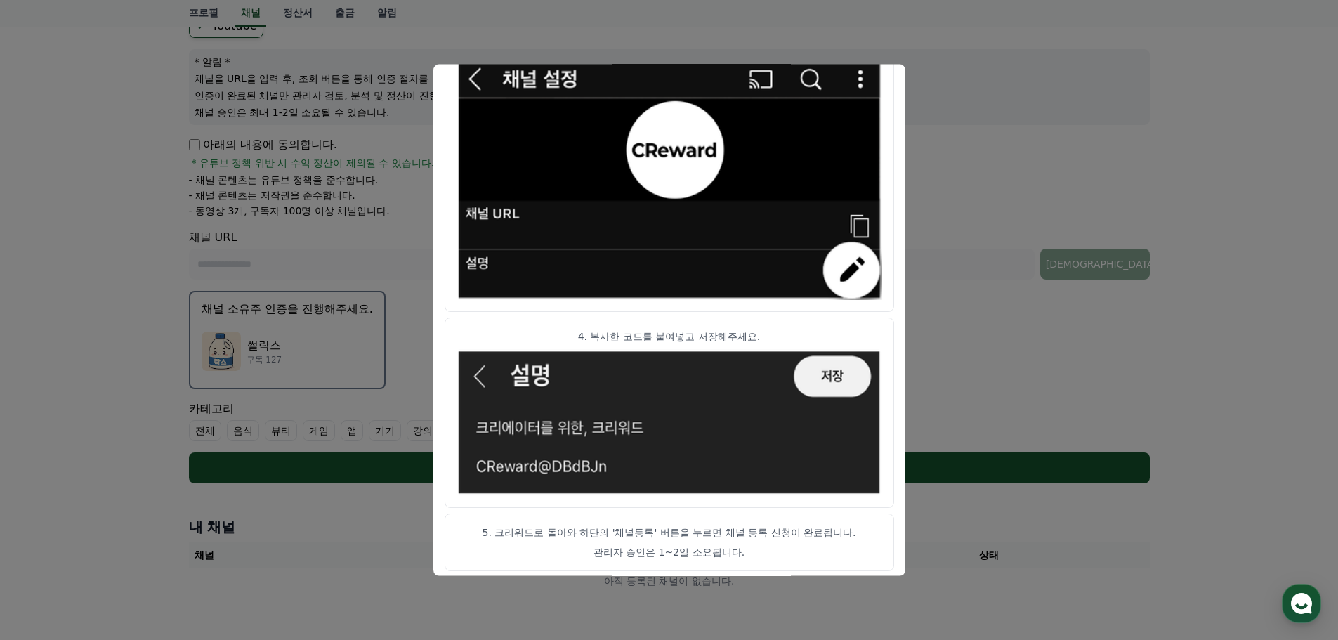
scroll to position [700, 0]
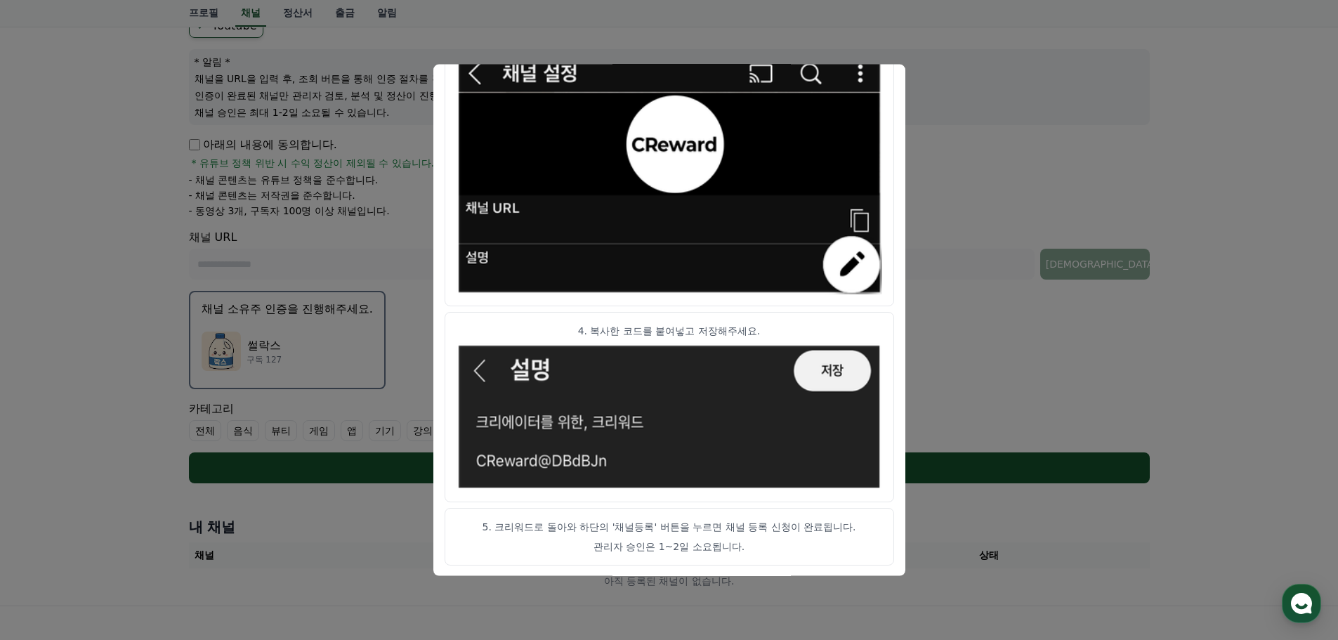
click at [361, 390] on button "close modal" at bounding box center [669, 320] width 1338 height 640
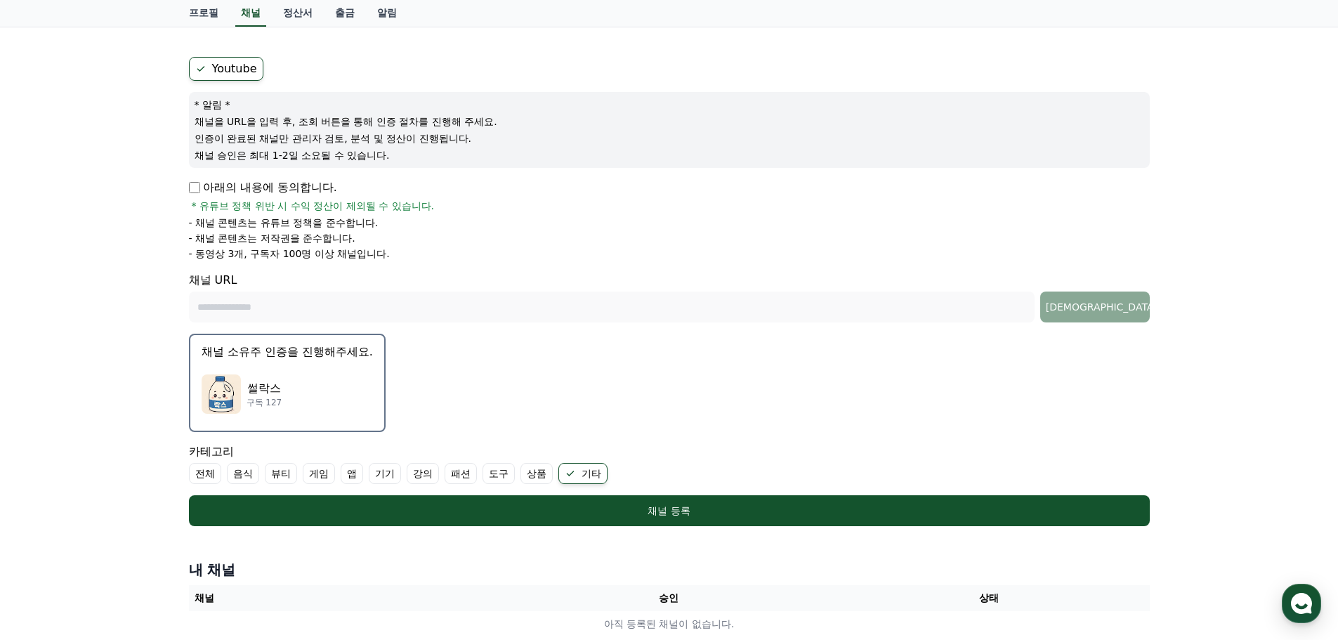
scroll to position [0, 0]
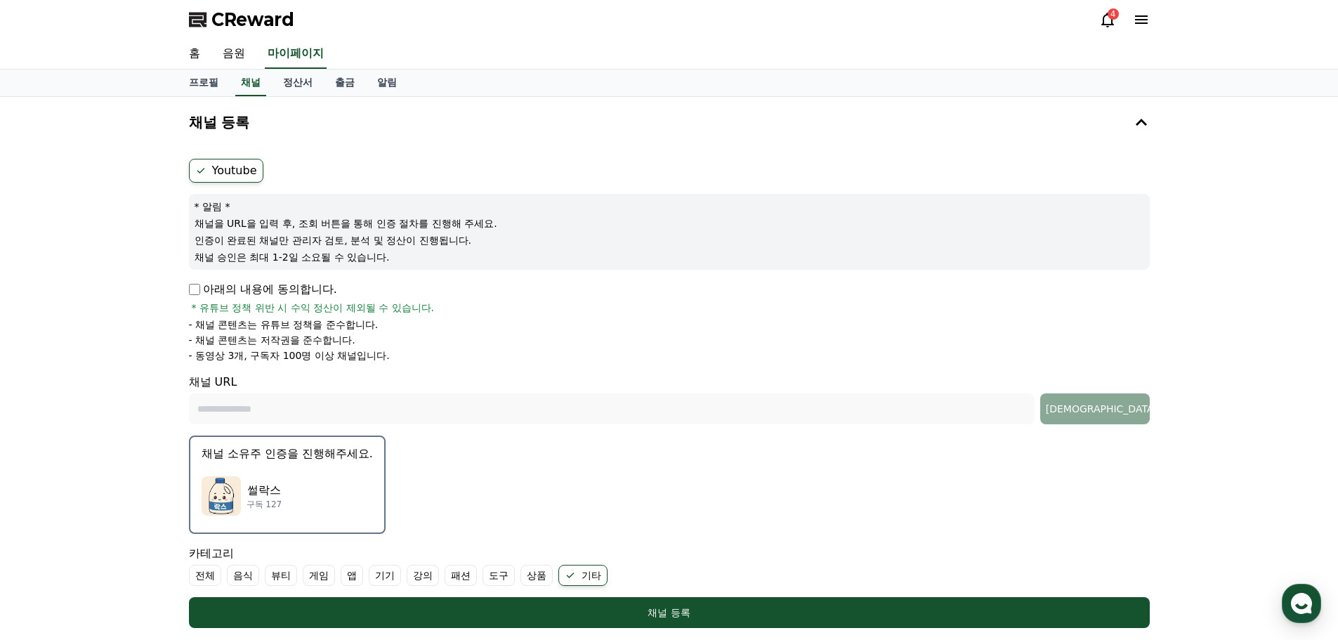
click at [235, 173] on label "Youtube" at bounding box center [226, 171] width 74 height 24
click at [235, 167] on label "Youtube" at bounding box center [226, 171] width 74 height 24
click at [197, 169] on icon at bounding box center [200, 170] width 11 height 11
click at [235, 125] on h4 "채널 등록" at bounding box center [219, 121] width 61 height 15
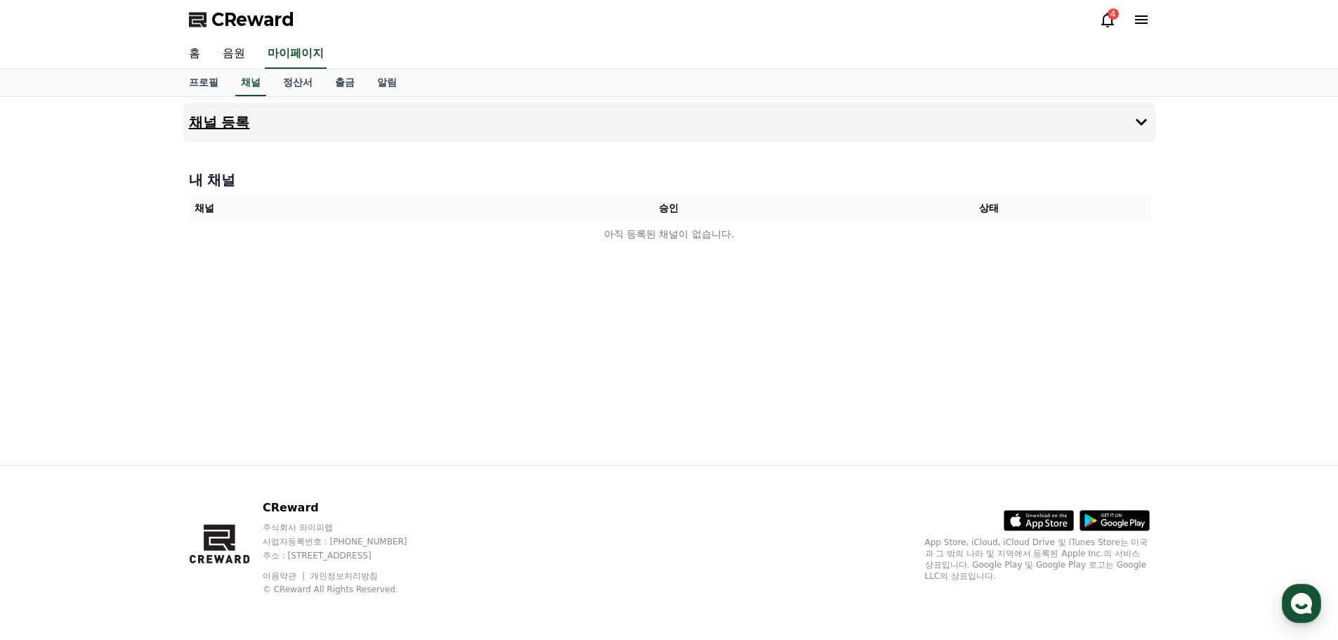
click at [239, 129] on h4 "채널 등록" at bounding box center [219, 121] width 61 height 15
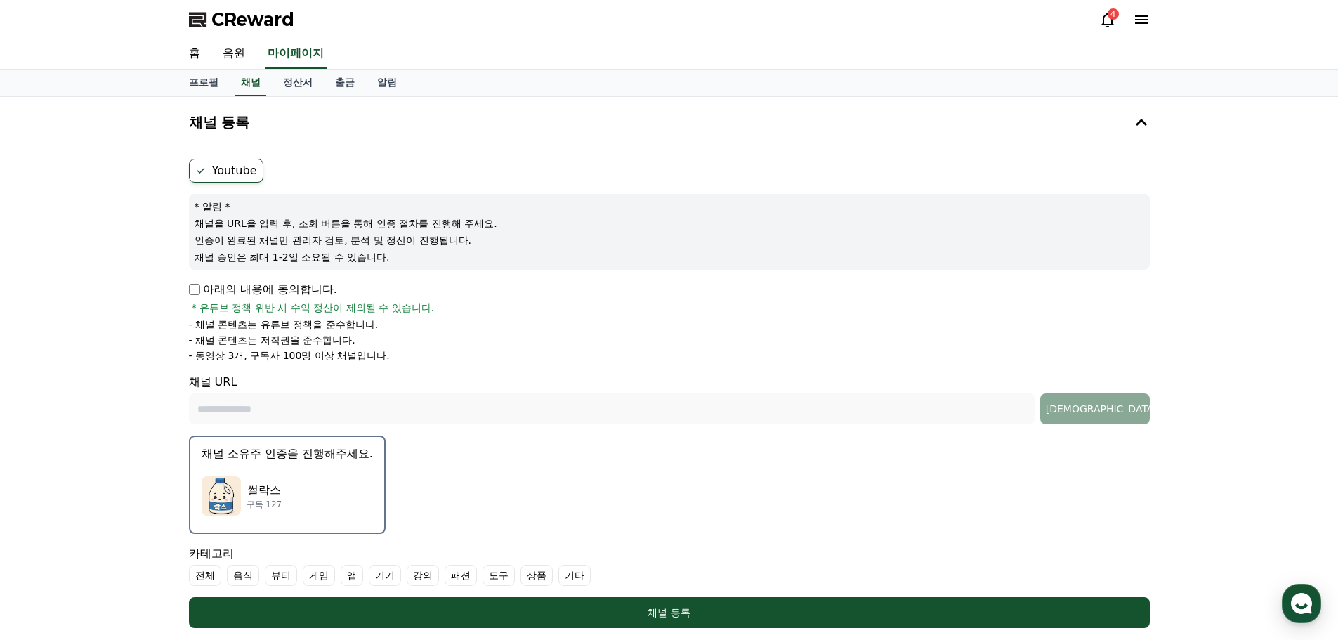
click at [251, 296] on p "아래의 내용에 동의합니다." at bounding box center [263, 289] width 148 height 17
click at [265, 470] on div "썰락스 구독 127" at bounding box center [287, 496] width 171 height 56
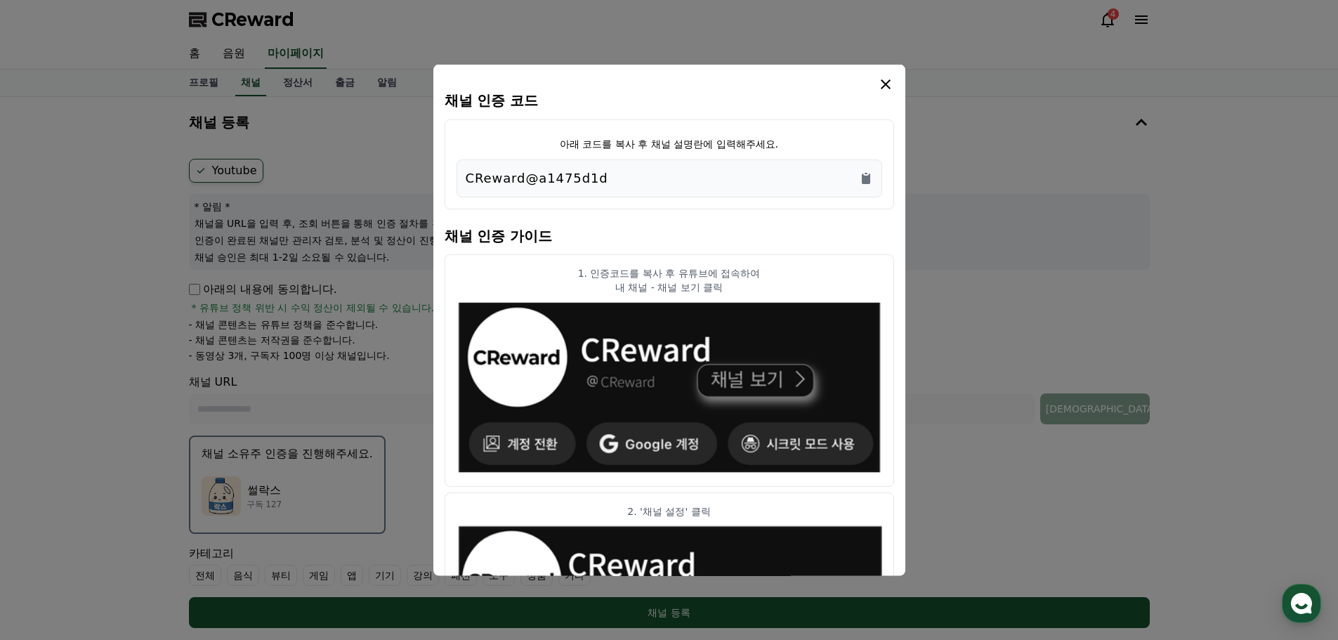
click at [894, 91] on div "채널 인증 코드 아래 코드를 복사 후 채널 설명란에 입력해주세요. CReward@a1475d1d 채널 인증 가이드 1. 인증코드를 복사 후 유…" at bounding box center [669, 320] width 472 height 512
click at [887, 86] on icon "modal" at bounding box center [885, 84] width 10 height 10
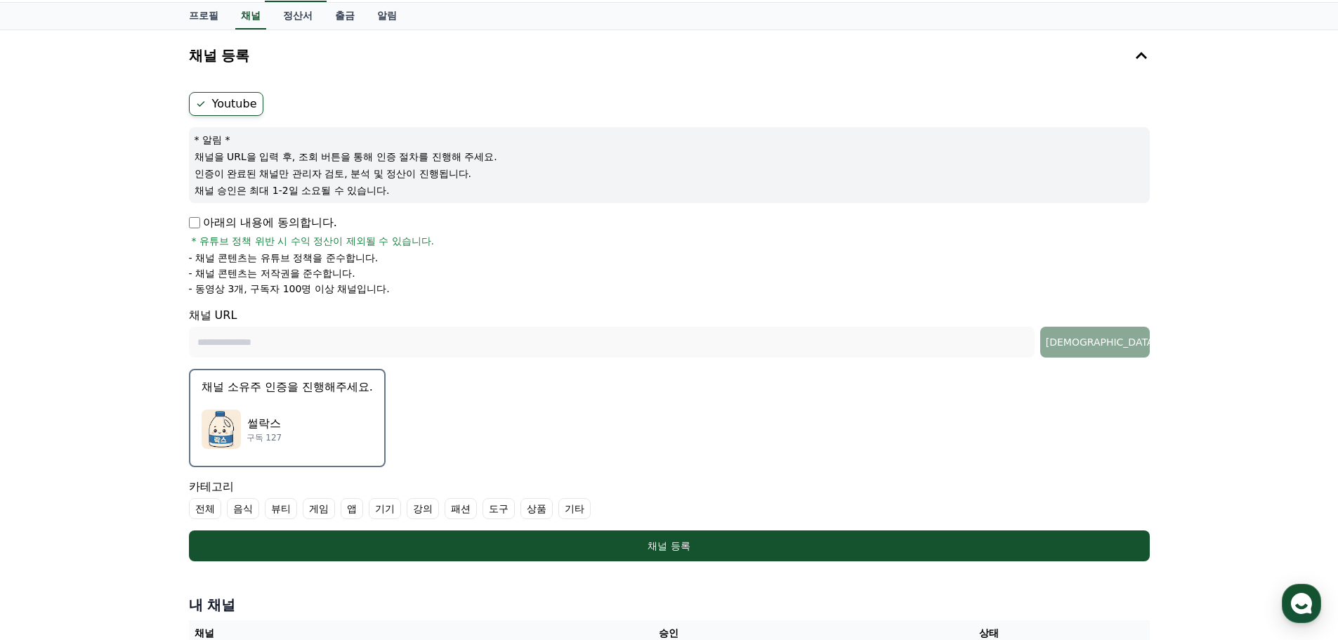
scroll to position [281, 0]
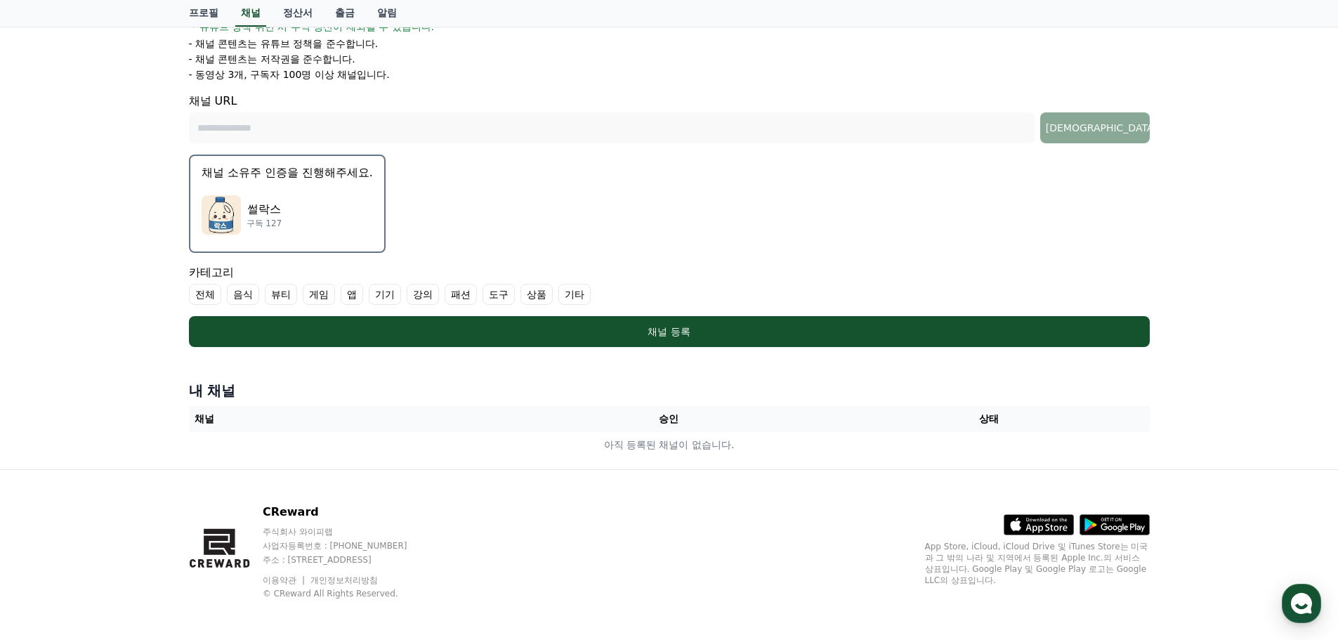
click at [579, 298] on label "기타" at bounding box center [574, 294] width 32 height 21
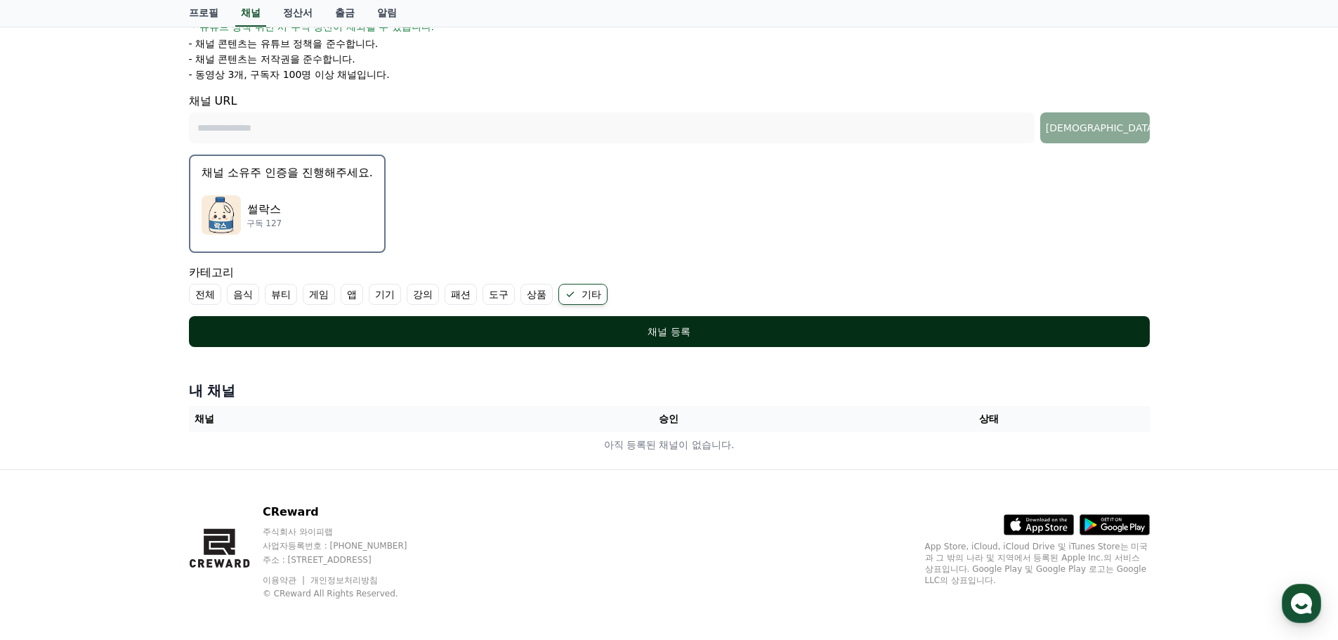
click at [614, 329] on div "채널 등록" at bounding box center [669, 331] width 904 height 14
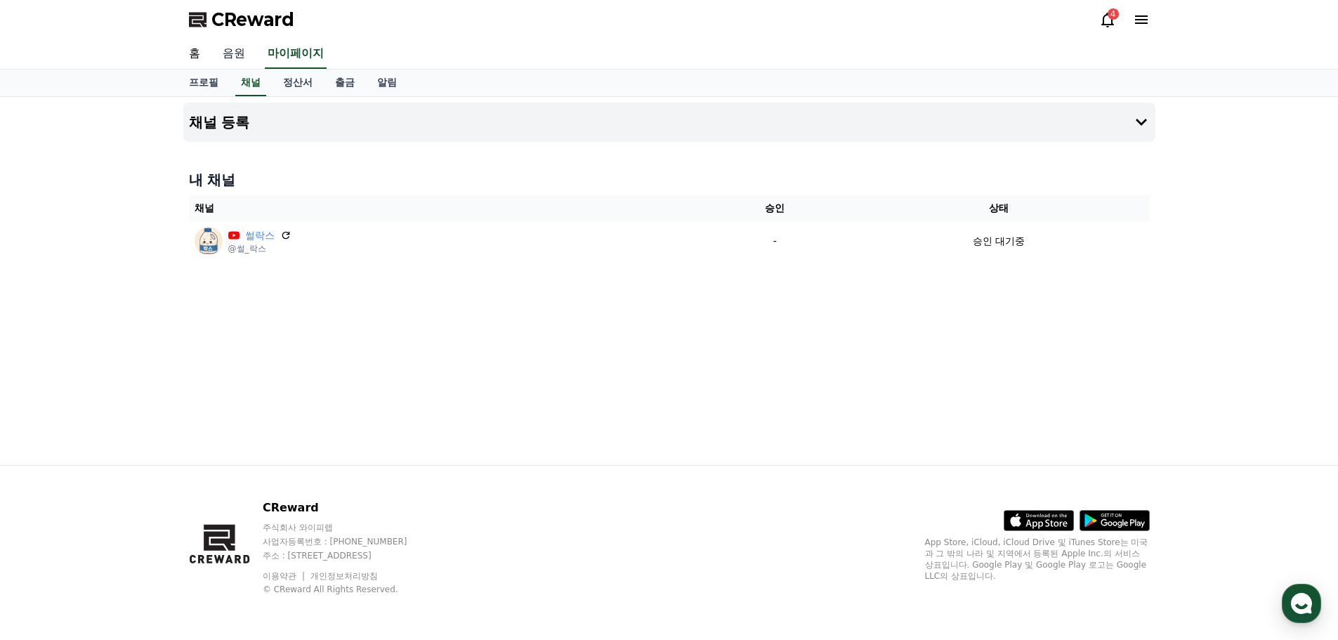
click at [239, 47] on link "음원" at bounding box center [233, 53] width 45 height 29
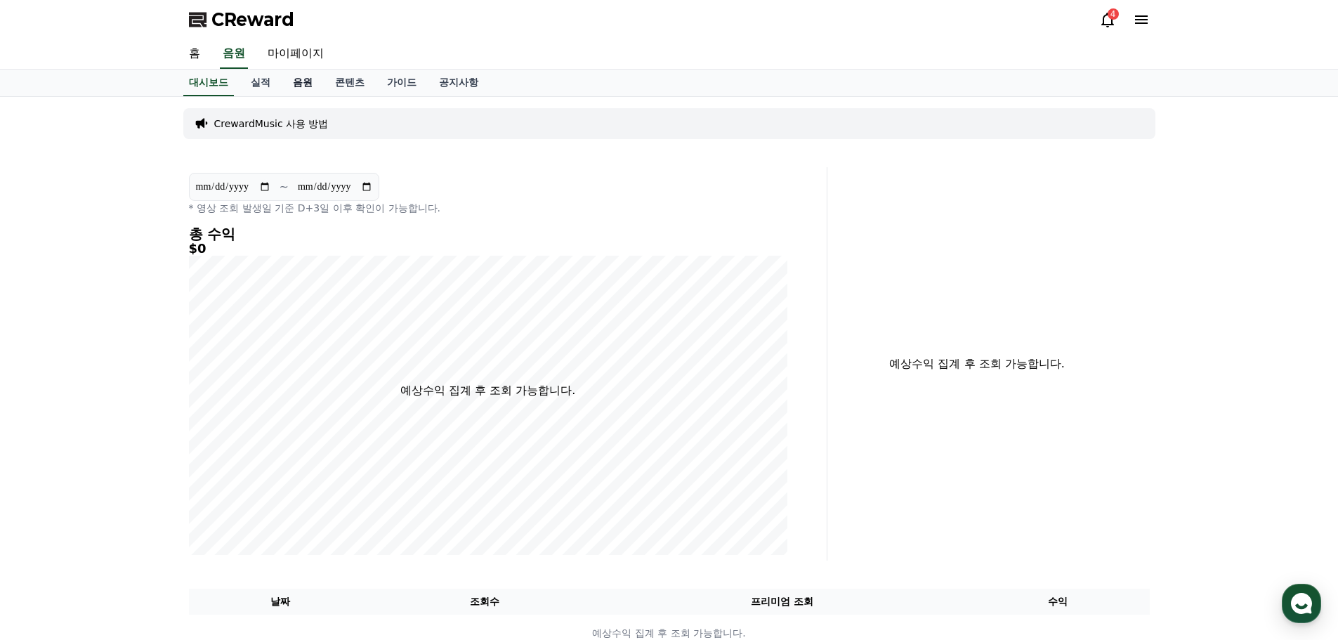
click at [319, 81] on link "음원" at bounding box center [303, 83] width 42 height 27
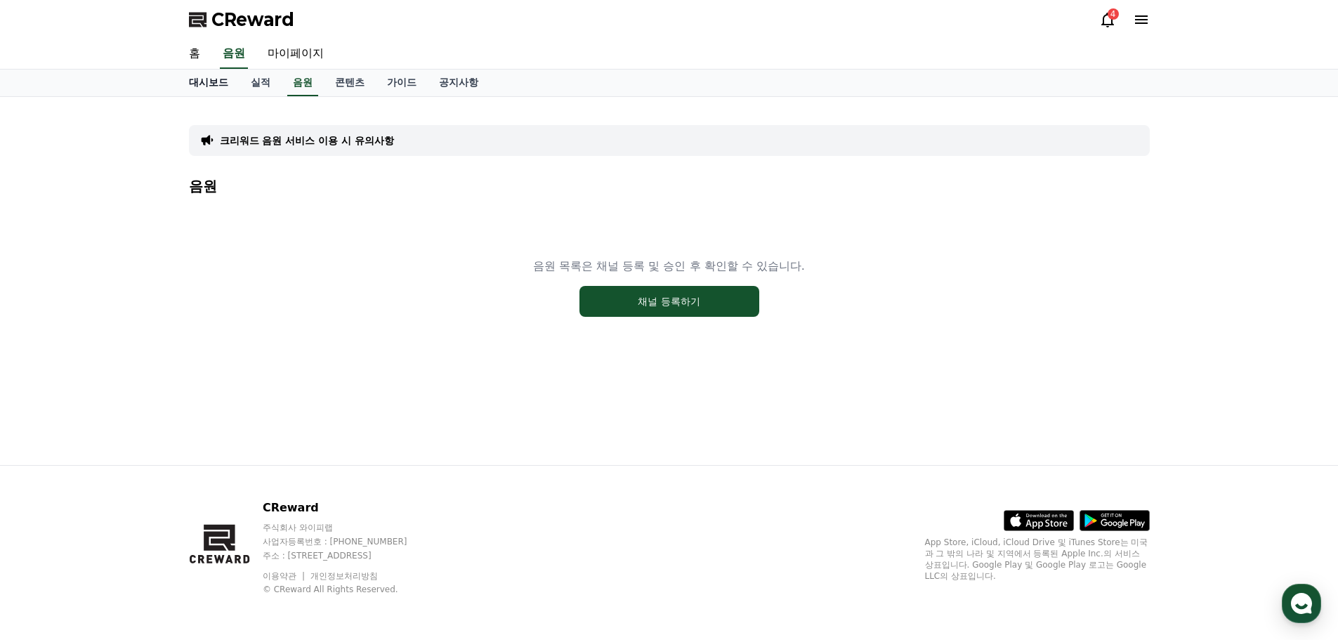
click at [219, 92] on link "대시보드" at bounding box center [209, 83] width 62 height 27
